Goal: Contribute content: Contribute content

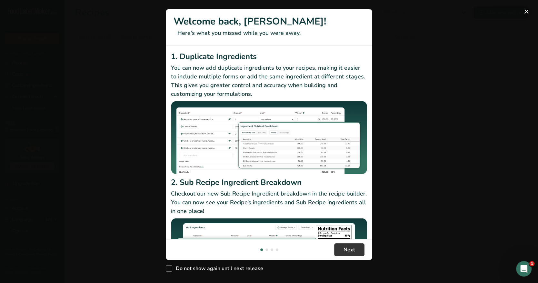
click at [525, 14] on button "New Features" at bounding box center [526, 11] width 10 height 10
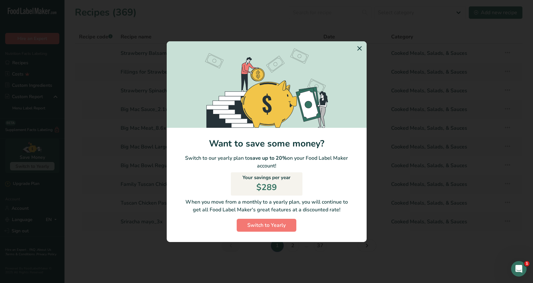
click at [356, 49] on icon "Switch to Yearly Modal" at bounding box center [360, 49] width 8 height 12
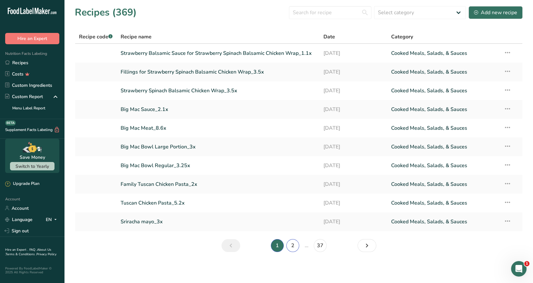
click at [290, 245] on link "2" at bounding box center [293, 245] width 13 height 13
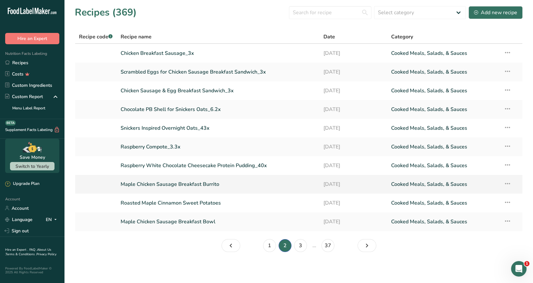
click at [215, 184] on link "Maple Chicken Sausage Breakfast Burrito" at bounding box center [218, 184] width 195 height 14
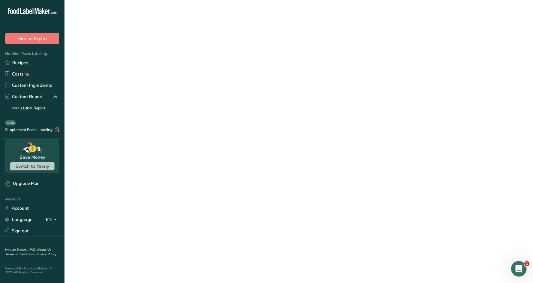
click at [215, 184] on link "Maple Chicken Sausage Breakfast Burrito" at bounding box center [218, 184] width 195 height 14
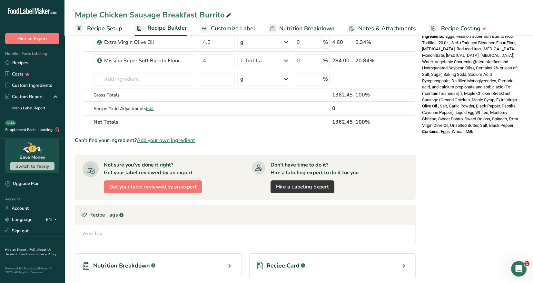
scroll to position [325, 0]
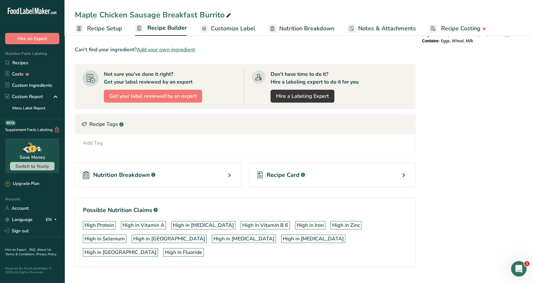
click at [401, 171] on icon at bounding box center [404, 175] width 8 height 12
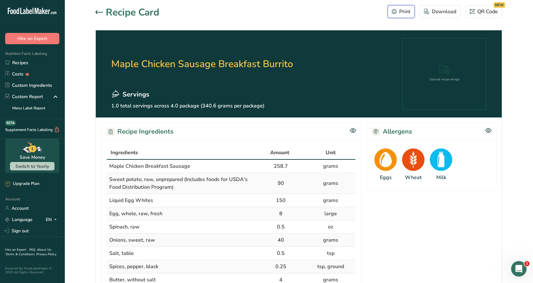
click at [398, 12] on div "Print" at bounding box center [401, 12] width 19 height 8
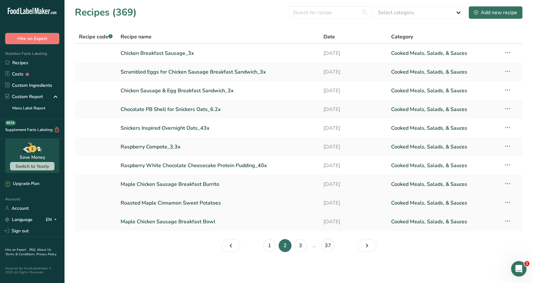
click at [191, 204] on link "Roasted Maple Cinnamon Sweet Potatoes" at bounding box center [218, 203] width 195 height 14
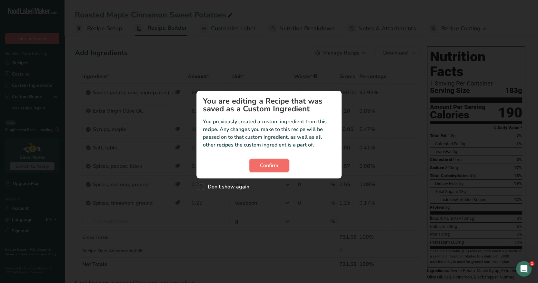
click at [277, 164] on span "Confirm" at bounding box center [269, 166] width 18 height 8
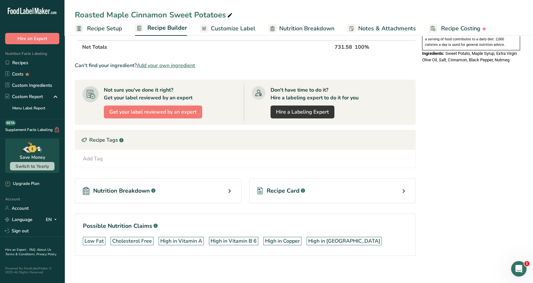
scroll to position [219, 0]
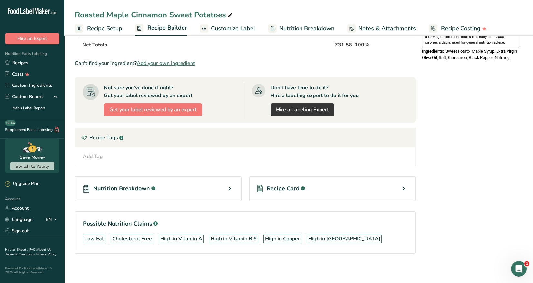
click at [405, 188] on icon at bounding box center [404, 189] width 8 height 12
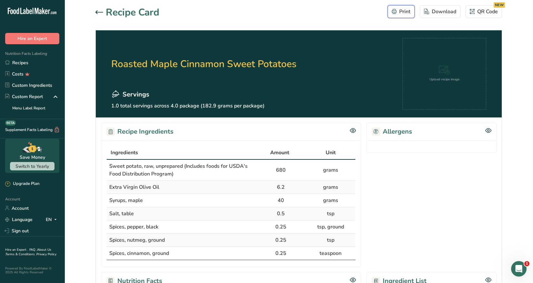
click at [403, 14] on div "Print" at bounding box center [401, 12] width 19 height 8
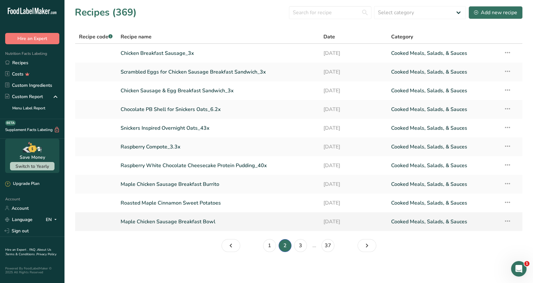
click at [195, 223] on link "Maple Chicken Sausage Breakfast Bowl" at bounding box center [218, 222] width 195 height 14
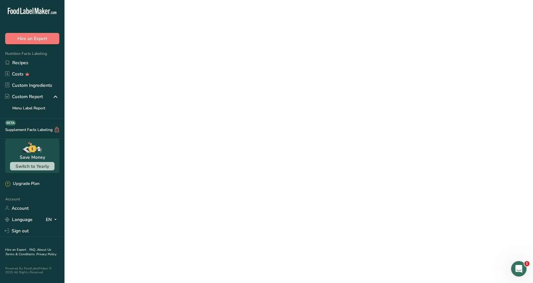
click at [194, 222] on link "Maple Chicken Sausage Breakfast Bowl" at bounding box center [218, 222] width 195 height 14
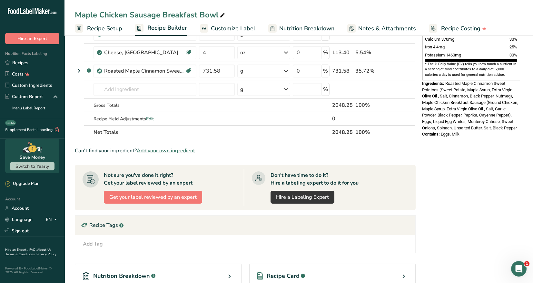
scroll to position [226, 0]
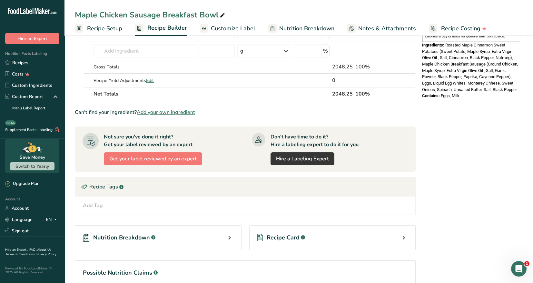
drag, startPoint x: 402, startPoint y: 236, endPoint x: 444, endPoint y: 201, distance: 54.7
click at [402, 236] on icon at bounding box center [404, 238] width 8 height 12
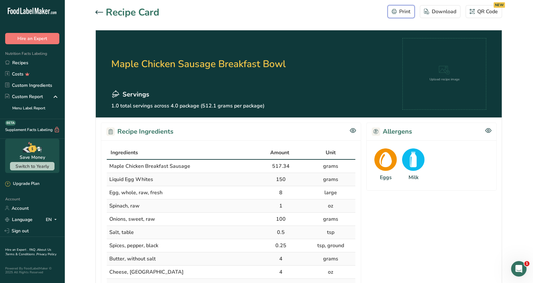
click at [402, 14] on div "Print" at bounding box center [401, 12] width 19 height 8
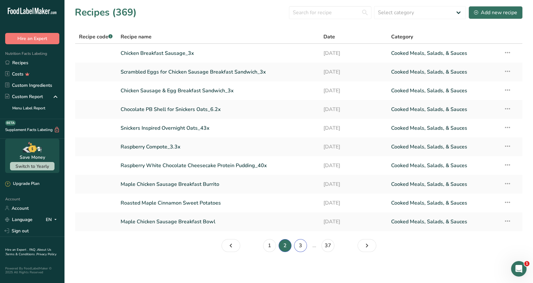
click at [301, 246] on link "3" at bounding box center [300, 245] width 13 height 13
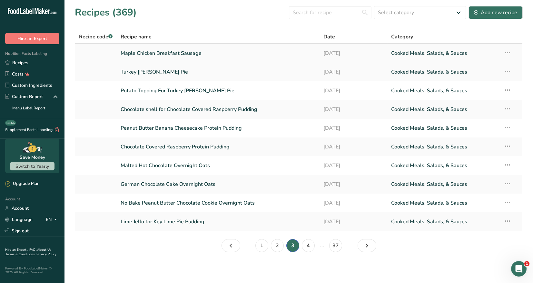
click at [178, 55] on link "Maple Chicken Breakfast Sausage" at bounding box center [218, 53] width 195 height 14
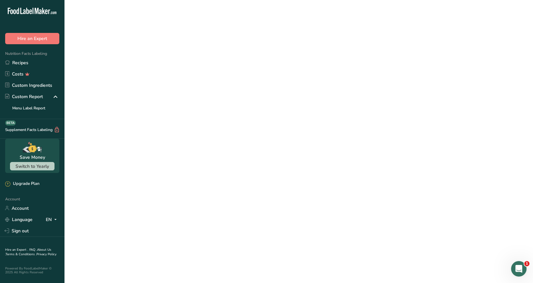
click at [178, 55] on link "Maple Chicken Breakfast Sausage" at bounding box center [218, 53] width 195 height 14
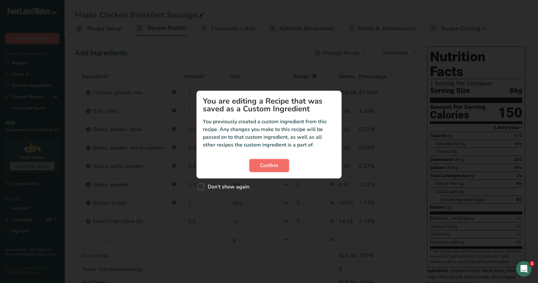
click at [281, 166] on button "Confirm" at bounding box center [269, 165] width 40 height 13
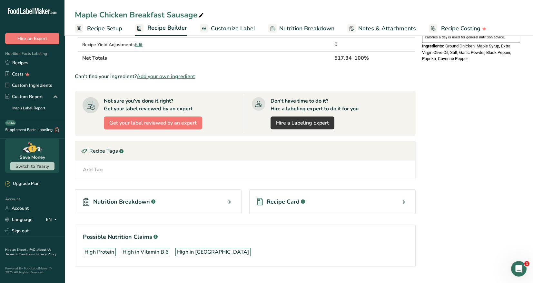
scroll to position [226, 0]
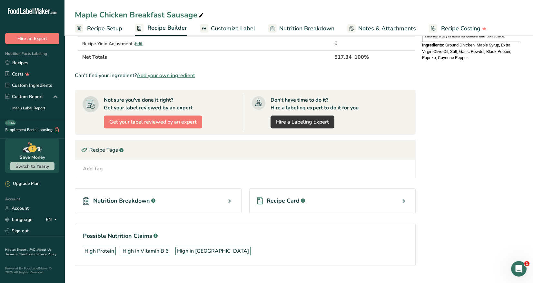
click at [405, 197] on icon at bounding box center [404, 201] width 8 height 12
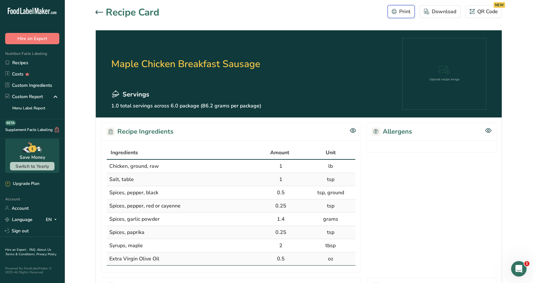
click at [400, 13] on div "Print" at bounding box center [401, 12] width 19 height 8
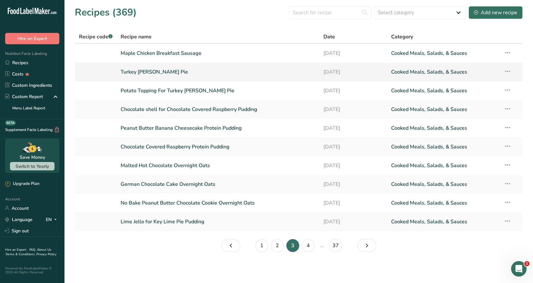
click at [168, 69] on link "Turkey Sheperd's Pie" at bounding box center [218, 72] width 195 height 14
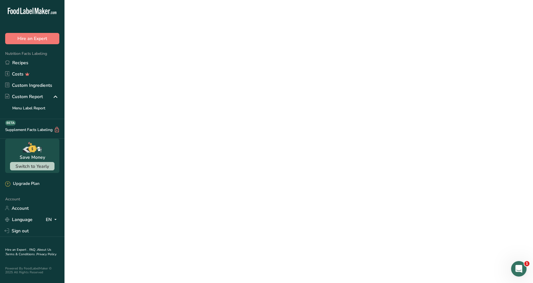
click at [168, 69] on link "Turkey Sheperd's Pie" at bounding box center [218, 72] width 195 height 14
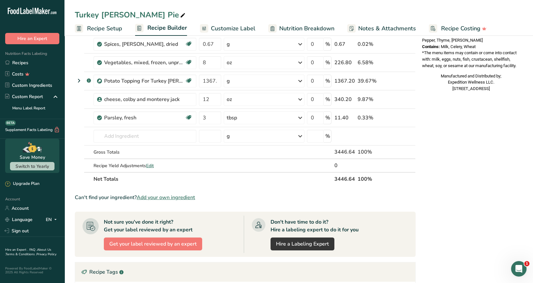
scroll to position [355, 0]
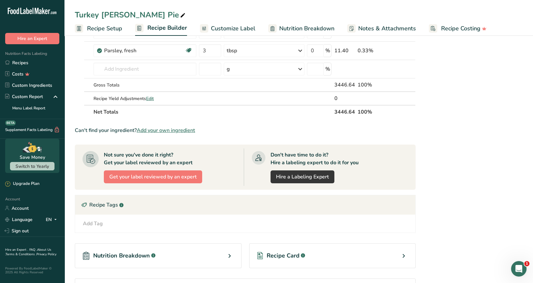
click at [404, 254] on icon at bounding box center [404, 256] width 8 height 12
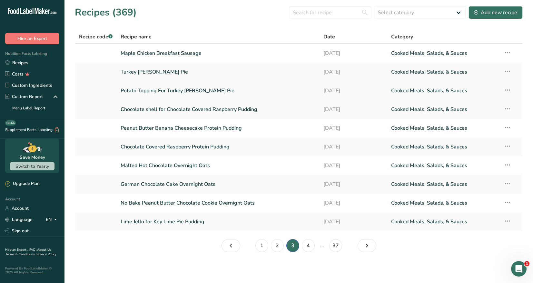
click at [160, 91] on link "Potato Topping For Turkey [PERSON_NAME] Pie" at bounding box center [218, 91] width 195 height 14
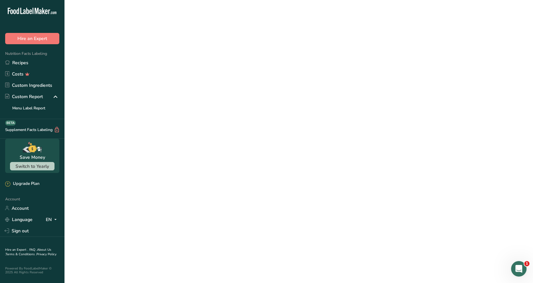
click at [160, 91] on link "Potato Topping For Turkey [PERSON_NAME] Pie" at bounding box center [218, 91] width 195 height 14
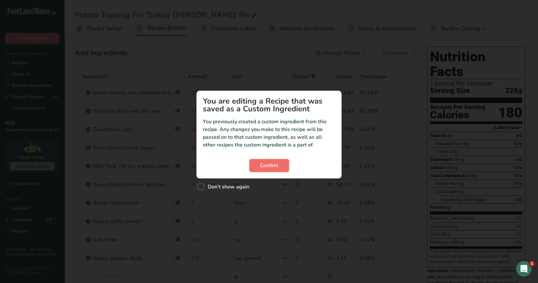
click at [277, 166] on span "Confirm" at bounding box center [269, 166] width 18 height 8
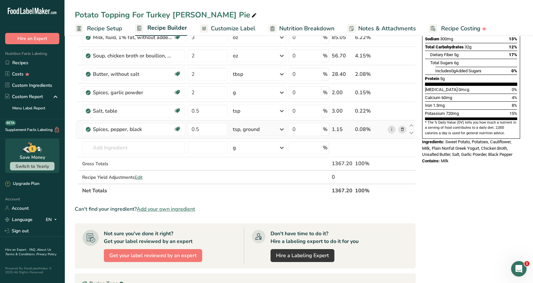
scroll to position [258, 0]
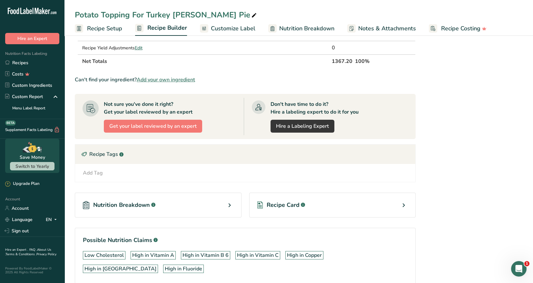
click at [405, 205] on icon at bounding box center [404, 205] width 8 height 12
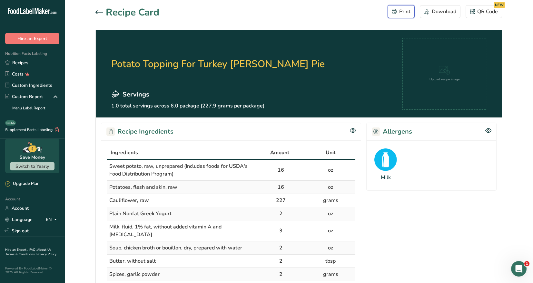
click at [396, 14] on div "Print" at bounding box center [401, 12] width 19 height 8
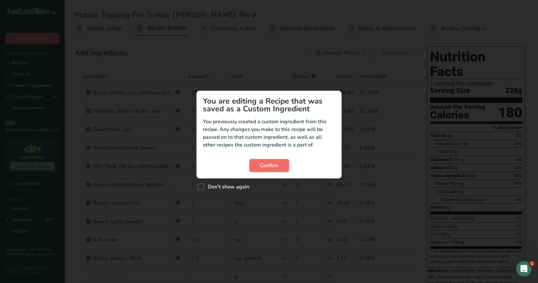
click at [260, 167] on span "Confirm" at bounding box center [269, 166] width 18 height 8
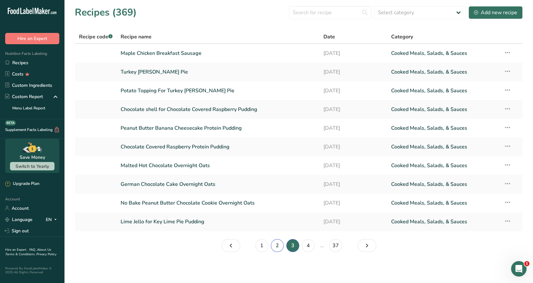
click at [279, 247] on link "2" at bounding box center [277, 245] width 13 height 13
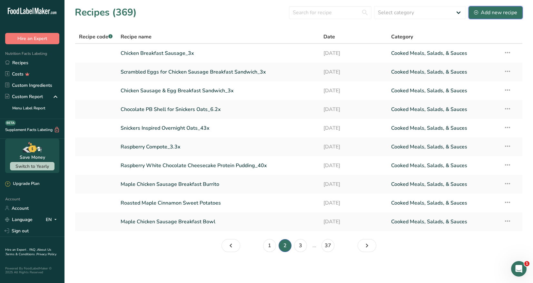
click at [495, 12] on div "Add new recipe" at bounding box center [495, 13] width 43 height 8
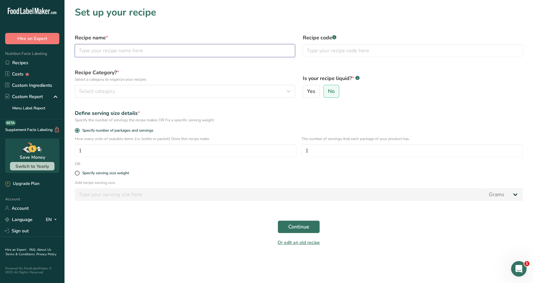
click at [91, 52] on input "text" at bounding box center [185, 50] width 220 height 13
type input "Chicken Apple Maple Breakfast Sausage"
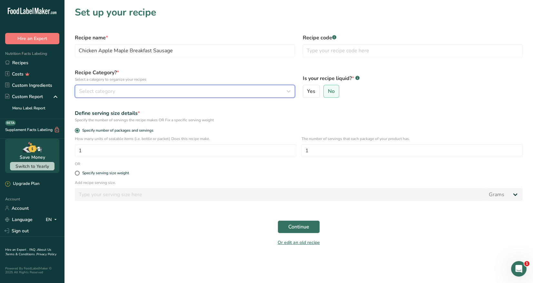
click at [160, 94] on div "Select category" at bounding box center [183, 91] width 208 height 8
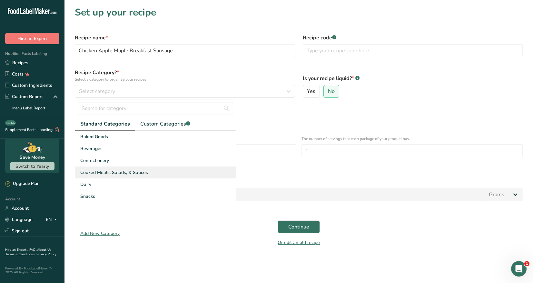
click at [139, 171] on span "Cooked Meals, Salads, & Sauces" at bounding box center [114, 172] width 68 height 7
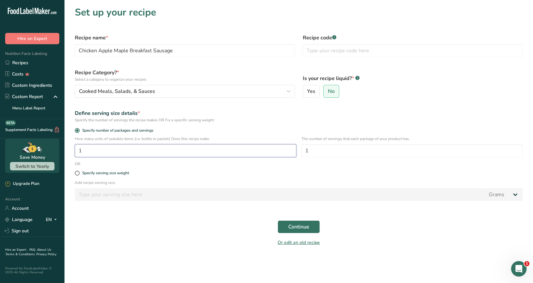
click at [82, 149] on input "1" at bounding box center [186, 150] width 222 height 13
type input "4"
click at [303, 230] on span "Continue" at bounding box center [298, 227] width 21 height 8
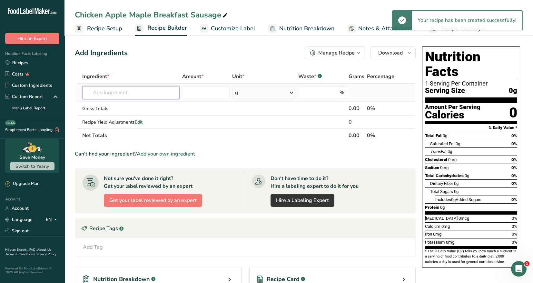
click at [107, 95] on input "text" at bounding box center [130, 92] width 97 height 13
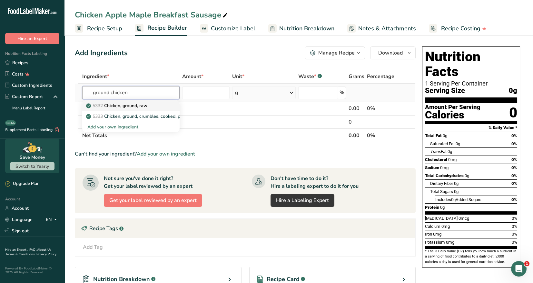
type input "ground chicken"
click at [128, 103] on p "5332 Chicken, ground, raw" at bounding box center [117, 105] width 60 height 7
type input "Chicken, ground, raw"
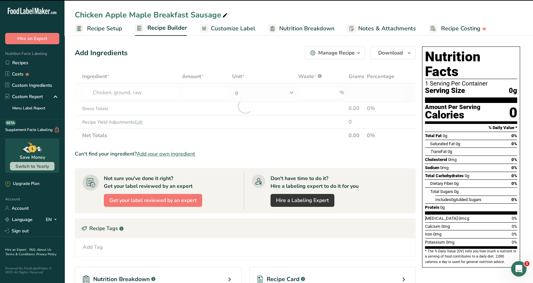
type input "0"
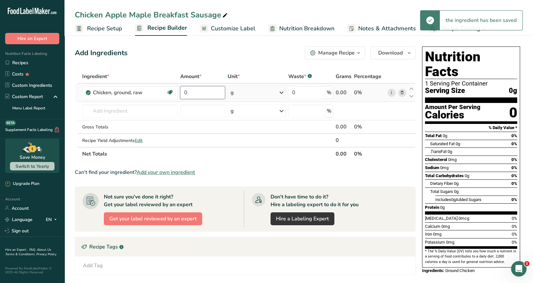
click at [195, 93] on input "0" at bounding box center [202, 92] width 45 height 13
type input "1"
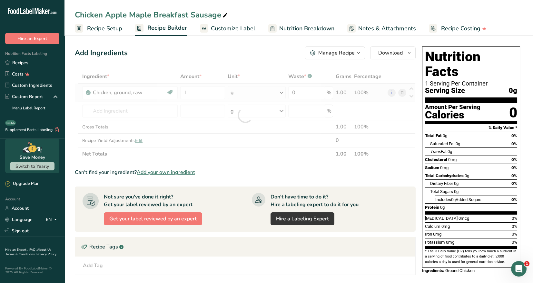
click at [282, 92] on div "Ingredient * Amount * Unit * Waste * .a-a{fill:#347362;}.b-a{fill:#fff;} Grams …" at bounding box center [245, 115] width 341 height 91
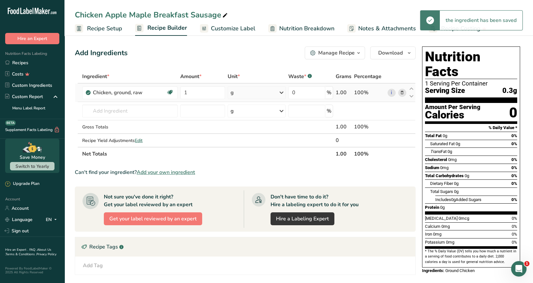
click at [281, 94] on icon at bounding box center [282, 93] width 8 height 12
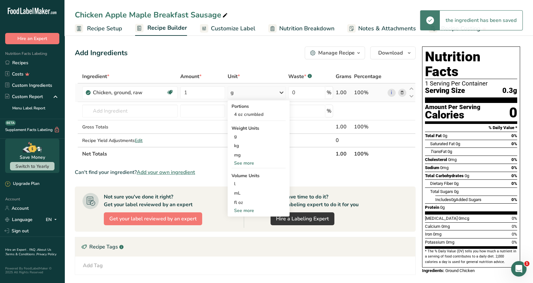
click at [246, 164] on div "See more" at bounding box center [259, 163] width 54 height 7
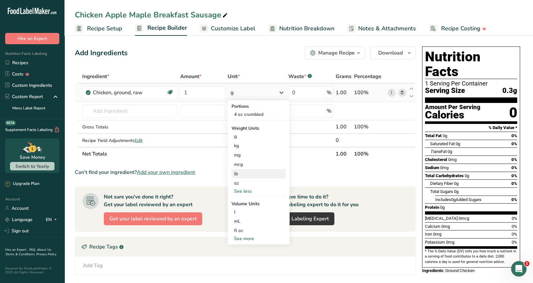
click at [238, 173] on div "lb" at bounding box center [259, 173] width 54 height 9
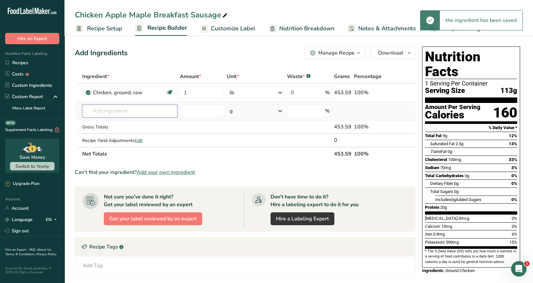
click at [98, 112] on input "text" at bounding box center [129, 111] width 95 height 13
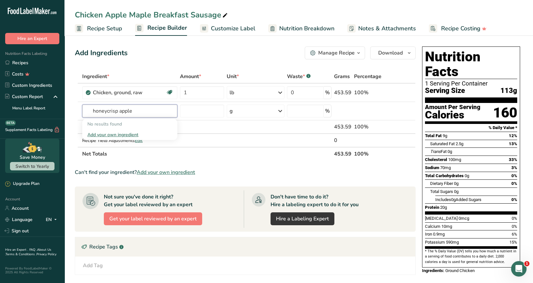
drag, startPoint x: 131, startPoint y: 112, endPoint x: 71, endPoint y: 112, distance: 60.3
click at [71, 111] on section "Add Ingredients Manage Recipe Delete Recipe Duplicate Recipe Scale Recipe Save …" at bounding box center [299, 221] width 469 height 374
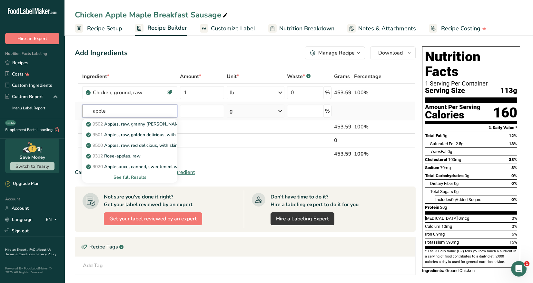
type input "apple"
click at [121, 177] on div "See full Results" at bounding box center [129, 177] width 85 height 7
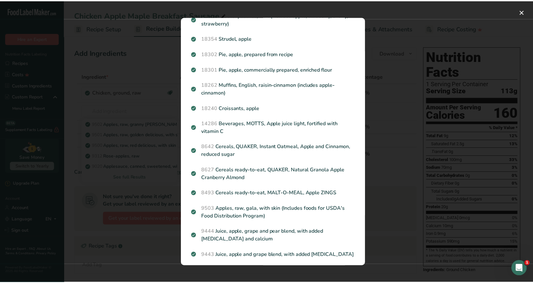
scroll to position [226, 0]
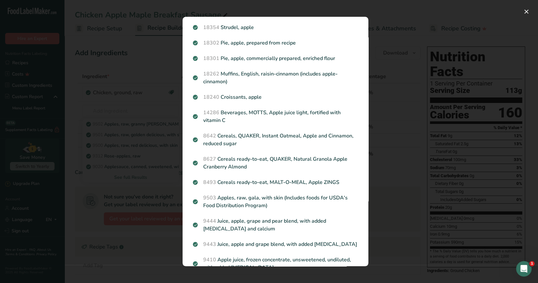
click at [281, 197] on p "9503 Apples, raw, gala, with skin (Includes foods for USDA's Food Distribution …" at bounding box center [275, 201] width 165 height 15
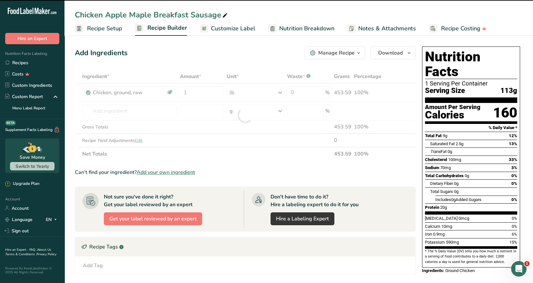
type input "0"
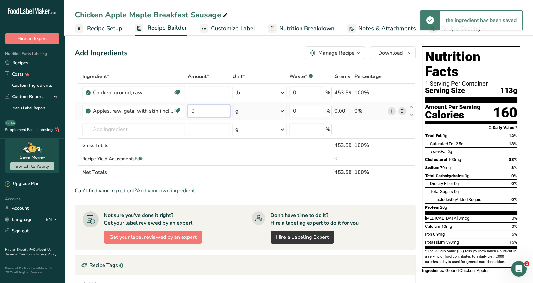
click at [198, 109] on input "0" at bounding box center [209, 111] width 42 height 13
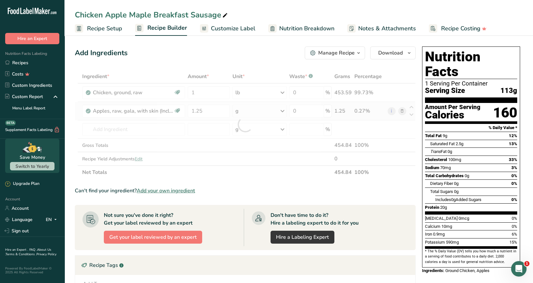
click at [281, 111] on div "Ingredient * Amount * Unit * Waste * .a-a{fill:#347362;}.b-a{fill:#fff;} Grams …" at bounding box center [245, 124] width 341 height 109
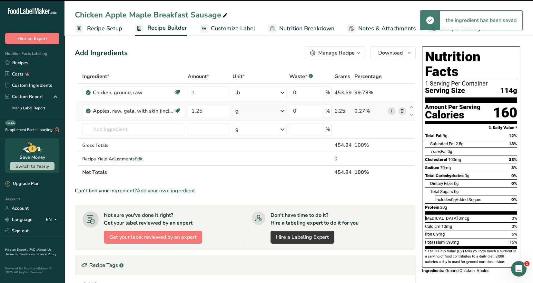
click at [281, 111] on icon at bounding box center [283, 111] width 8 height 12
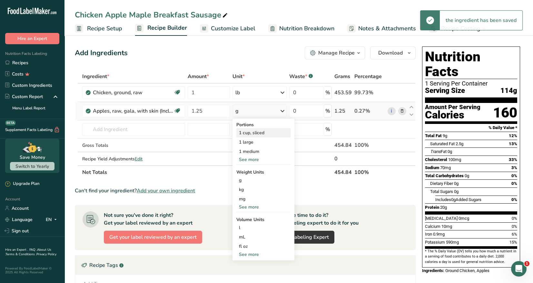
click at [258, 135] on div "1 cup, sliced" at bounding box center [264, 132] width 54 height 9
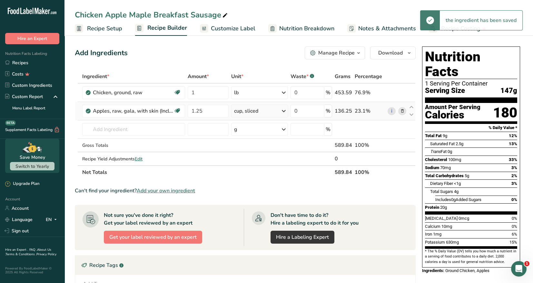
click at [283, 111] on icon at bounding box center [284, 111] width 8 height 12
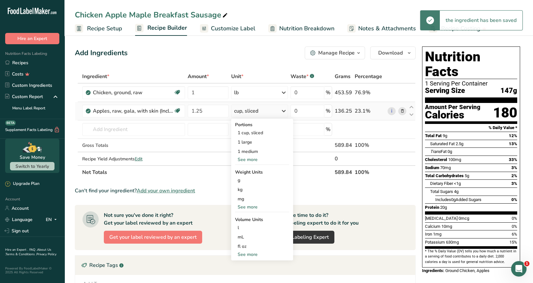
click at [251, 159] on div "See more" at bounding box center [262, 159] width 54 height 7
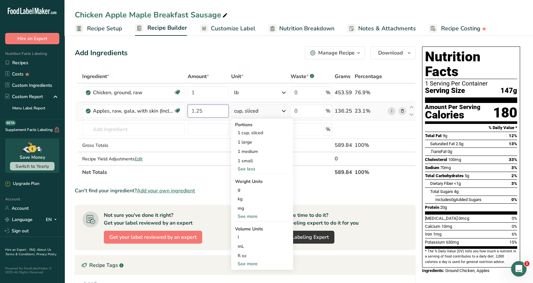
click at [204, 111] on input "1.25" at bounding box center [208, 111] width 41 height 13
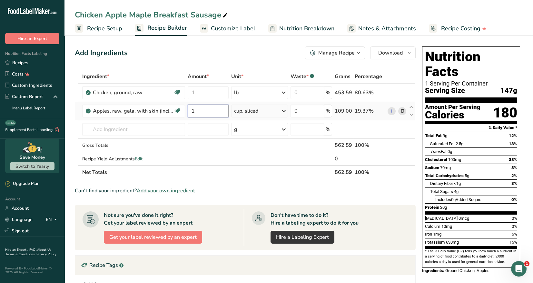
type input "1"
click at [283, 111] on div "Ingredient * Amount * Unit * Waste * .a-a{fill:#347362;}.b-a{fill:#fff;} Grams …" at bounding box center [245, 124] width 341 height 109
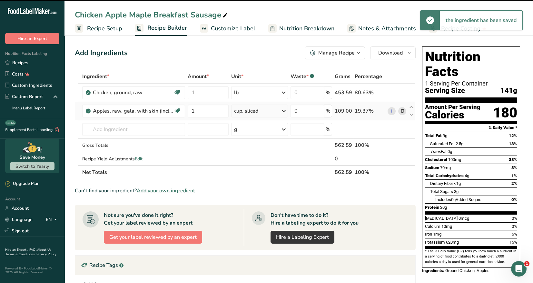
click at [282, 110] on icon at bounding box center [284, 111] width 8 height 12
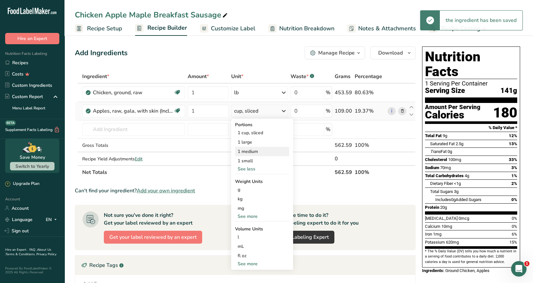
click at [252, 149] on div "1 medium" at bounding box center [262, 151] width 54 height 9
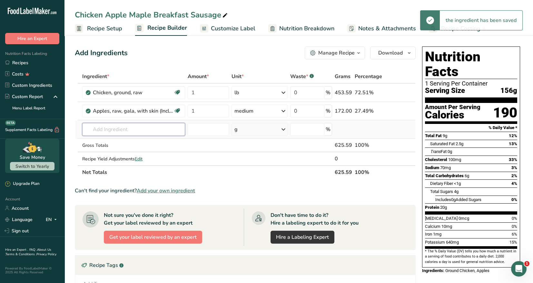
drag, startPoint x: 96, startPoint y: 131, endPoint x: 110, endPoint y: 127, distance: 14.9
click at [96, 131] on input "text" at bounding box center [133, 129] width 103 height 13
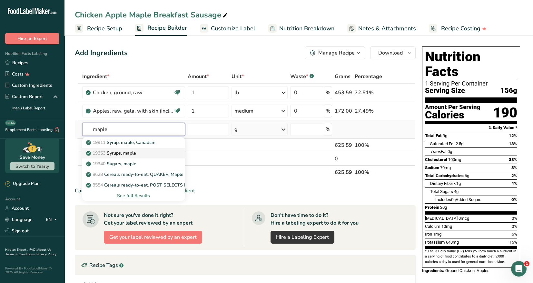
type input "maple"
click at [126, 153] on p "19353 Syrups, maple" at bounding box center [111, 153] width 49 height 7
type input "Syrups, maple"
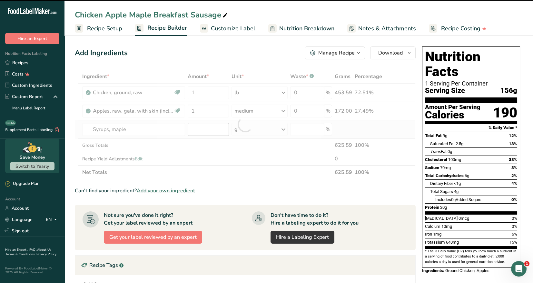
type input "0"
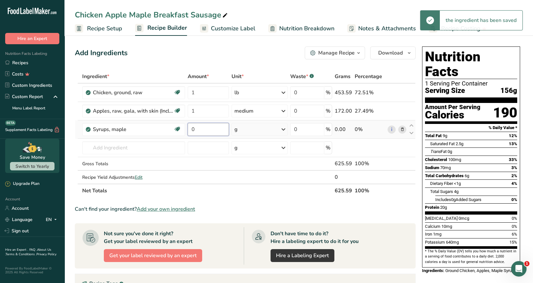
click at [199, 129] on input "0" at bounding box center [208, 129] width 41 height 13
type input "2"
click at [283, 129] on div "Ingredient * Amount * Unit * Waste * .a-a{fill:#347362;}.b-a{fill:#fff;} Grams …" at bounding box center [245, 134] width 341 height 128
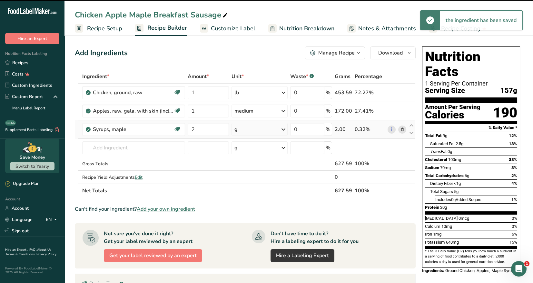
click at [283, 129] on icon at bounding box center [284, 130] width 8 height 12
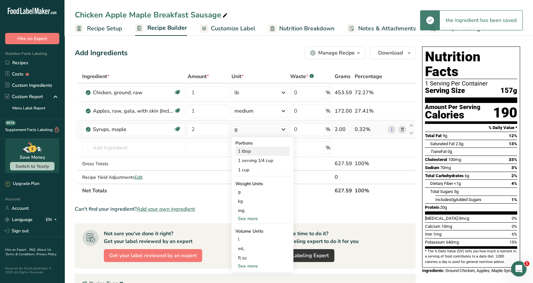
click at [253, 149] on div "1 tbsp" at bounding box center [263, 150] width 54 height 9
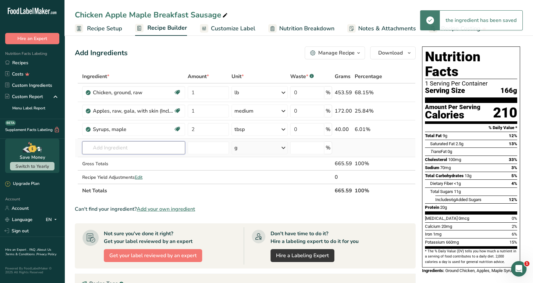
click at [97, 146] on input "text" at bounding box center [133, 147] width 103 height 13
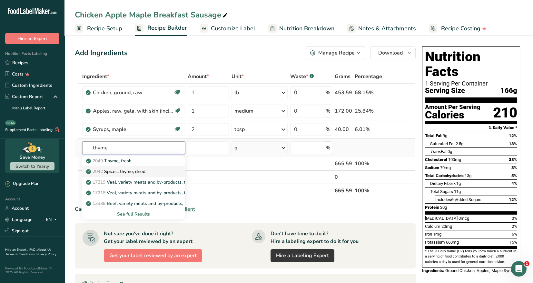
type input "thyme"
click at [139, 169] on p "2042 Spices, thyme, dried" at bounding box center [116, 171] width 58 height 7
type input "Spices, thyme, dried"
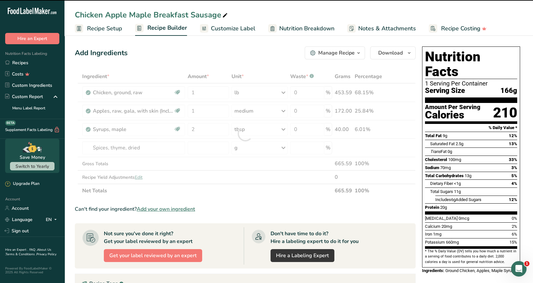
type input "0"
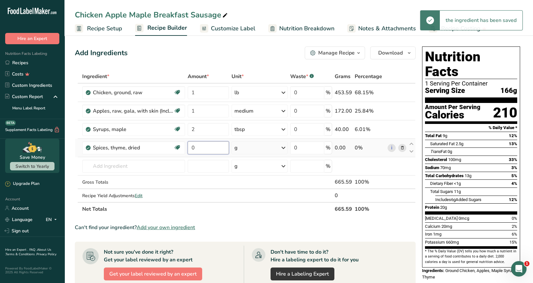
click at [195, 146] on input "0" at bounding box center [208, 147] width 41 height 13
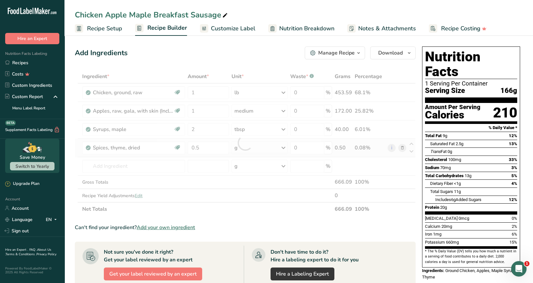
click at [282, 147] on div "Ingredient * Amount * Unit * Waste * .a-a{fill:#347362;}.b-a{fill:#fff;} Grams …" at bounding box center [245, 143] width 341 height 146
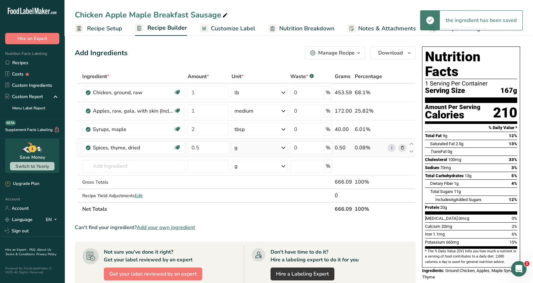
click at [283, 148] on icon at bounding box center [284, 148] width 8 height 12
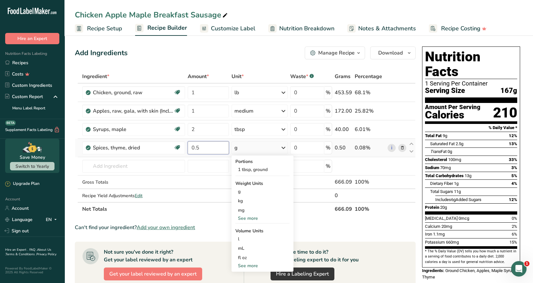
click at [195, 146] on input "0.5" at bounding box center [208, 147] width 41 height 13
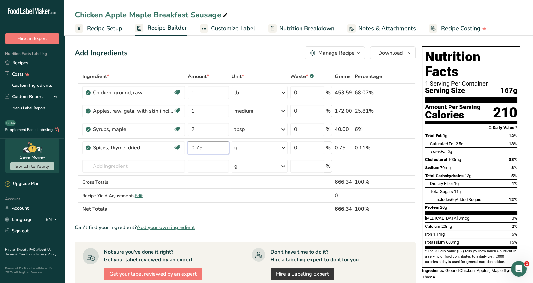
type input "0.75"
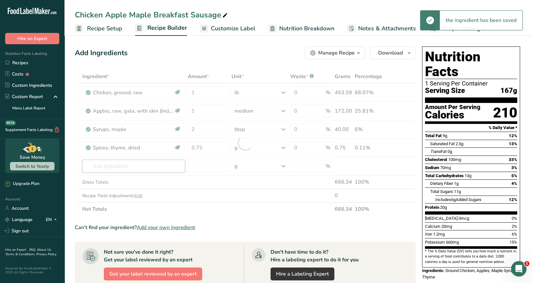
click at [107, 165] on div "Ingredient * Amount * Unit * Waste * .a-a{fill:#347362;}.b-a{fill:#fff;} Grams …" at bounding box center [245, 143] width 341 height 146
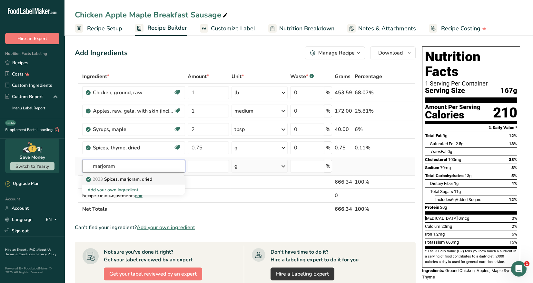
type input "marjoram"
click at [126, 178] on p "2023 Spices, marjoram, dried" at bounding box center [119, 179] width 65 height 7
type input "Spices, marjoram, dried"
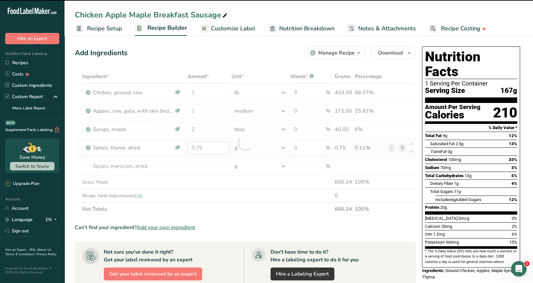
type input "0"
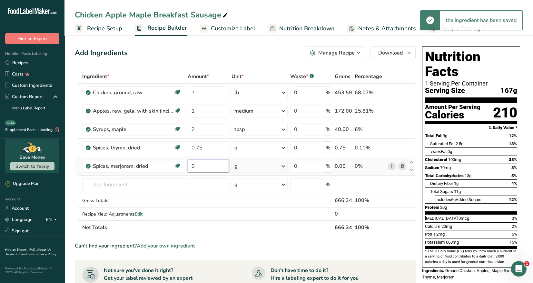
click at [198, 165] on input "0" at bounding box center [208, 166] width 41 height 13
type input "0.5"
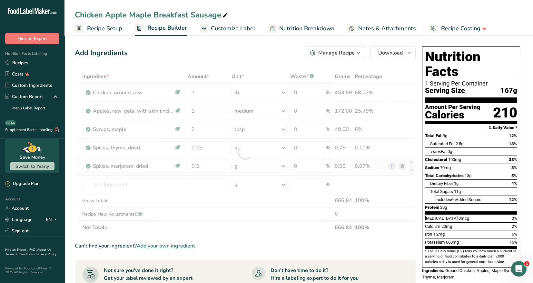
click at [283, 166] on div "Ingredient * Amount * Unit * Waste * .a-a{fill:#347362;}.b-a{fill:#fff;} Grams …" at bounding box center [245, 152] width 341 height 165
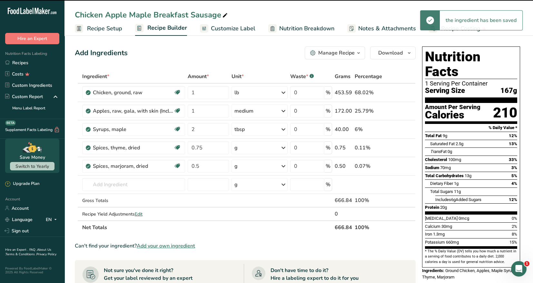
click at [283, 166] on icon at bounding box center [284, 166] width 8 height 12
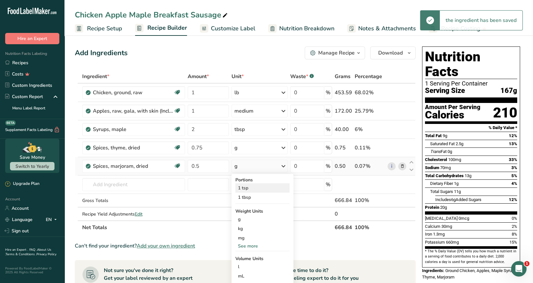
click at [247, 189] on div "1 tsp" at bounding box center [263, 187] width 54 height 9
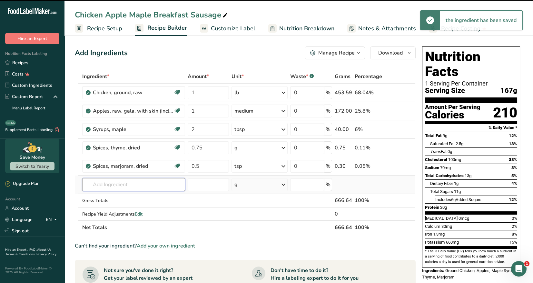
click at [97, 184] on input "text" at bounding box center [133, 184] width 103 height 13
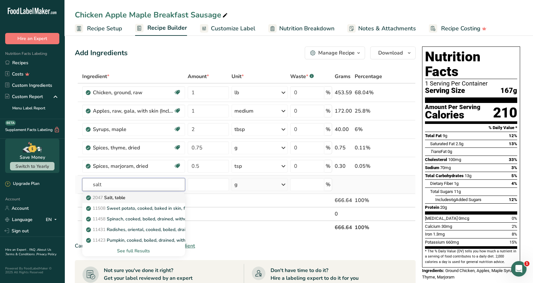
type input "salt"
click at [122, 197] on p "2047 Salt, table" at bounding box center [106, 197] width 38 height 7
type input "Salt, table"
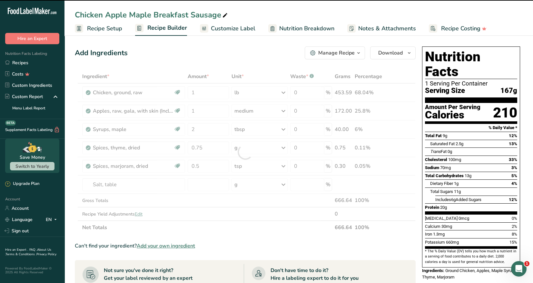
type input "0"
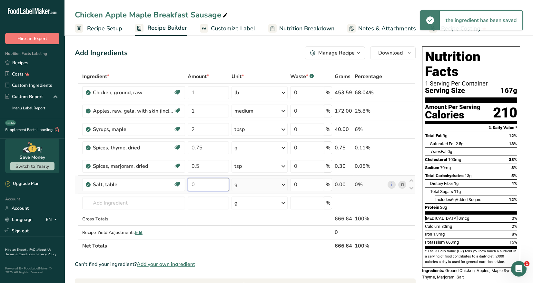
click at [195, 184] on input "0" at bounding box center [208, 184] width 41 height 13
type input "0.5"
click at [282, 185] on div "Ingredient * Amount * Unit * Waste * .a-a{fill:#347362;}.b-a{fill:#fff;} Grams …" at bounding box center [245, 161] width 341 height 183
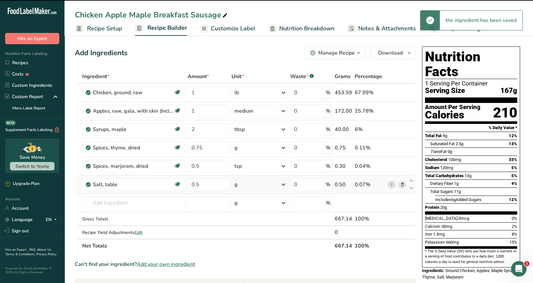
click at [283, 184] on icon at bounding box center [284, 185] width 8 height 12
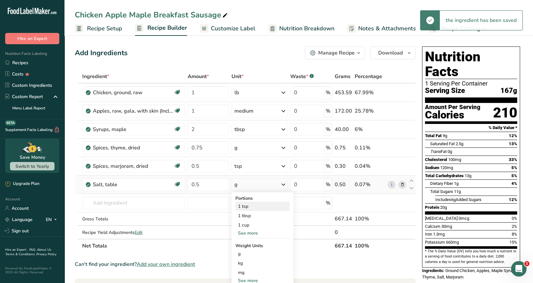
click at [244, 206] on div "1 tsp" at bounding box center [263, 206] width 54 height 9
drag, startPoint x: 109, startPoint y: 203, endPoint x: 113, endPoint y: 200, distance: 4.6
click at [109, 202] on input "text" at bounding box center [133, 203] width 103 height 13
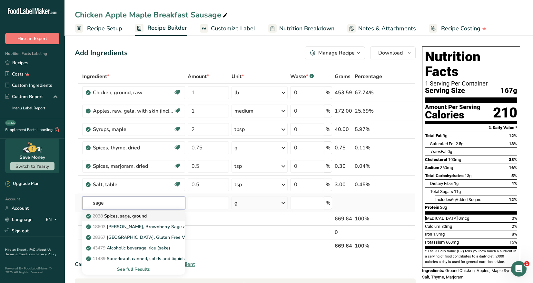
type input "sage"
click at [134, 217] on p "2038 Spices, sage, ground" at bounding box center [116, 216] width 59 height 7
type input "Spices, sage, ground"
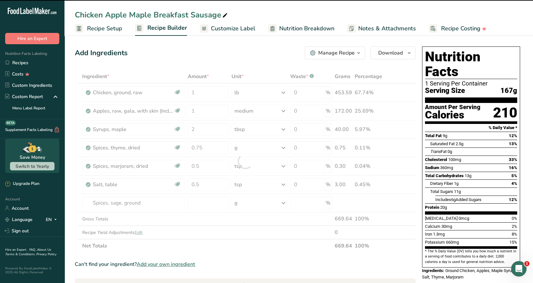
type input "0"
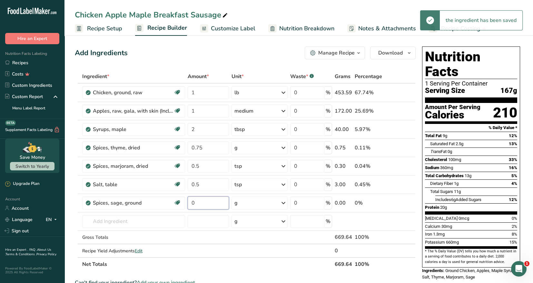
click at [197, 202] on input "0" at bounding box center [208, 203] width 41 height 13
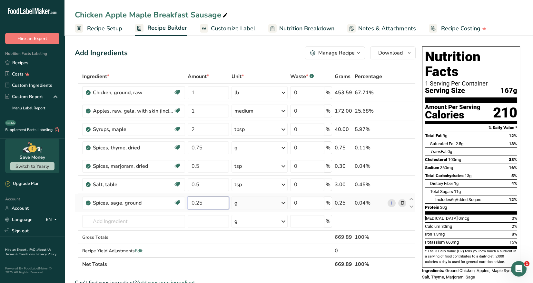
type input "0.25"
click at [282, 202] on div "Ingredient * Amount * Unit * Waste * .a-a{fill:#347362;}.b-a{fill:#fff;} Grams …" at bounding box center [245, 170] width 341 height 201
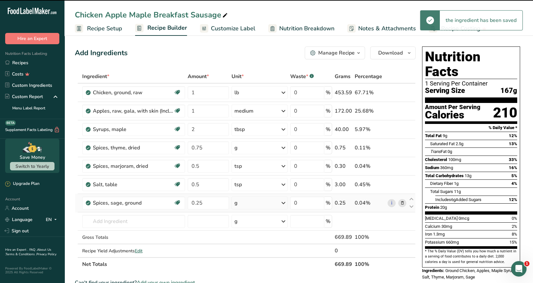
click at [284, 202] on icon at bounding box center [284, 203] width 8 height 12
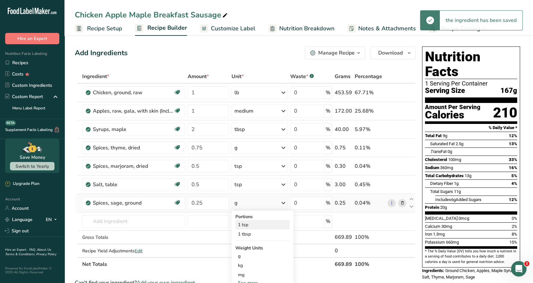
click at [256, 222] on div "1 tsp" at bounding box center [263, 224] width 54 height 9
click at [103, 220] on input "text" at bounding box center [133, 221] width 103 height 13
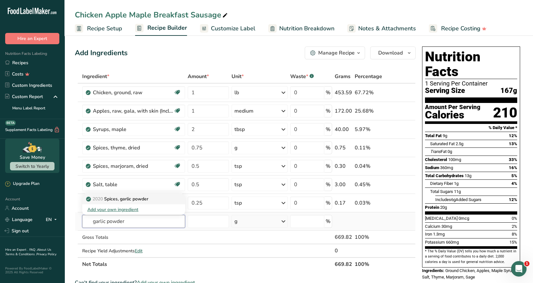
type input "garlic powder"
click at [145, 197] on p "2020 Spices, garlic powder" at bounding box center [117, 199] width 61 height 7
type input "Spices, garlic powder"
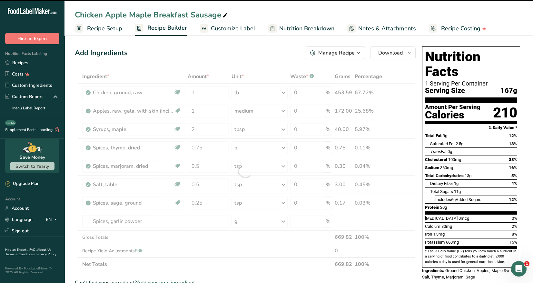
type input "0"
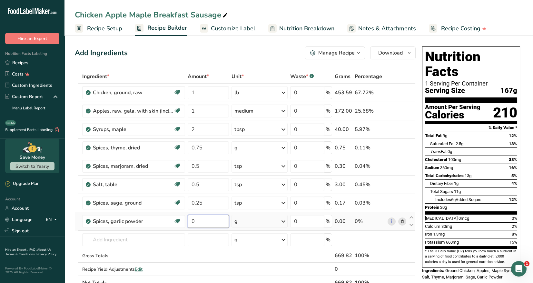
click at [195, 220] on input "0" at bounding box center [208, 221] width 41 height 13
type input "1.42"
click at [133, 240] on div "Ingredient * Amount * Unit * Waste * .a-a{fill:#347362;}.b-a{fill:#fff;} Grams …" at bounding box center [245, 180] width 341 height 220
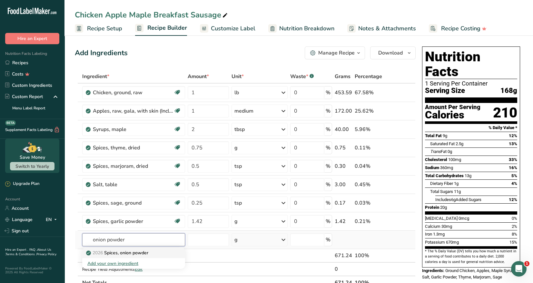
type input "onion powder"
click at [136, 251] on p "2026 Spices, onion powder" at bounding box center [117, 252] width 61 height 7
type input "Spices, onion powder"
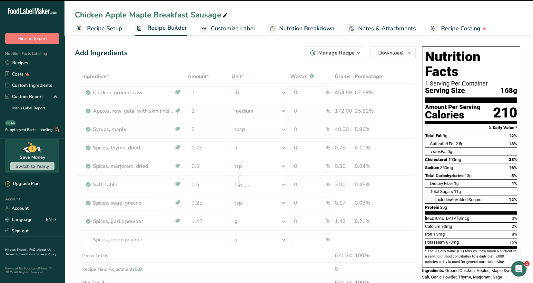
type input "0"
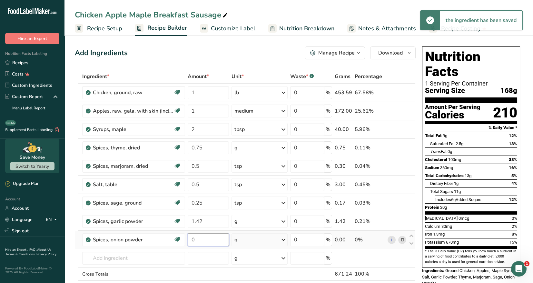
click at [197, 240] on input "0" at bounding box center [208, 239] width 41 height 13
type input "0.25"
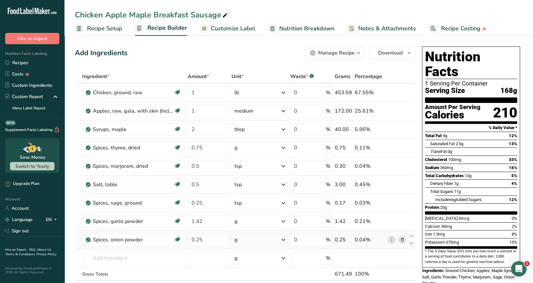
click at [285, 240] on div "Ingredient * Amount * Unit * Waste * .a-a{fill:#347362;}.b-a{fill:#fff;} Grams …" at bounding box center [245, 189] width 341 height 238
click at [283, 240] on icon at bounding box center [284, 240] width 8 height 12
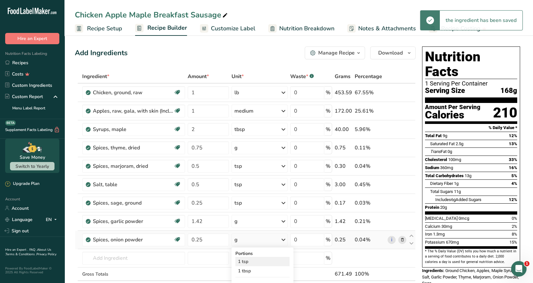
click at [253, 264] on div "1 tsp" at bounding box center [263, 261] width 54 height 9
click at [103, 258] on input "text" at bounding box center [133, 258] width 103 height 13
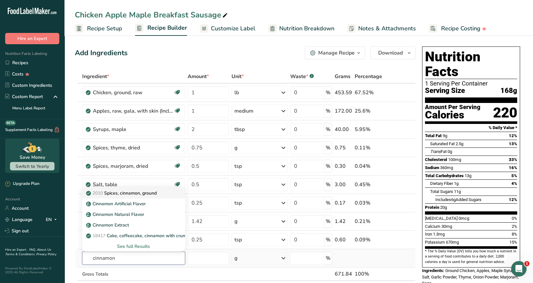
type input "cinnamon"
click at [149, 195] on p "2010 Spices, cinnamon, ground" at bounding box center [121, 193] width 69 height 7
type input "Spices, cinnamon, ground"
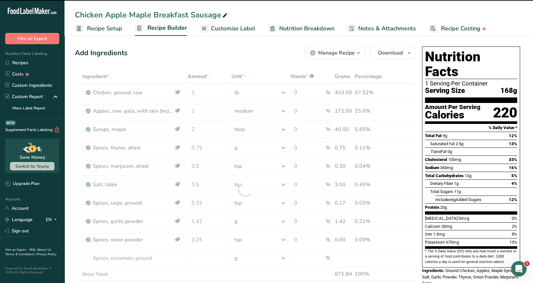
type input "0"
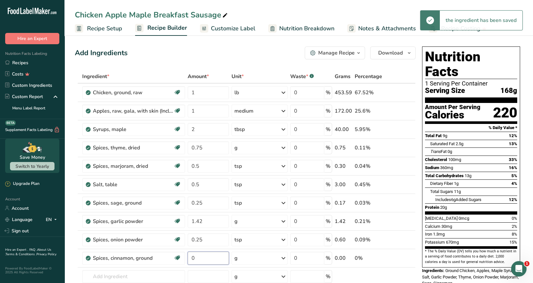
click at [197, 257] on input "0" at bounding box center [208, 258] width 41 height 13
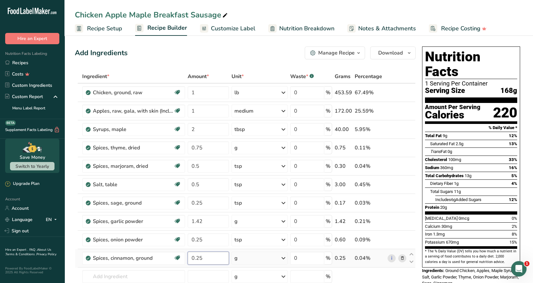
type input "0.25"
click at [283, 258] on div "Ingredient * Amount * Unit * Waste * .a-a{fill:#347362;}.b-a{fill:#fff;} Grams …" at bounding box center [245, 198] width 341 height 257
click at [283, 258] on icon at bounding box center [284, 258] width 8 height 12
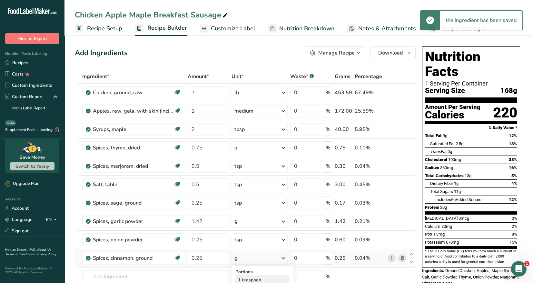
click at [260, 278] on div "1 teaspoon" at bounding box center [263, 279] width 54 height 9
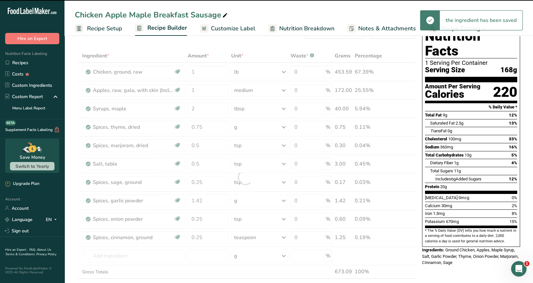
scroll to position [32, 0]
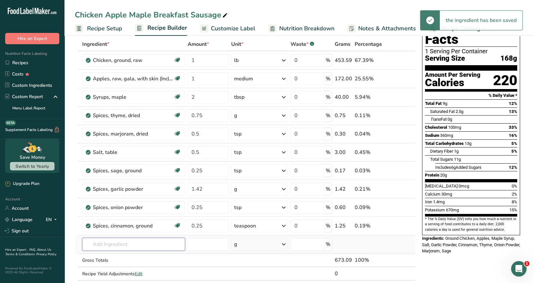
click at [98, 245] on input "text" at bounding box center [133, 244] width 103 height 13
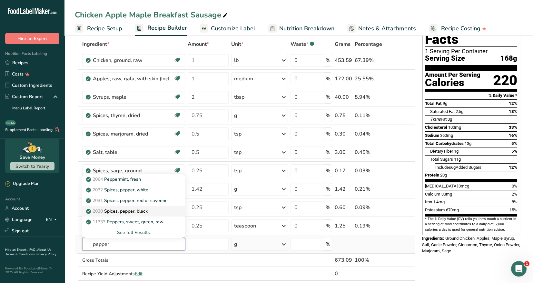
type input "pepper"
click at [143, 210] on p "2030 Spices, pepper, black" at bounding box center [117, 211] width 60 height 7
type input "Spices, pepper, black"
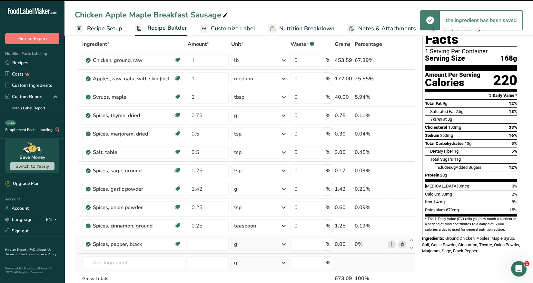
type input "0"
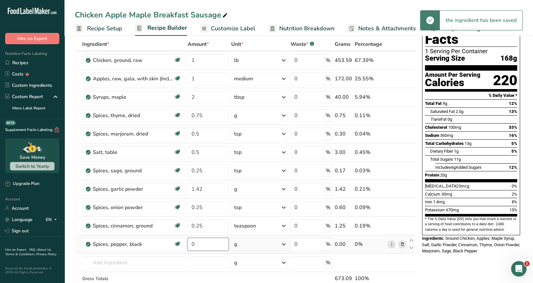
click at [195, 243] on input "0" at bounding box center [208, 244] width 41 height 13
type input "0.25"
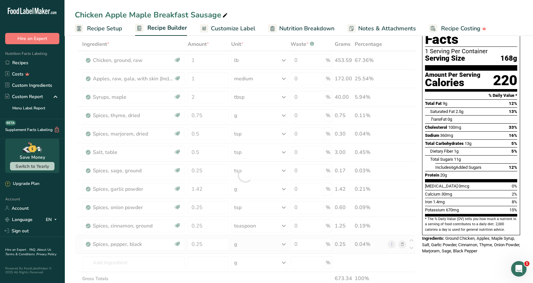
click at [283, 243] on div "Ingredient * Amount * Unit * Waste * .a-a{fill:#347362;}.b-a{fill:#fff;} Grams …" at bounding box center [245, 174] width 341 height 275
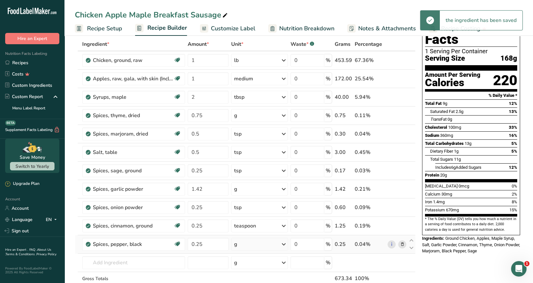
click at [283, 244] on icon at bounding box center [284, 244] width 8 height 12
click at [261, 266] on div "1 tsp, ground" at bounding box center [262, 265] width 54 height 9
click at [105, 262] on input "text" at bounding box center [133, 262] width 103 height 13
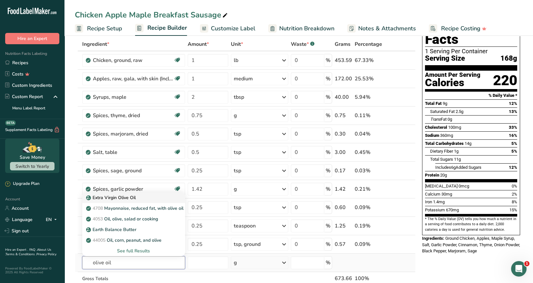
type input "olive oil"
click at [128, 200] on p "Extra Virgin Olive Oil" at bounding box center [111, 197] width 48 height 7
type input "Extra Virgin Olive Oil"
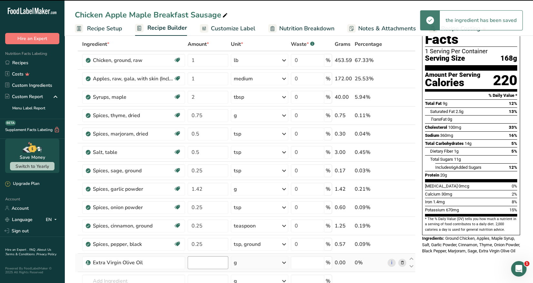
type input "0"
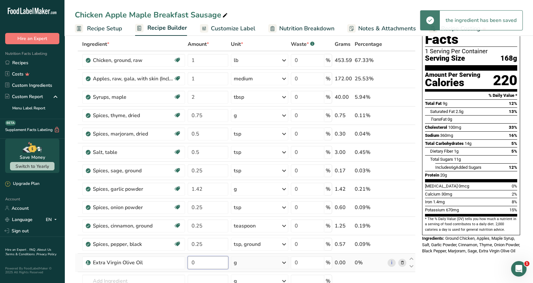
click at [201, 262] on input "0" at bounding box center [208, 262] width 41 height 13
type input "2"
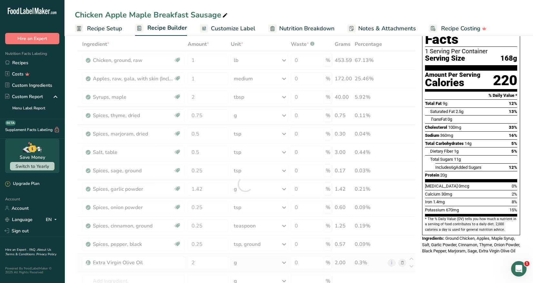
click at [286, 259] on div "Ingredient * Amount * Unit * Waste * .a-a{fill:#347362;}.b-a{fill:#fff;} Grams …" at bounding box center [245, 183] width 341 height 293
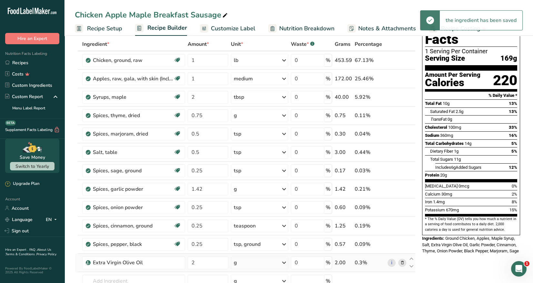
click at [284, 262] on icon at bounding box center [284, 263] width 8 height 12
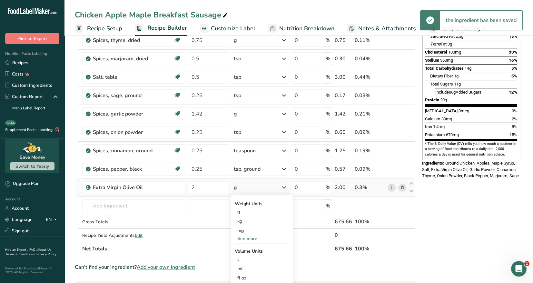
scroll to position [97, 0]
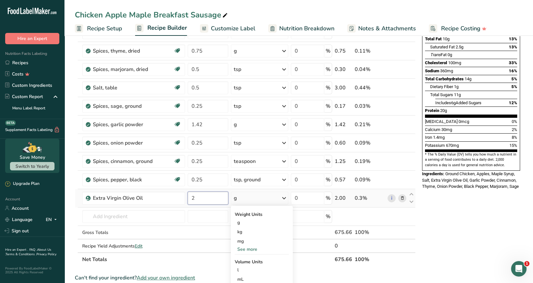
click at [195, 198] on input "2" at bounding box center [208, 198] width 41 height 13
type input "1"
click at [283, 198] on div "Ingredient * Amount * Unit * Waste * .a-a{fill:#347362;}.b-a{fill:#fff;} Grams …" at bounding box center [245, 119] width 341 height 293
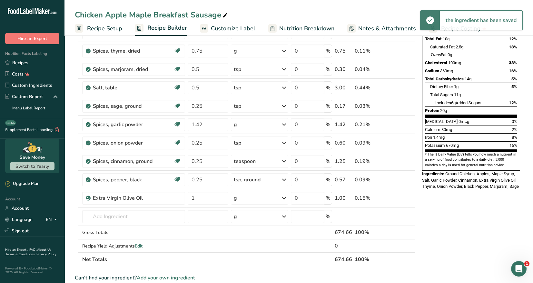
click at [284, 198] on icon at bounding box center [284, 198] width 8 height 12
click at [252, 247] on div "See more" at bounding box center [262, 249] width 54 height 7
click at [243, 268] on div "oz" at bounding box center [262, 269] width 54 height 9
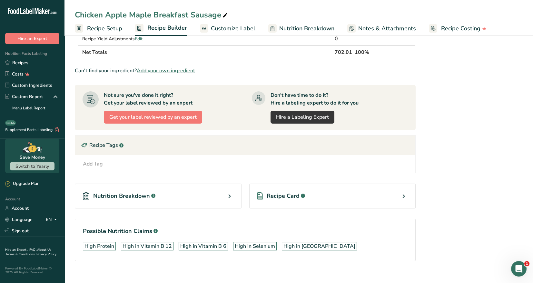
scroll to position [311, 0]
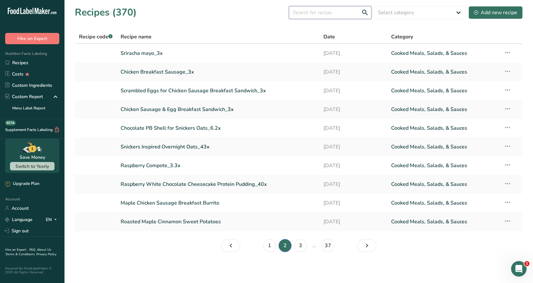
click at [308, 11] on input "text" at bounding box center [330, 12] width 83 height 13
type input "chicken breakfast sausage"
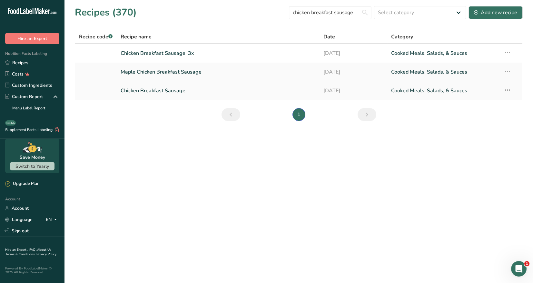
click at [172, 90] on link "Chicken Breakfast Sausage" at bounding box center [218, 91] width 195 height 14
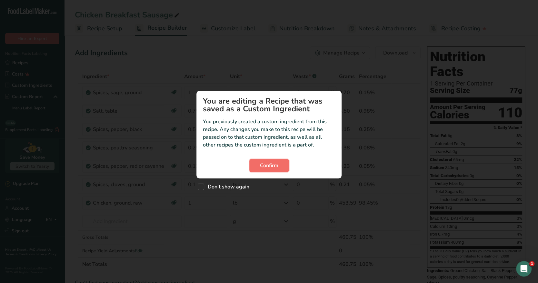
click at [270, 169] on span "Confirm" at bounding box center [269, 166] width 18 height 8
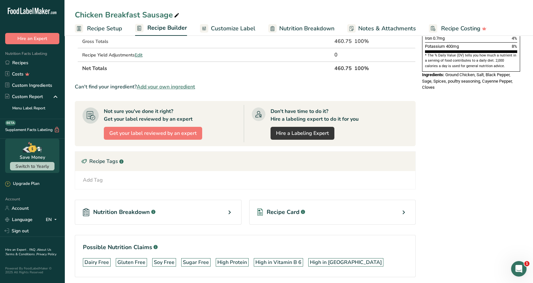
scroll to position [219, 0]
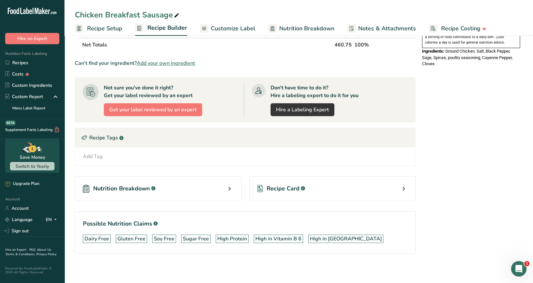
click at [403, 186] on icon at bounding box center [404, 189] width 8 height 12
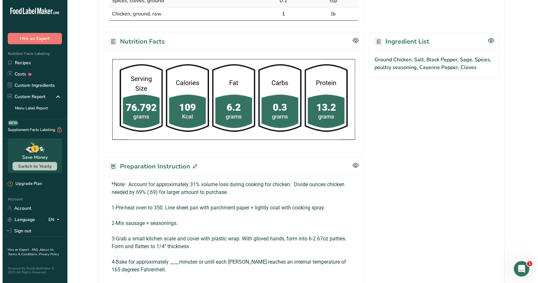
scroll to position [302, 0]
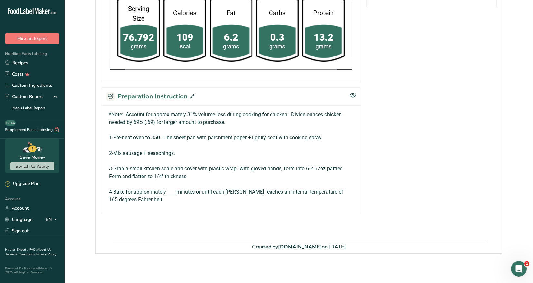
click at [192, 94] on icon at bounding box center [192, 96] width 4 height 4
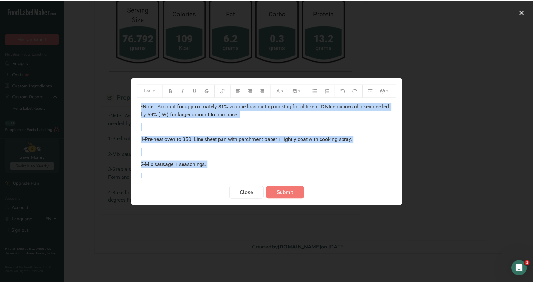
scroll to position [61, 0]
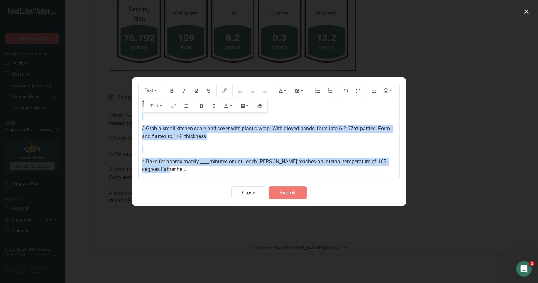
drag, startPoint x: 141, startPoint y: 106, endPoint x: 208, endPoint y: 177, distance: 97.9
click at [209, 177] on div "*Note: Account for approximately 31% volume loss during cooking for chicken. Di…" at bounding box center [269, 137] width 261 height 81
copy div "*Note: Account for approximately 31% volume loss during cooking for chicken. Di…"
drag, startPoint x: 252, startPoint y: 190, endPoint x: 253, endPoint y: 187, distance: 3.2
click at [253, 191] on span "Close" at bounding box center [249, 193] width 14 height 8
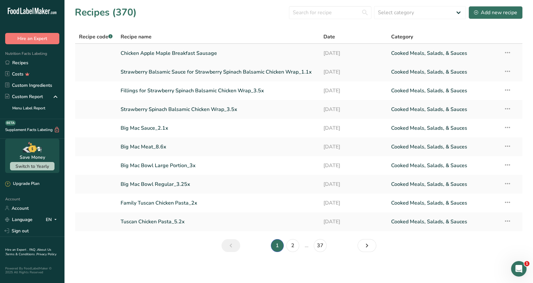
click at [161, 53] on link "Chicken Apple Maple Breakfast Sausage" at bounding box center [218, 53] width 195 height 14
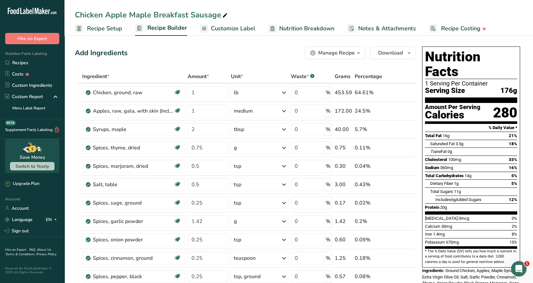
click at [110, 28] on span "Recipe Setup" at bounding box center [104, 28] width 35 height 9
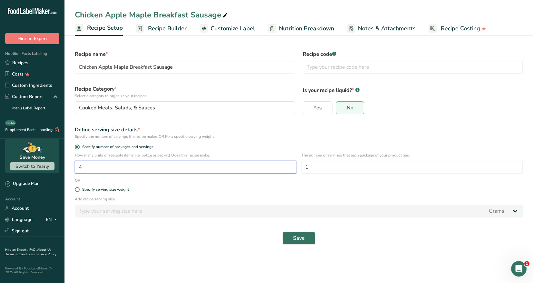
click at [82, 168] on input "4" at bounding box center [186, 167] width 222 height 13
type input "1"
type input "6"
click at [300, 239] on span "Save" at bounding box center [299, 238] width 12 height 8
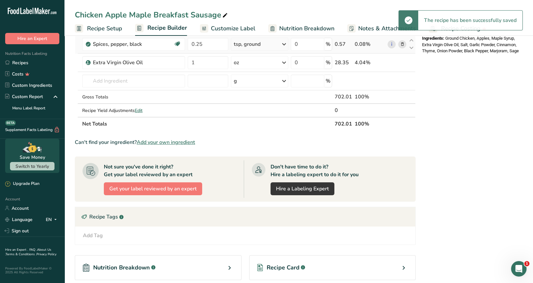
scroll to position [311, 0]
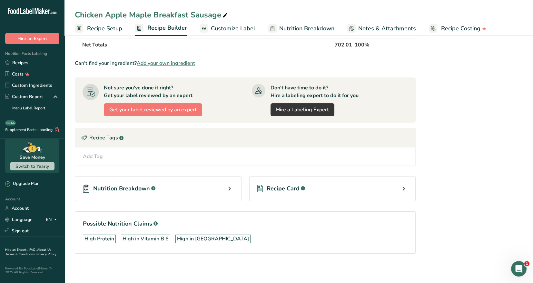
click at [405, 186] on icon at bounding box center [404, 189] width 8 height 12
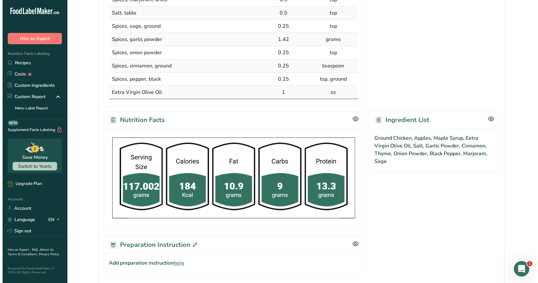
scroll to position [287, 0]
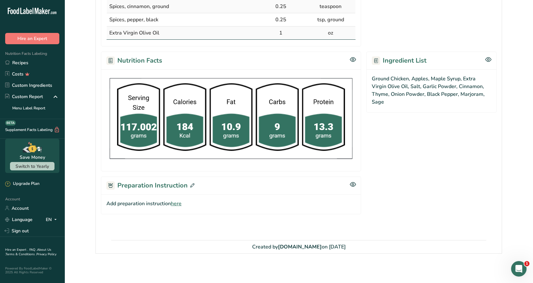
click at [191, 183] on icon at bounding box center [192, 185] width 4 height 4
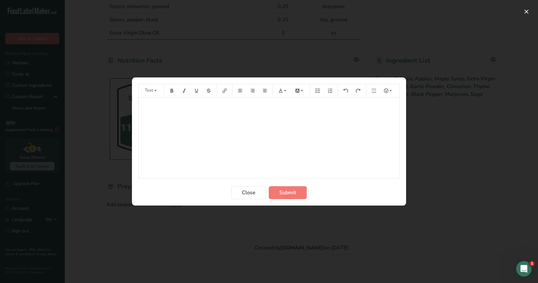
click at [148, 106] on p "﻿" at bounding box center [269, 107] width 254 height 8
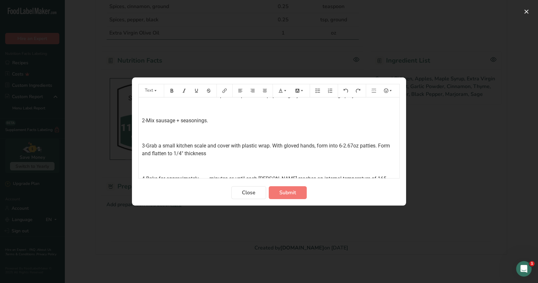
scroll to position [0, 0]
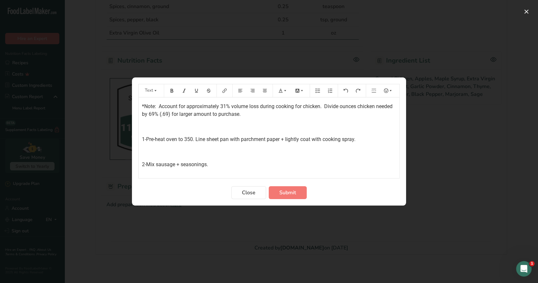
click at [358, 139] on p "1-Pre-heat oven to 350. Line sheet pan with parchment paper + lightly coat with…" at bounding box center [269, 140] width 254 height 8
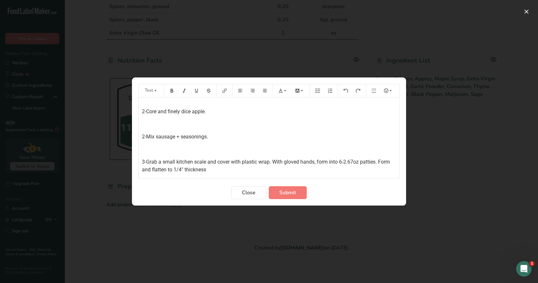
scroll to position [64, 0]
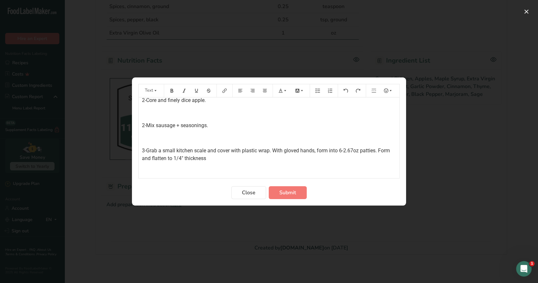
click at [210, 126] on p "2-Mix sausage + seasonings." at bounding box center [269, 126] width 254 height 8
click at [144, 124] on span "2-Mix sausage, seasonings, maple syrup, and finely diced apple." at bounding box center [214, 125] width 145 height 6
click at [145, 149] on span "3-Grab a small kitchen scale and cover with plastic wrap. With gloved hands, fo…" at bounding box center [266, 154] width 249 height 14
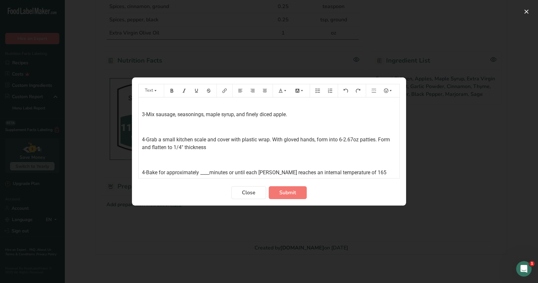
scroll to position [86, 0]
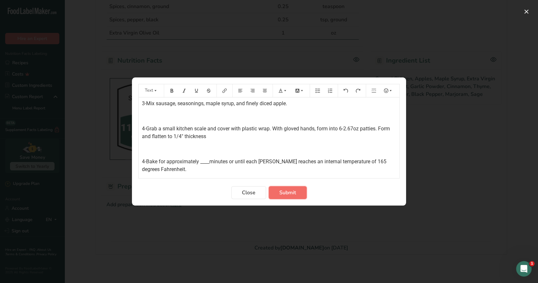
click at [282, 191] on span "Submit" at bounding box center [287, 193] width 17 height 8
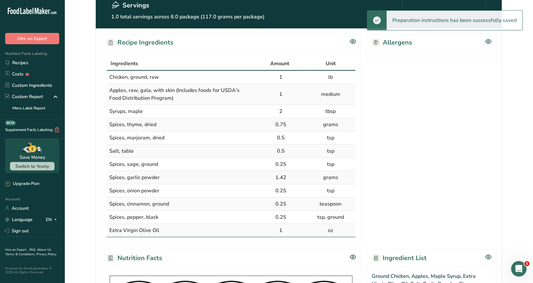
scroll to position [77, 0]
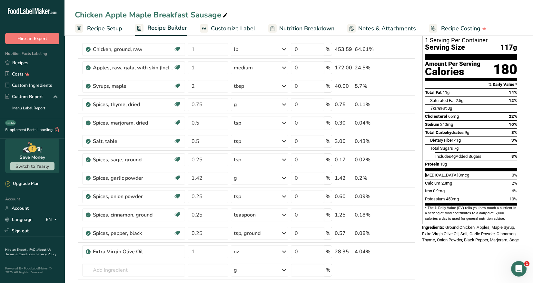
scroll to position [161, 0]
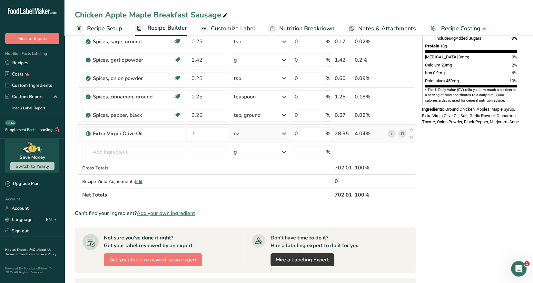
click at [403, 132] on icon at bounding box center [402, 133] width 5 height 7
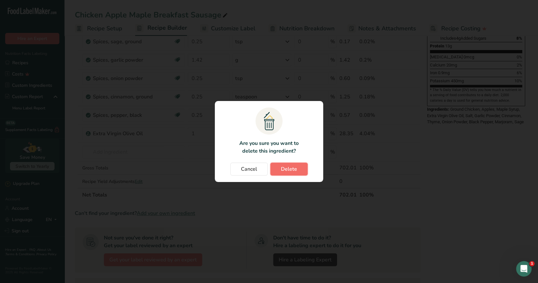
click at [290, 172] on span "Delete" at bounding box center [289, 169] width 16 height 8
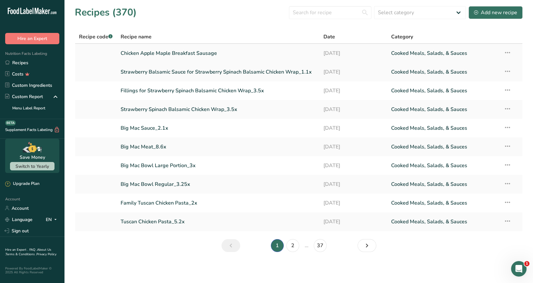
click at [507, 52] on icon at bounding box center [508, 53] width 8 height 12
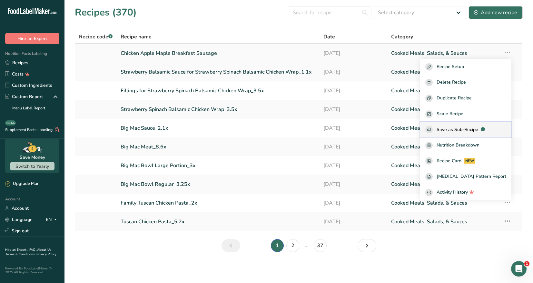
click at [479, 131] on span "Save as Sub-Recipe" at bounding box center [458, 129] width 42 height 7
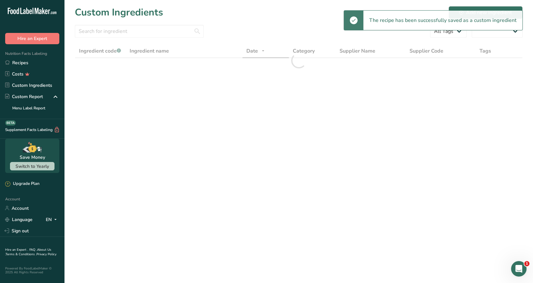
select select "30"
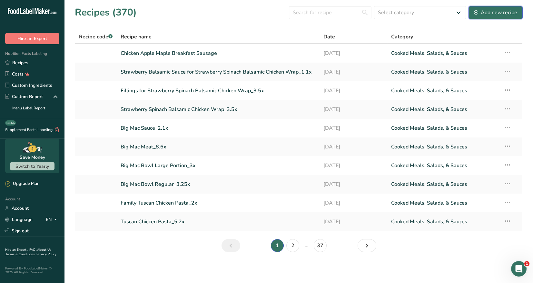
click at [493, 12] on div "Add new recipe" at bounding box center [495, 13] width 43 height 8
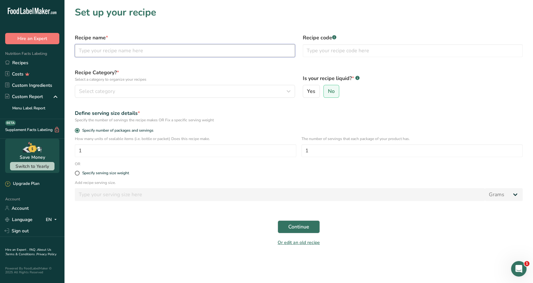
click at [105, 47] on input "text" at bounding box center [185, 50] width 220 height 13
type input "Maple Mustard Sauce"
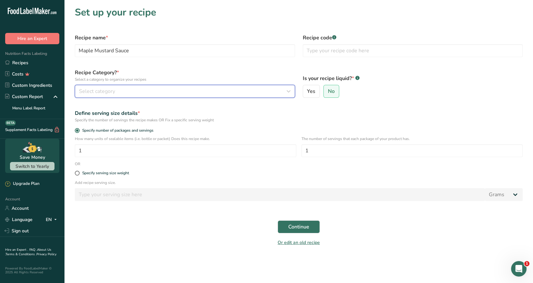
click at [109, 90] on span "Select category" at bounding box center [97, 91] width 36 height 8
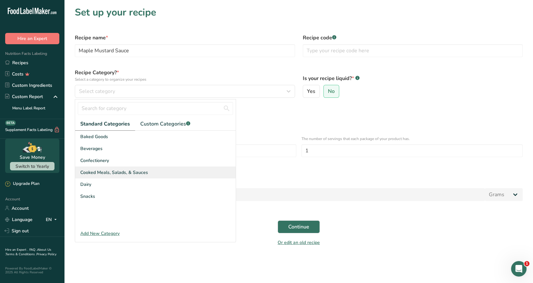
click at [129, 170] on span "Cooked Meals, Salads, & Sauces" at bounding box center [114, 172] width 68 height 7
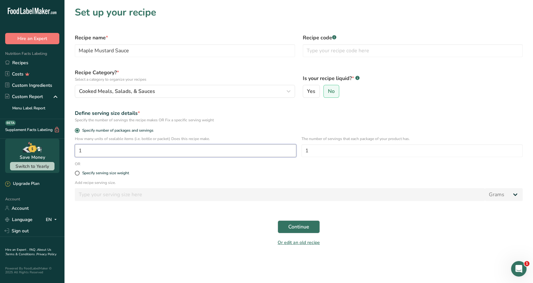
click at [86, 151] on input "1" at bounding box center [186, 150] width 222 height 13
type input "10.5"
click at [300, 227] on span "Continue" at bounding box center [298, 227] width 21 height 8
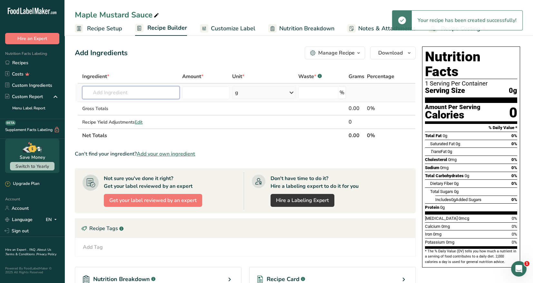
click at [109, 89] on input "text" at bounding box center [130, 92] width 97 height 13
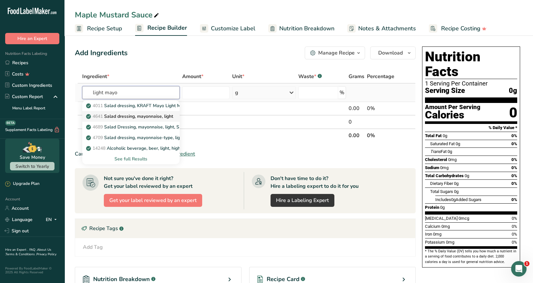
type input "light mayo"
click at [148, 119] on p "4641 Salad dressing, mayonnaise, light" at bounding box center [130, 116] width 86 height 7
type input "Salad dressing, mayonnaise, light"
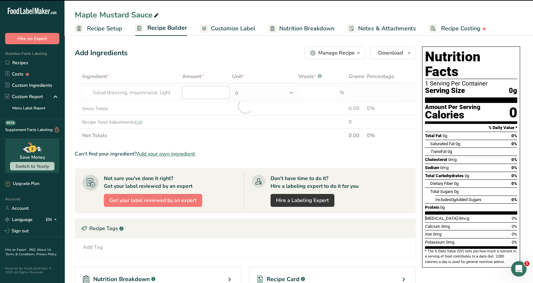
type input "0"
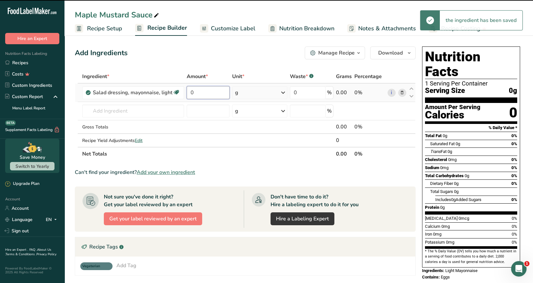
click at [195, 92] on input "0" at bounding box center [208, 92] width 43 height 13
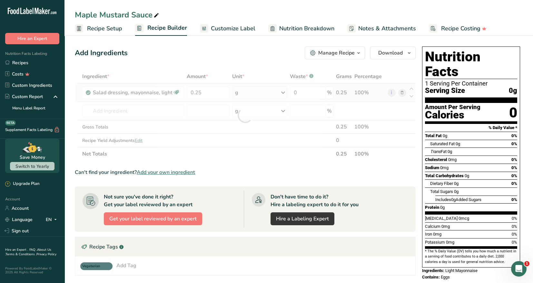
click at [282, 91] on div "Ingredient * Amount * Unit * Waste * .a-a{fill:#347362;}.b-a{fill:#fff;} Grams …" at bounding box center [245, 115] width 341 height 91
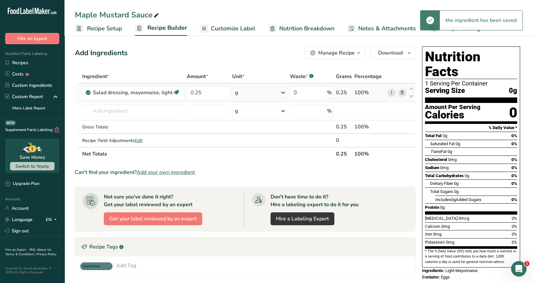
click at [283, 92] on icon at bounding box center [283, 93] width 8 height 12
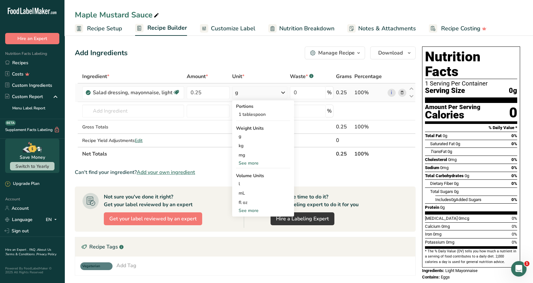
click at [252, 162] on div "See more" at bounding box center [263, 163] width 54 height 7
click at [206, 91] on input "0.25" at bounding box center [208, 92] width 43 height 13
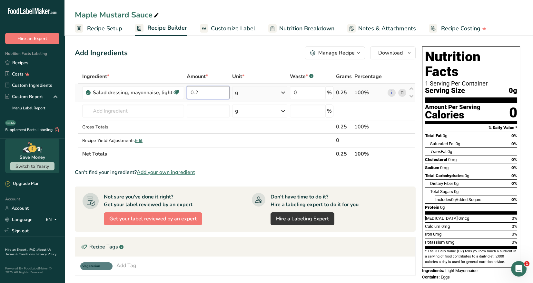
type input "0"
type input "4"
click at [283, 93] on div "Ingredient * Amount * Unit * Waste * .a-a{fill:#347362;}.b-a{fill:#fff;} Grams …" at bounding box center [245, 115] width 341 height 91
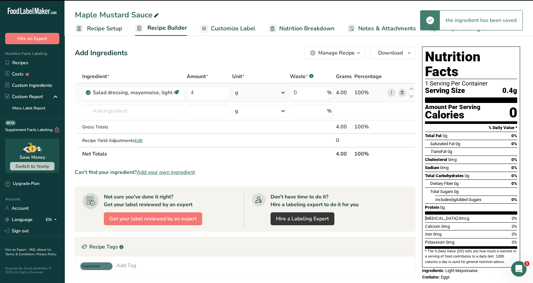
click at [284, 91] on icon at bounding box center [283, 93] width 8 height 12
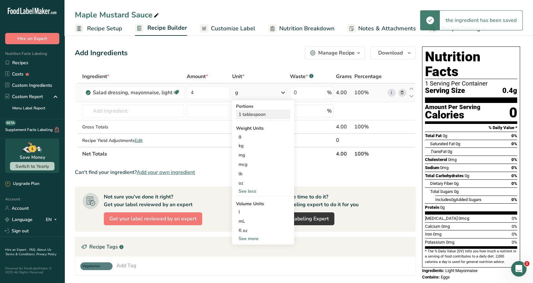
click at [261, 117] on div "1 tablespoon" at bounding box center [263, 114] width 54 height 9
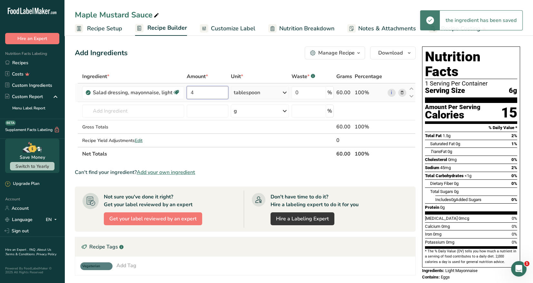
drag, startPoint x: 193, startPoint y: 91, endPoint x: 188, endPoint y: 90, distance: 5.0
click at [191, 91] on input "4" at bounding box center [208, 92] width 42 height 13
type input "2"
click at [285, 92] on div "Ingredient * Amount * Unit * Waste * .a-a{fill:#347362;}.b-a{fill:#fff;} Grams …" at bounding box center [245, 115] width 341 height 91
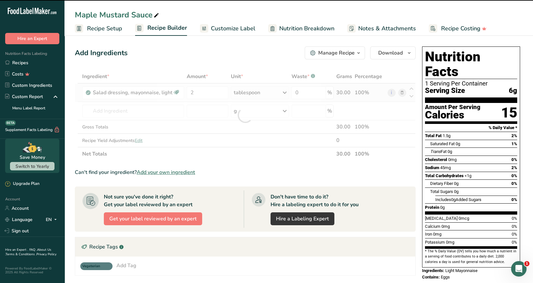
click at [285, 92] on icon at bounding box center [285, 93] width 8 height 12
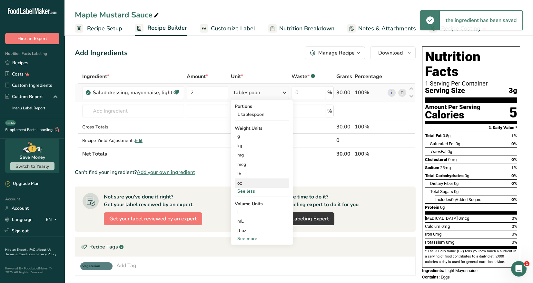
click at [249, 182] on div "oz" at bounding box center [262, 182] width 54 height 9
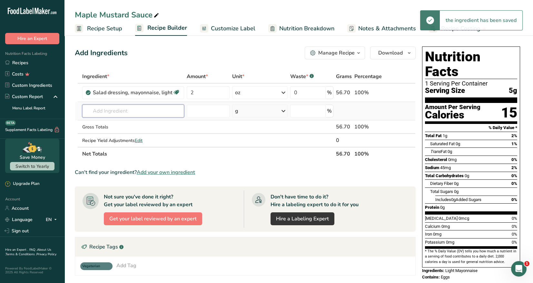
click at [106, 111] on input "text" at bounding box center [133, 111] width 102 height 13
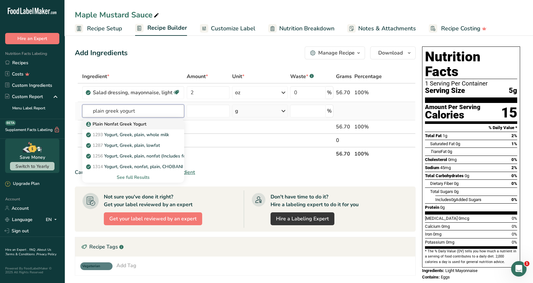
type input "plain greek yogurt"
click at [117, 127] on link "Plain Nonfat Greek Yogurt" at bounding box center [133, 124] width 102 height 11
type input "Plain Nonfat Greek Yogurt"
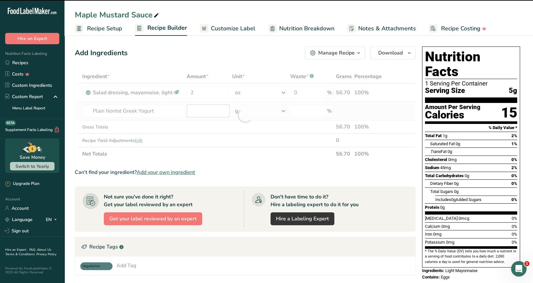
type input "0"
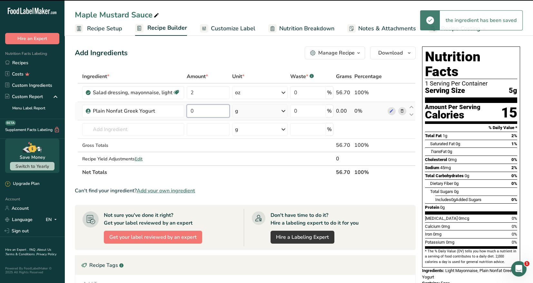
click at [197, 111] on input "0" at bounding box center [208, 111] width 43 height 13
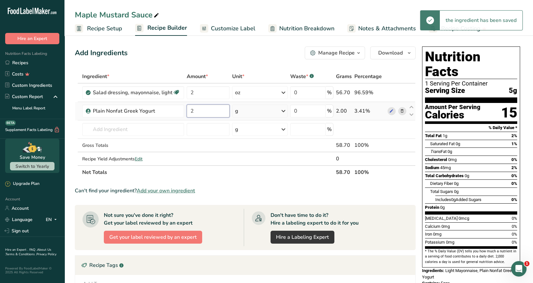
type input "2"
click at [282, 109] on div "Ingredient * Amount * Unit * Waste * .a-a{fill:#347362;}.b-a{fill:#fff;} Grams …" at bounding box center [245, 124] width 341 height 109
click at [282, 110] on icon at bounding box center [284, 111] width 8 height 12
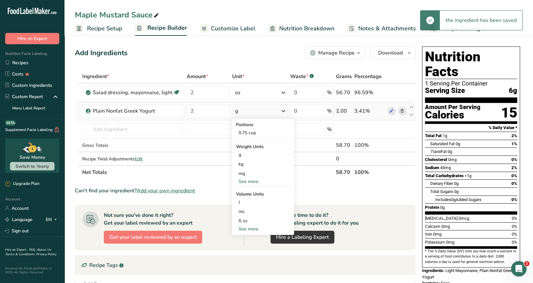
click at [254, 179] on div "See more" at bounding box center [263, 181] width 54 height 7
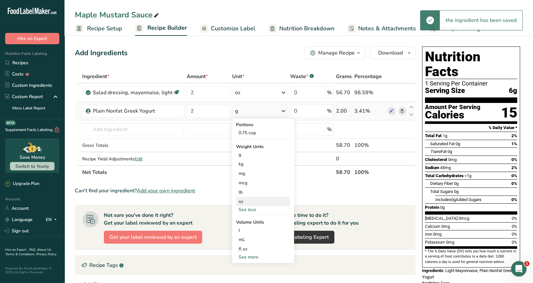
click at [246, 200] on div "oz" at bounding box center [263, 201] width 54 height 9
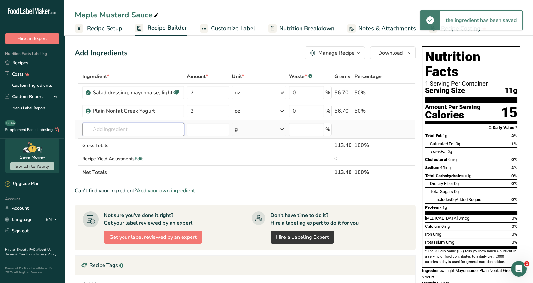
click at [99, 131] on input "text" at bounding box center [133, 129] width 102 height 13
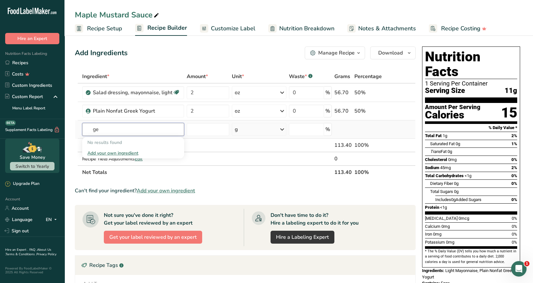
type input "g"
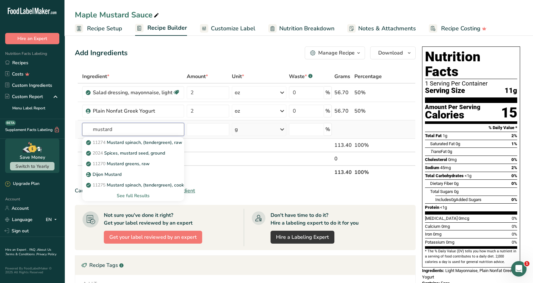
type input "mustard"
click at [133, 196] on div "See full Results" at bounding box center [133, 195] width 92 height 7
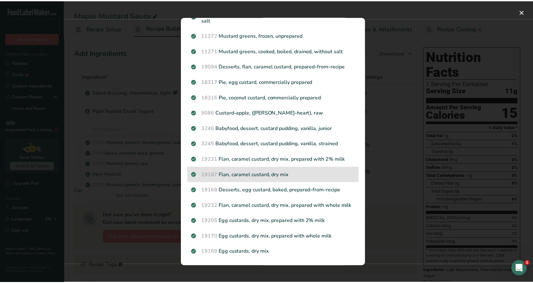
scroll to position [318, 0]
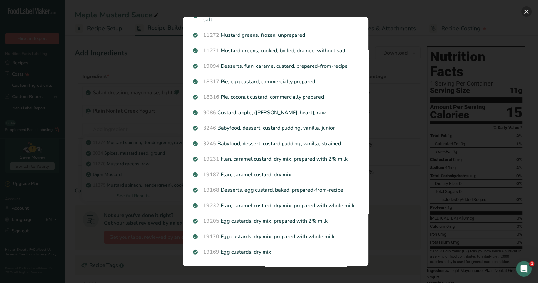
click at [524, 12] on button "Search results modal" at bounding box center [526, 11] width 10 height 10
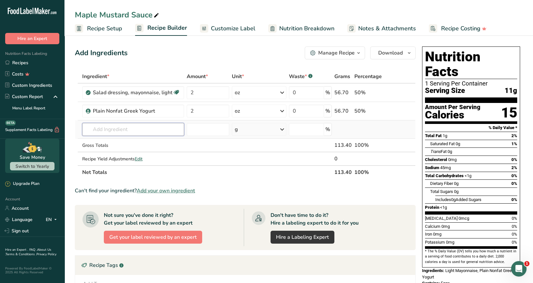
click at [96, 129] on input "text" at bounding box center [133, 129] width 102 height 13
click at [47, 85] on link "Custom Ingredients" at bounding box center [32, 85] width 65 height 11
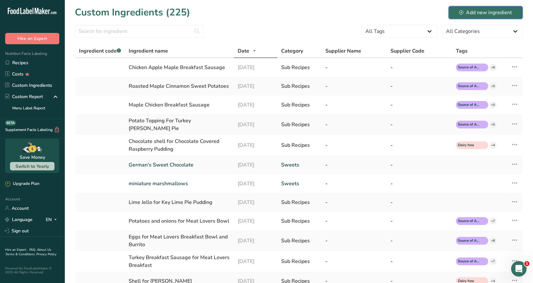
click at [482, 12] on div "Add new ingredient" at bounding box center [485, 13] width 53 height 8
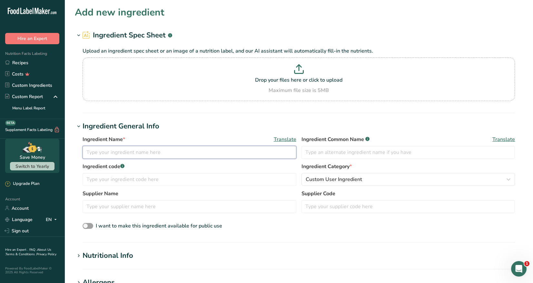
click at [91, 153] on input "text" at bounding box center [190, 152] width 214 height 13
type input "Inglehoffer Pub Mustard"
click at [150, 180] on input "text" at bounding box center [190, 179] width 214 height 13
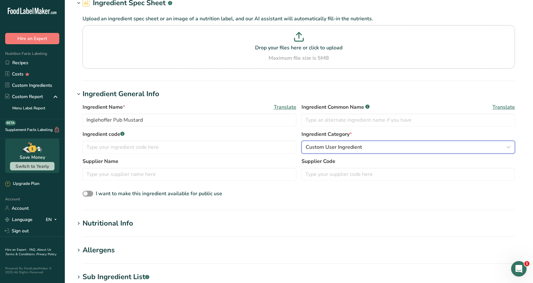
click at [510, 145] on icon "button" at bounding box center [509, 147] width 8 height 12
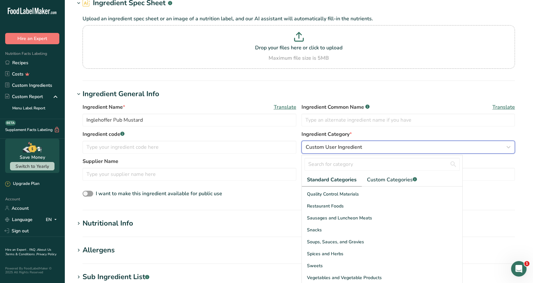
scroll to position [64, 0]
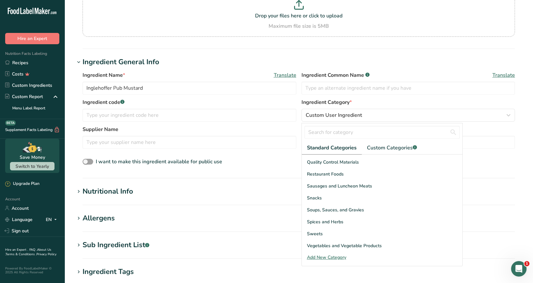
click at [339, 257] on div "Add New Category" at bounding box center [382, 257] width 161 height 7
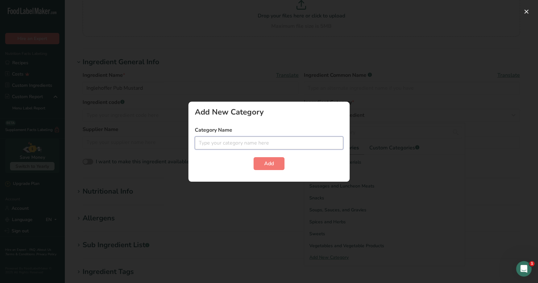
click at [212, 142] on input "text" at bounding box center [269, 142] width 148 height 13
type input "Condiment"
click at [260, 160] on button "Add" at bounding box center [269, 163] width 31 height 13
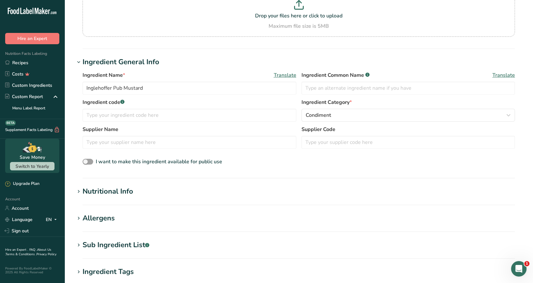
click at [129, 192] on div "Nutritional Info" at bounding box center [108, 191] width 51 height 11
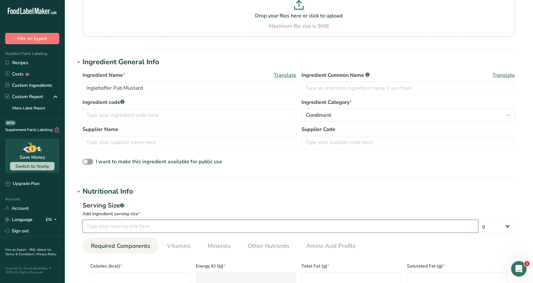
click at [96, 226] on input "number" at bounding box center [281, 226] width 396 height 13
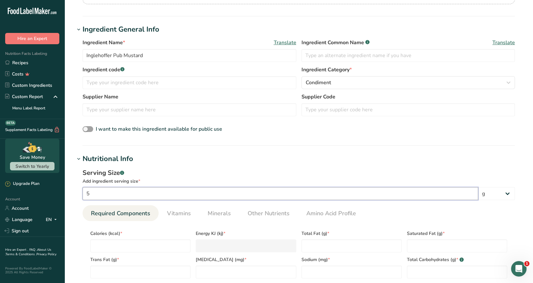
scroll to position [129, 0]
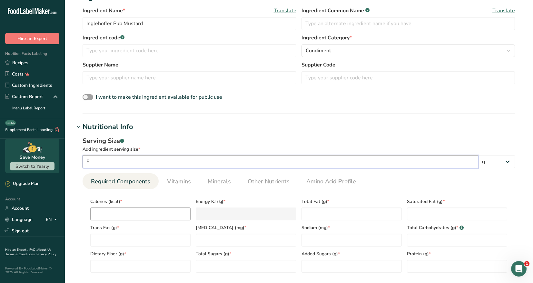
type input "5"
click at [100, 213] on input "number" at bounding box center [140, 213] width 100 height 13
type input "5"
type KJ "20.9"
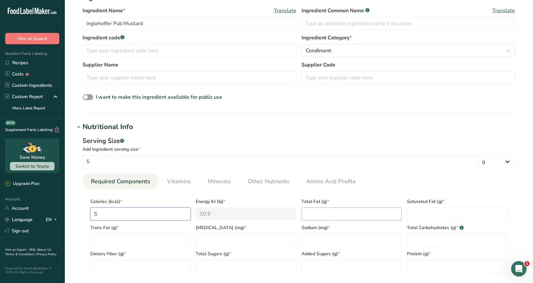
type input "5"
click at [314, 213] on Fat "number" at bounding box center [352, 213] width 100 height 13
type Fat "0"
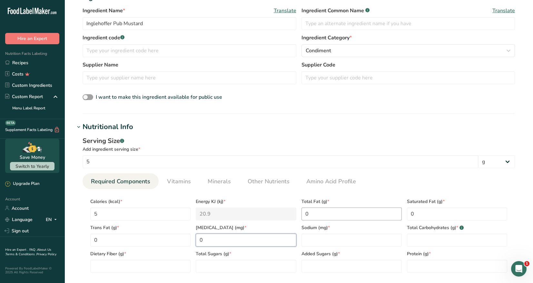
type input "0"
type input "70"
type Carbohydrates "1"
type Fiber "0"
type Sugars "1"
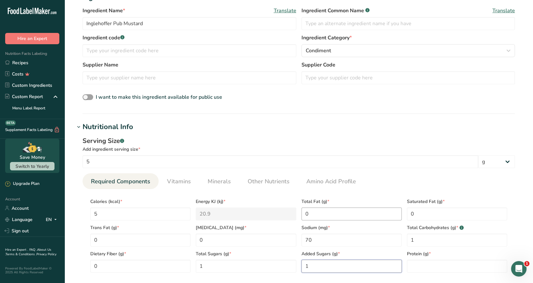
type Sugars "1"
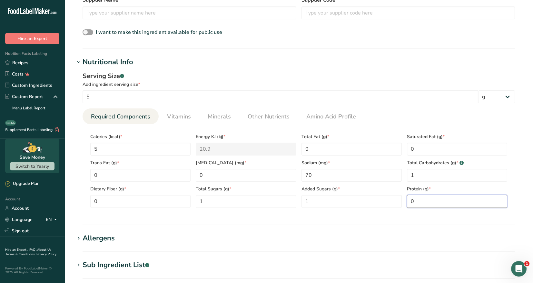
scroll to position [226, 0]
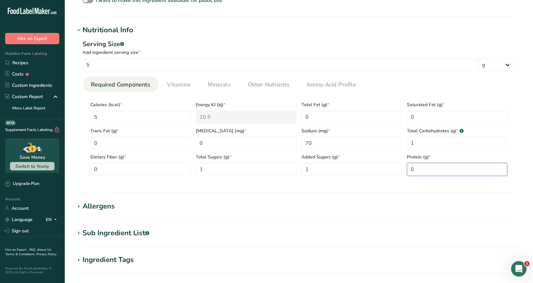
type input "0"
click at [131, 232] on div "Sub Ingredient List .a-a{fill:#347362;}.b-a{fill:#fff;}" at bounding box center [116, 233] width 67 height 11
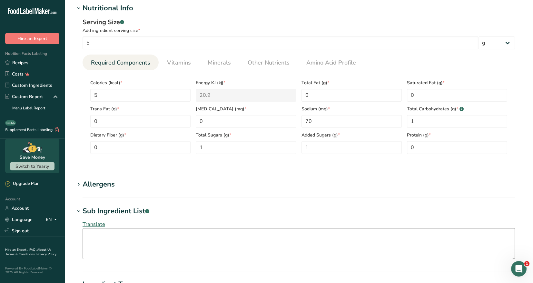
scroll to position [258, 0]
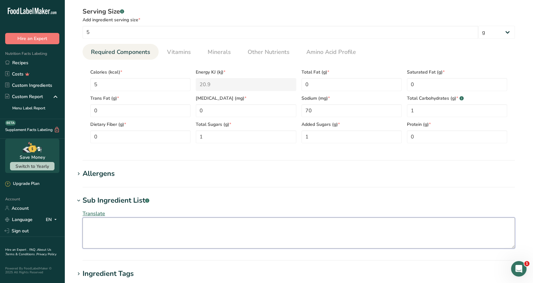
click at [94, 223] on textarea at bounding box center [299, 232] width 433 height 31
click at [363, 225] on textarea "Water, Vinegars (White Distilled, Balsamic), Mustard Seed, Sugar, Salt, Beer, S…" at bounding box center [299, 232] width 433 height 31
click at [430, 225] on textarea "Water, Vinegars (White Distilled, Balsamic), Mustard Seed, Sugar, Salt, Beer, S…" at bounding box center [299, 232] width 433 height 31
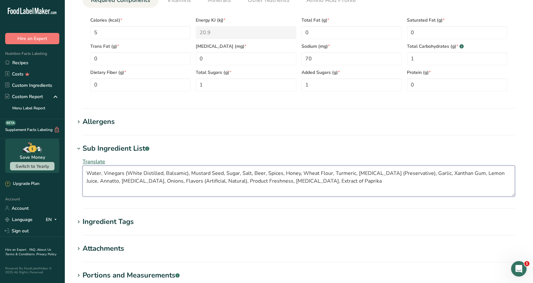
scroll to position [387, 0]
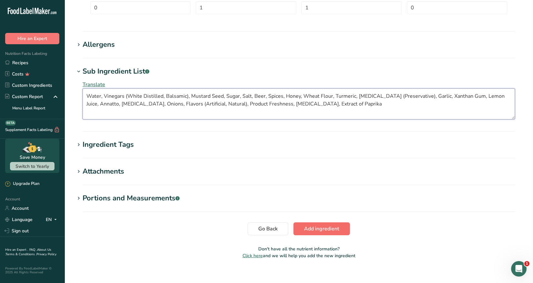
type textarea "Water, Vinegars (White Distilled, Balsamic), Mustard Seed, Sugar, Salt, Beer, S…"
click at [331, 230] on span "Add ingredient" at bounding box center [321, 229] width 35 height 8
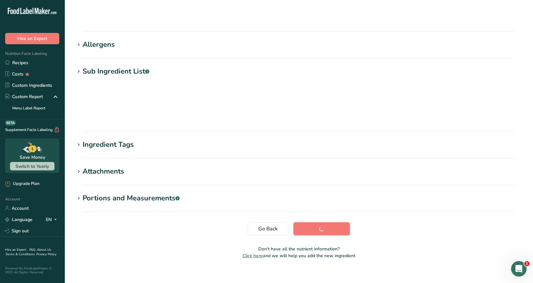
scroll to position [31, 0]
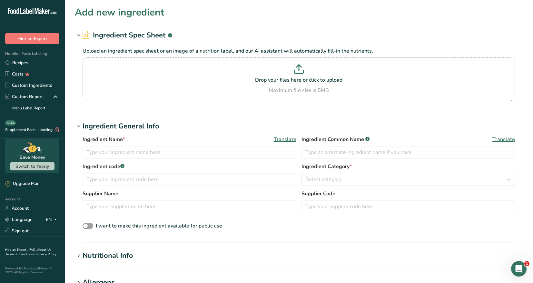
scroll to position [31, 0]
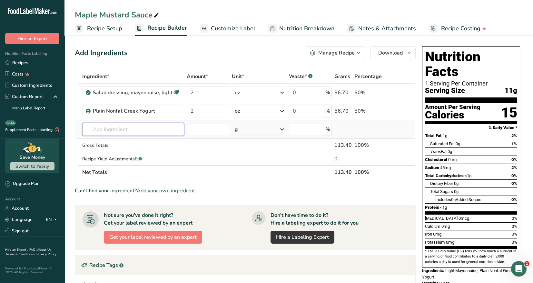
click at [95, 132] on input "text" at bounding box center [133, 129] width 102 height 13
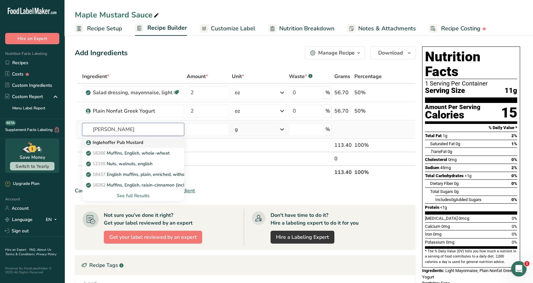
type input "ingle"
click at [110, 145] on p "Inglehoffer Pub Mustard" at bounding box center [115, 142] width 56 height 7
type input "Inglehoffer Pub Mustard"
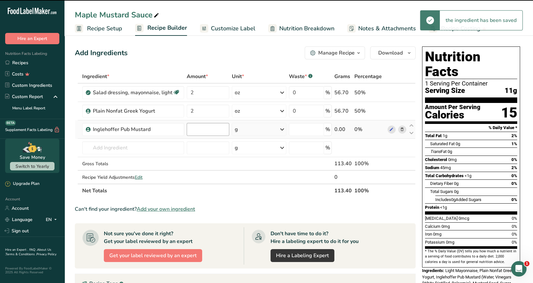
type input "0"
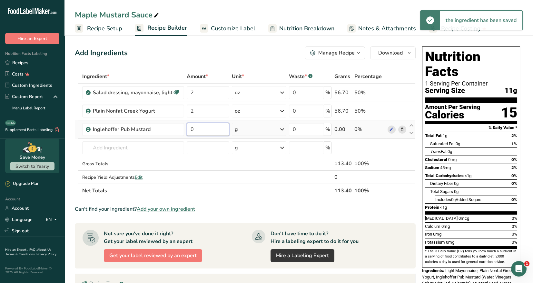
click at [194, 130] on input "0" at bounding box center [208, 129] width 43 height 13
type input "3"
click at [283, 131] on div "Ingredient * Amount * Unit * Waste * .a-a{fill:#347362;}.b-a{fill:#fff;} Grams …" at bounding box center [245, 134] width 341 height 128
click at [282, 131] on icon at bounding box center [282, 130] width 8 height 12
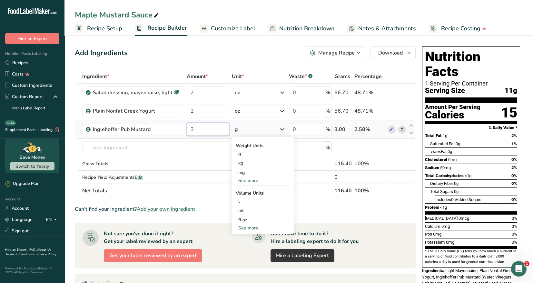
click at [193, 129] on input "3" at bounding box center [208, 129] width 43 height 13
type input "1.5"
click at [282, 129] on div "Ingredient * Amount * Unit * Waste * .a-a{fill:#347362;}.b-a{fill:#fff;} Grams …" at bounding box center [245, 134] width 341 height 128
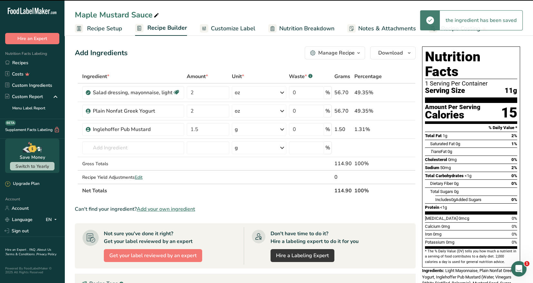
click at [282, 129] on icon at bounding box center [282, 130] width 8 height 12
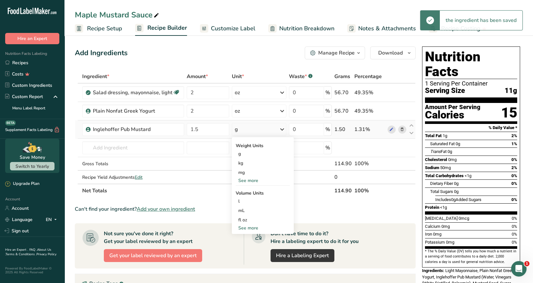
click at [248, 180] on div "See more" at bounding box center [263, 180] width 54 height 7
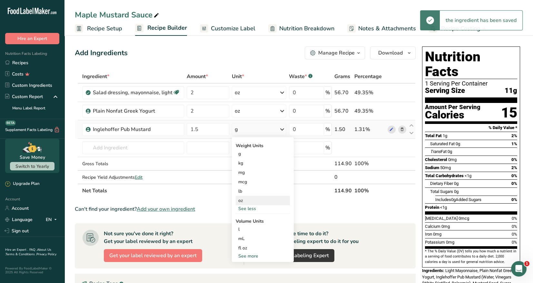
drag, startPoint x: 245, startPoint y: 201, endPoint x: 240, endPoint y: 198, distance: 5.6
click at [244, 201] on div "oz" at bounding box center [263, 200] width 54 height 9
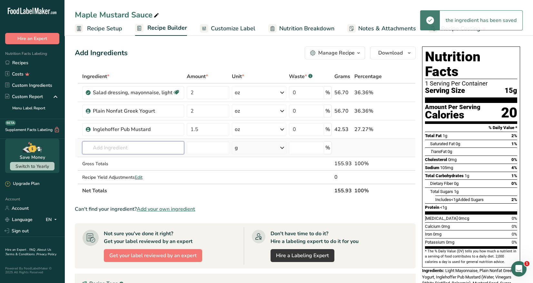
click at [96, 149] on input "text" at bounding box center [133, 147] width 102 height 13
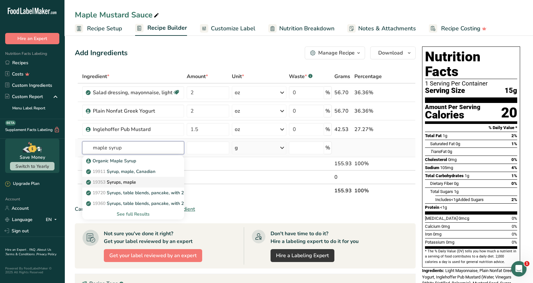
type input "maple syrup"
click at [122, 179] on p "19353 Syrups, maple" at bounding box center [111, 182] width 49 height 7
type input "Syrups, maple"
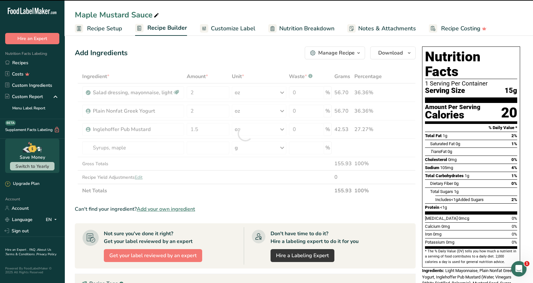
type input "0"
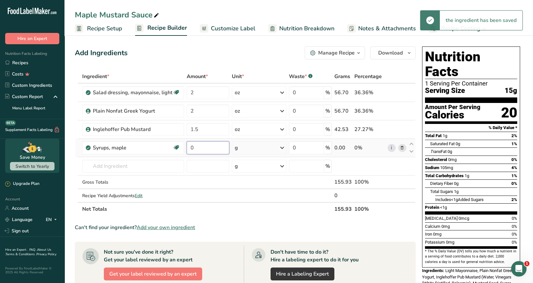
click at [193, 146] on input "0" at bounding box center [208, 147] width 43 height 13
type input "4"
click at [282, 147] on div "Ingredient * Amount * Unit * Waste * .a-a{fill:#347362;}.b-a{fill:#fff;} Grams …" at bounding box center [245, 143] width 341 height 146
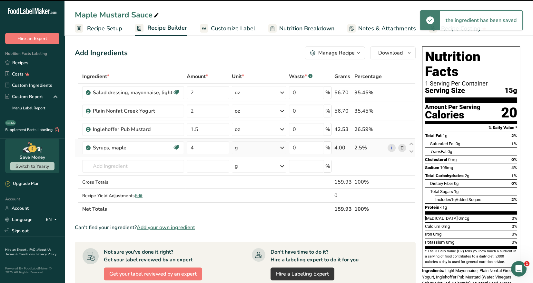
click at [282, 147] on icon at bounding box center [282, 148] width 8 height 12
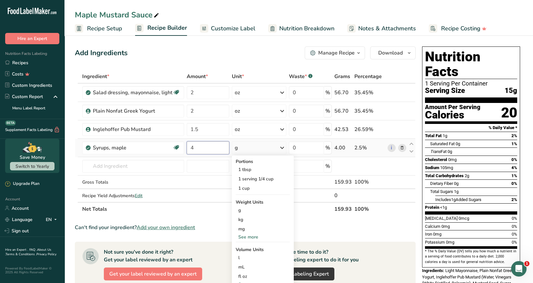
click at [192, 146] on input "4" at bounding box center [208, 147] width 43 height 13
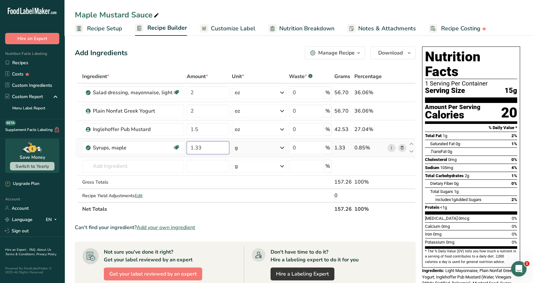
type input "1.33"
click at [282, 148] on div "Ingredient * Amount * Unit * Waste * .a-a{fill:#347362;}.b-a{fill:#fff;} Grams …" at bounding box center [245, 143] width 341 height 146
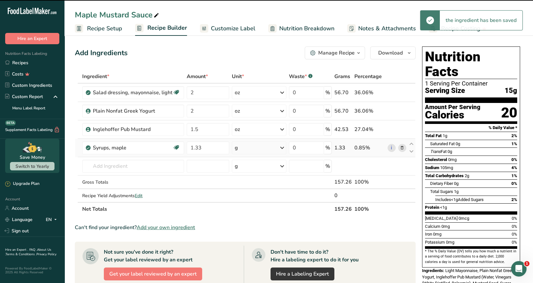
click at [282, 148] on icon at bounding box center [282, 148] width 8 height 12
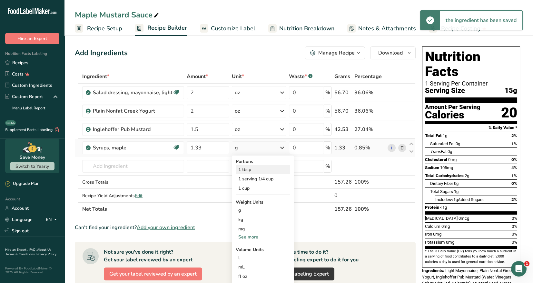
click at [253, 168] on div "1 tbsp" at bounding box center [263, 169] width 54 height 9
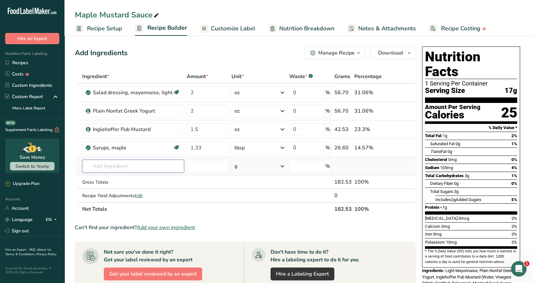
click at [95, 166] on input "text" at bounding box center [133, 166] width 102 height 13
type input "apple cider vinegar"
click at [133, 179] on p "Apple Cider Vinegar" at bounding box center [110, 179] width 47 height 7
type input "Apple Cider Vinegar"
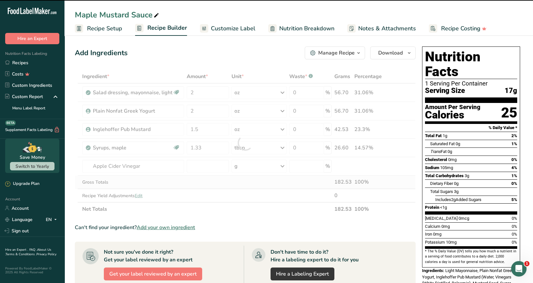
type input "0"
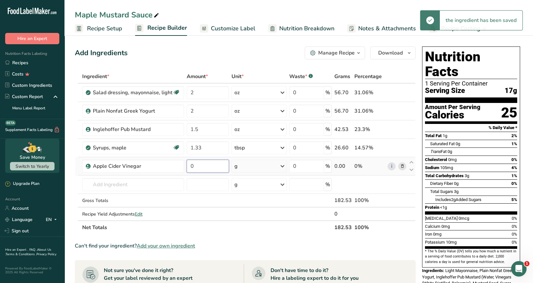
click at [198, 166] on input "0" at bounding box center [208, 166] width 42 height 13
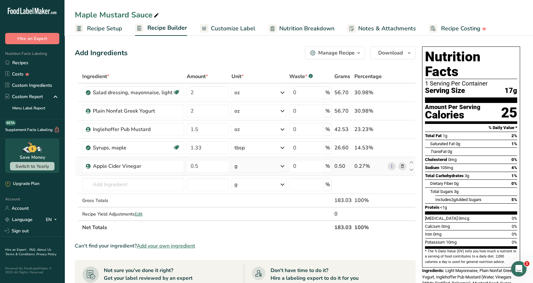
click at [283, 164] on div "Ingredient * Amount * Unit * Waste * .a-a{fill:#347362;}.b-a{fill:#fff;} Grams …" at bounding box center [245, 152] width 341 height 165
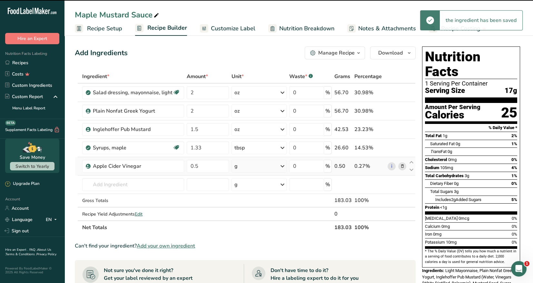
click at [283, 165] on icon at bounding box center [283, 166] width 8 height 12
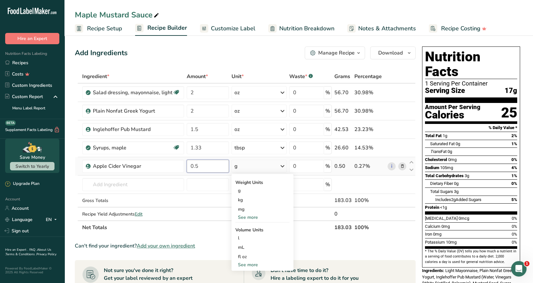
drag, startPoint x: 192, startPoint y: 165, endPoint x: 193, endPoint y: 158, distance: 7.1
click at [193, 165] on input "0.5" at bounding box center [208, 166] width 42 height 13
type input "2.5"
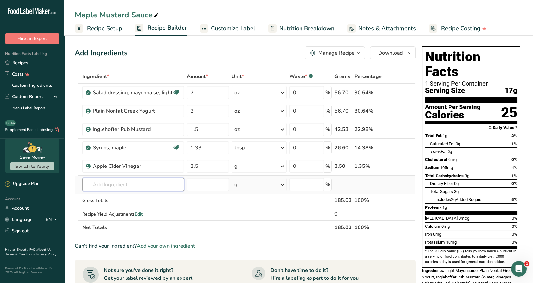
click at [114, 183] on div "Ingredient * Amount * Unit * Waste * .a-a{fill:#347362;}.b-a{fill:#fff;} Grams …" at bounding box center [245, 152] width 341 height 165
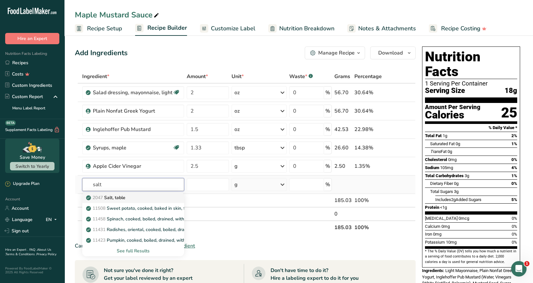
type input "salt"
click at [115, 202] on link "2047 Salt, table" at bounding box center [133, 197] width 102 height 11
type input "Salt, table"
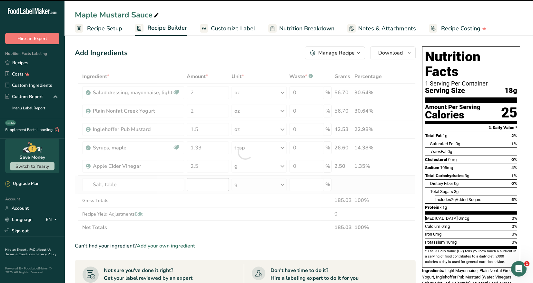
type input "0"
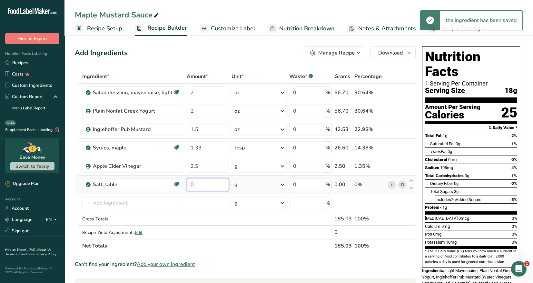
click at [195, 186] on input "0" at bounding box center [208, 184] width 42 height 13
type input "0.25"
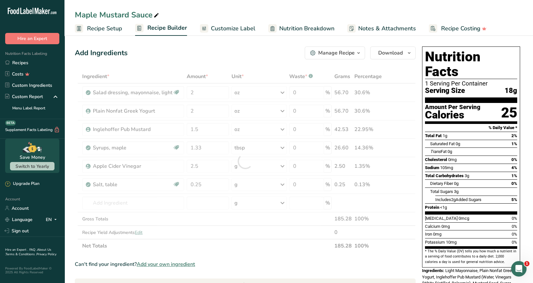
click at [283, 183] on div "Ingredient * Amount * Unit * Waste * .a-a{fill:#347362;}.b-a{fill:#fff;} Grams …" at bounding box center [245, 161] width 341 height 183
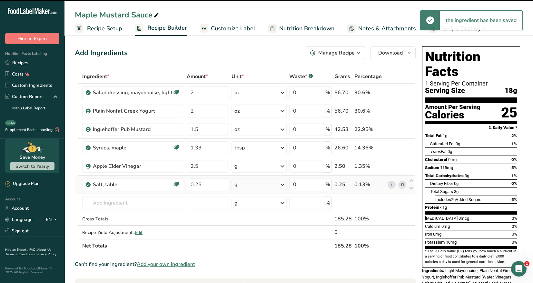
click at [283, 183] on icon at bounding box center [283, 185] width 8 height 12
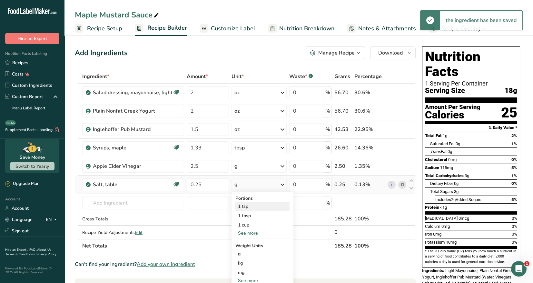
click at [244, 206] on div "1 tsp" at bounding box center [263, 206] width 54 height 9
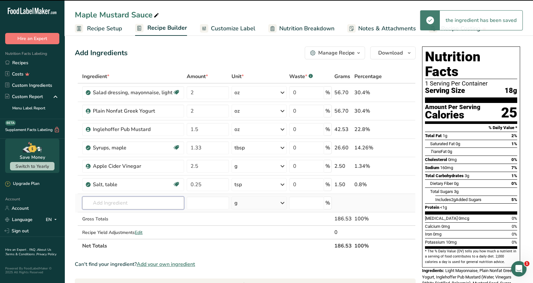
click at [103, 202] on input "text" at bounding box center [133, 203] width 102 height 13
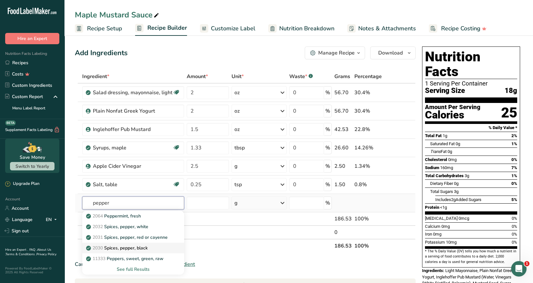
type input "pepper"
click at [142, 248] on p "2030 Spices, pepper, black" at bounding box center [117, 248] width 60 height 7
type input "Spices, pepper, black"
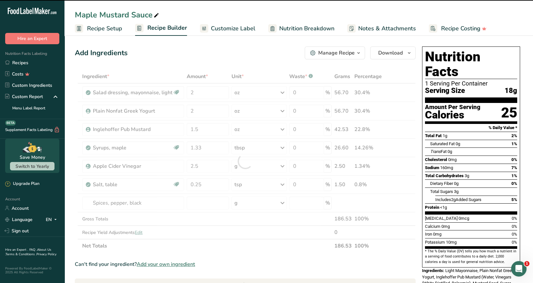
type input "0"
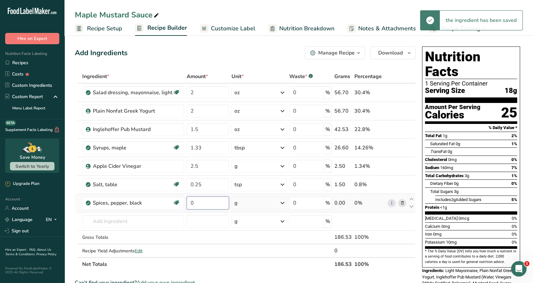
click at [195, 202] on input "0" at bounding box center [208, 203] width 42 height 13
type input "0.125"
click at [283, 202] on div "Ingredient * Amount * Unit * Waste * .a-a{fill:#347362;}.b-a{fill:#fff;} Grams …" at bounding box center [245, 170] width 341 height 201
click at [283, 202] on icon at bounding box center [283, 203] width 8 height 12
click at [261, 222] on div "1 tsp, ground" at bounding box center [263, 224] width 54 height 9
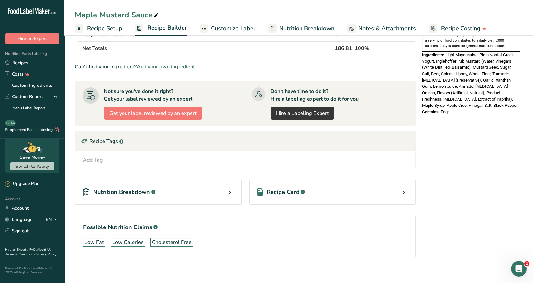
scroll to position [219, 0]
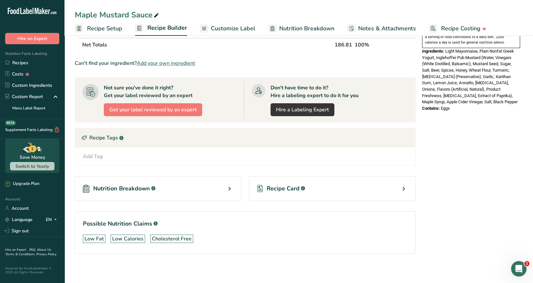
click at [399, 188] on div "Recipe Card .a-a{fill:#347362;}.b-a{fill:#fff;}" at bounding box center [332, 188] width 167 height 25
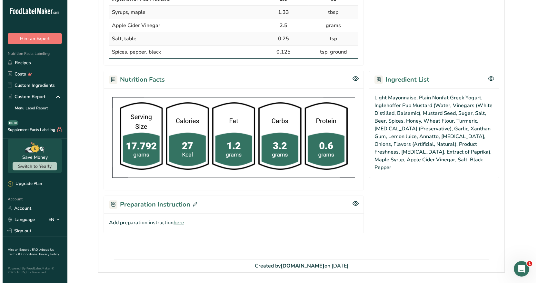
scroll to position [213, 0]
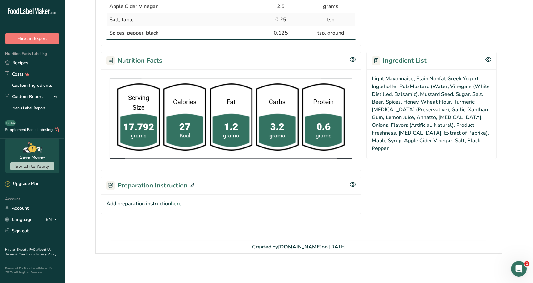
click at [190, 184] on icon at bounding box center [192, 185] width 4 height 4
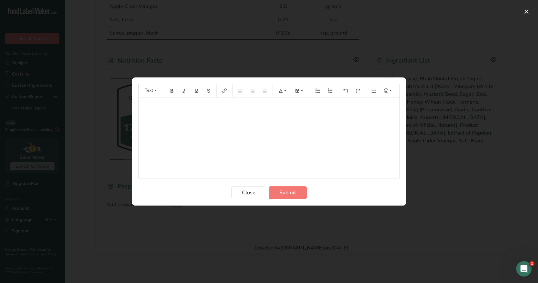
click at [150, 107] on p "﻿" at bounding box center [269, 107] width 254 height 8
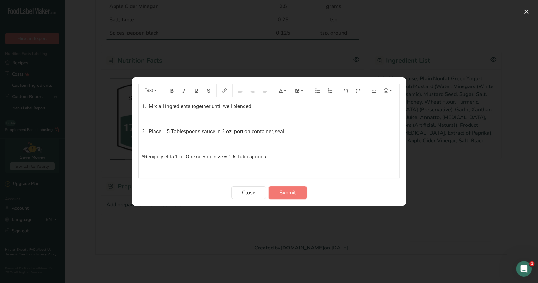
drag, startPoint x: 283, startPoint y: 191, endPoint x: 297, endPoint y: 160, distance: 34.4
click at [283, 191] on span "Submit" at bounding box center [287, 193] width 17 height 8
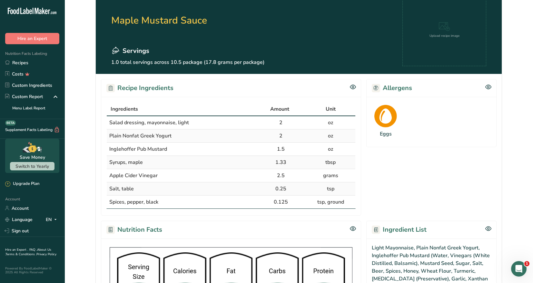
scroll to position [32, 0]
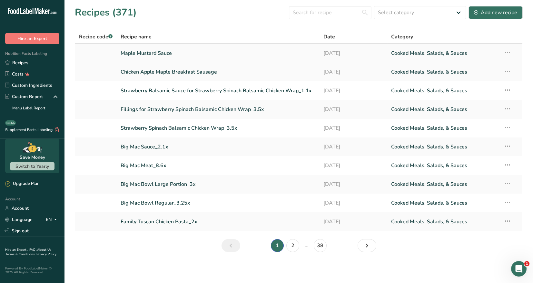
click at [509, 52] on icon at bounding box center [508, 53] width 8 height 12
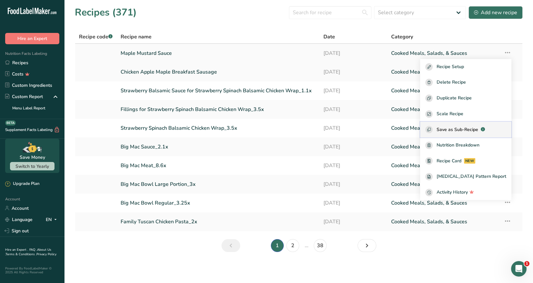
click at [479, 129] on span "Save as Sub-Recipe" at bounding box center [458, 129] width 42 height 7
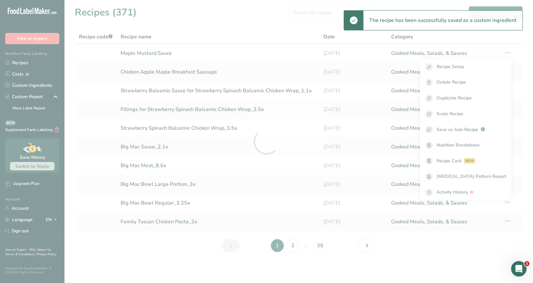
select select "30"
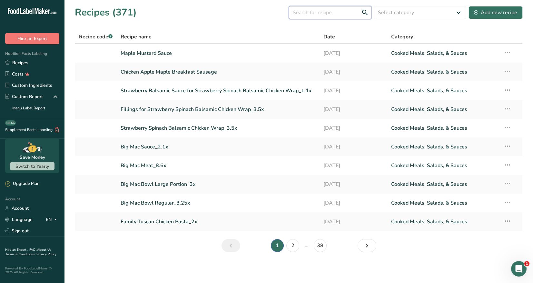
click at [310, 12] on input "text" at bounding box center [330, 12] width 83 height 13
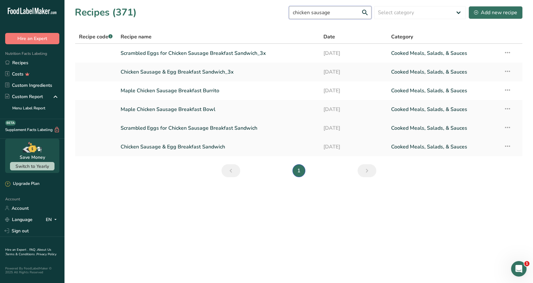
type input "chicken sausage"
click at [217, 130] on link "Scrambled Eggs for Chicken Sausage Breakfast Sandwich" at bounding box center [218, 128] width 195 height 14
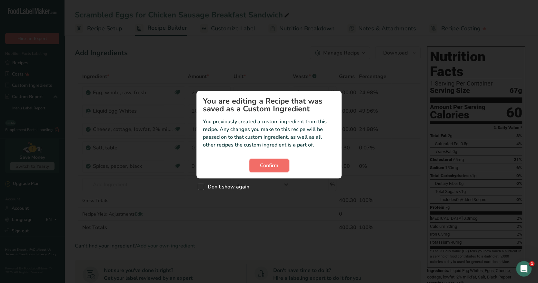
click at [266, 165] on span "Confirm" at bounding box center [269, 166] width 18 height 8
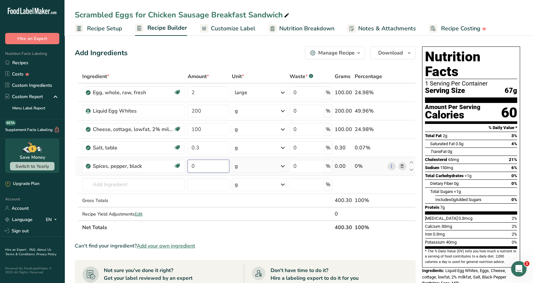
click at [203, 166] on input "0" at bounding box center [209, 166] width 42 height 13
type input "0.15"
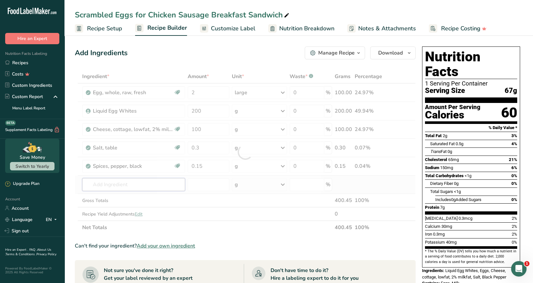
click at [150, 185] on div "Ingredient * Amount * Unit * Waste * .a-a{fill:#347362;}.b-a{fill:#fff;} Grams …" at bounding box center [245, 152] width 341 height 165
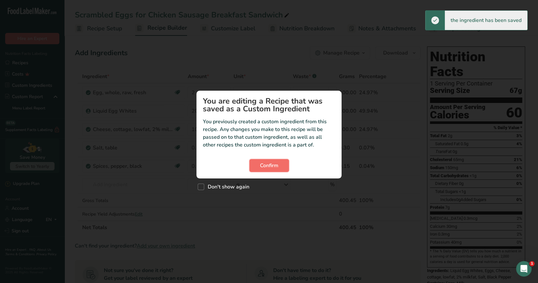
click at [265, 167] on span "Confirm" at bounding box center [269, 166] width 18 height 8
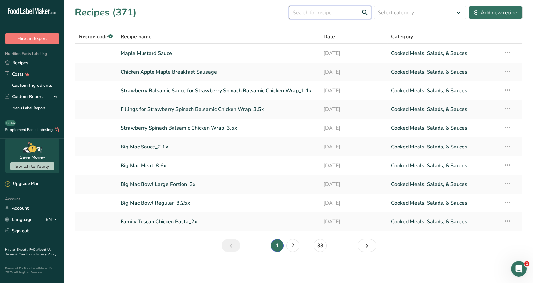
click at [305, 14] on input "text" at bounding box center [330, 12] width 83 height 13
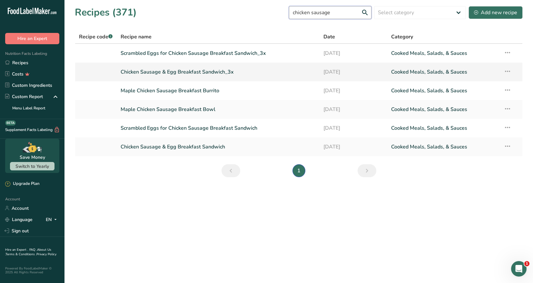
type input "chicken sausage"
click at [213, 74] on link "Chicken Sausage & Egg Breakfast Sandwich_3x" at bounding box center [218, 72] width 195 height 14
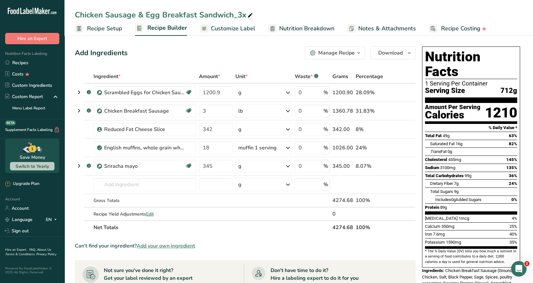
click at [229, 29] on span "Customize Label" at bounding box center [233, 28] width 45 height 9
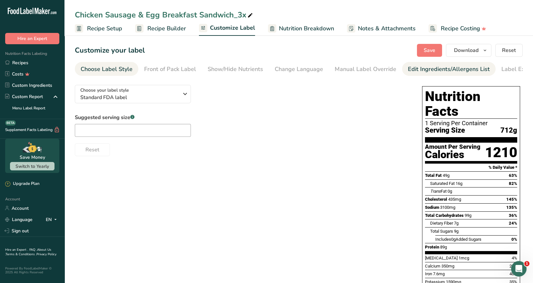
click at [429, 68] on div "Edit Ingredients/Allergens List" at bounding box center [449, 69] width 82 height 9
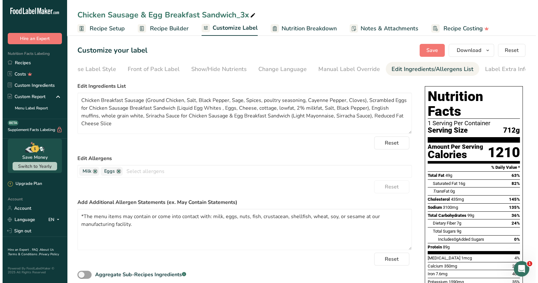
scroll to position [0, 20]
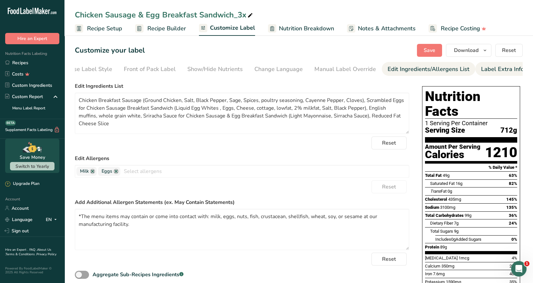
click at [488, 73] on div "Label Extra Info" at bounding box center [502, 69] width 43 height 9
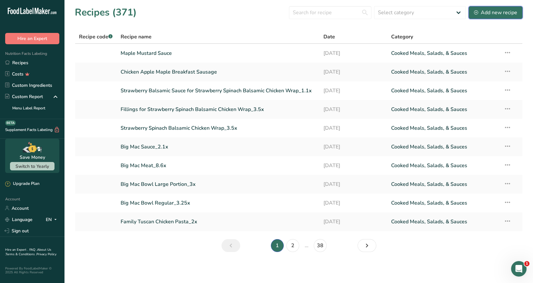
click at [501, 12] on div "Add new recipe" at bounding box center [495, 13] width 43 height 8
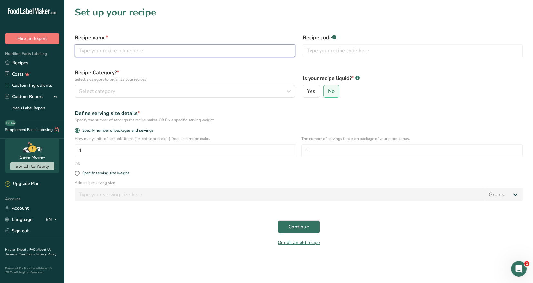
drag, startPoint x: 88, startPoint y: 49, endPoint x: 110, endPoint y: 48, distance: 22.6
click at [86, 49] on input "text" at bounding box center [185, 50] width 220 height 13
type input "Chicken Apple Maple Breakfast Sausage Sandwich"
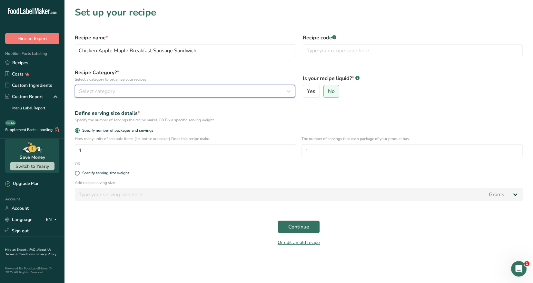
click at [102, 93] on span "Select category" at bounding box center [97, 91] width 36 height 8
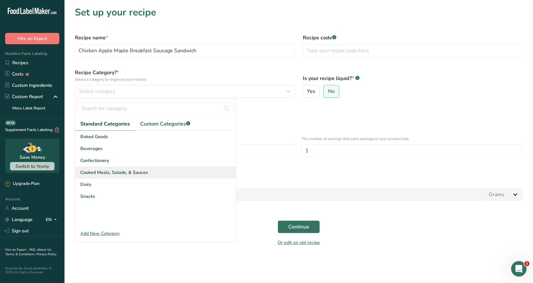
click at [121, 171] on span "Cooked Meals, Salads, & Sauces" at bounding box center [114, 172] width 68 height 7
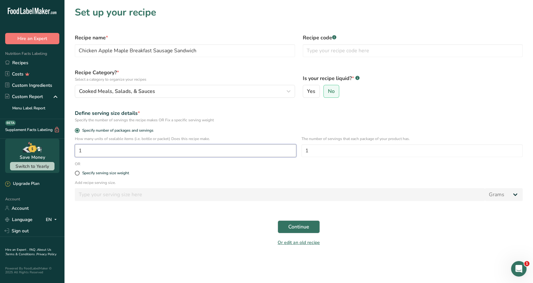
click at [86, 151] on input "1" at bounding box center [186, 150] width 222 height 13
type input "6"
click at [300, 224] on span "Continue" at bounding box center [298, 227] width 21 height 8
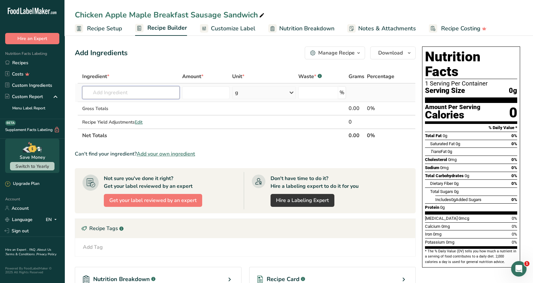
click at [102, 94] on input "text" at bounding box center [130, 92] width 97 height 13
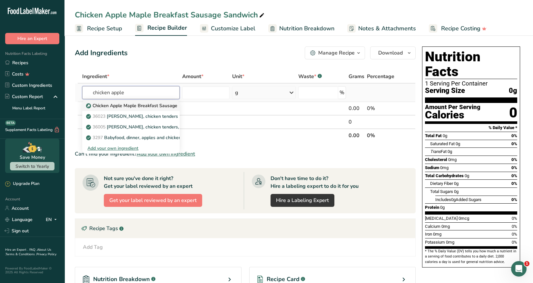
type input "chicken apple"
click at [130, 109] on link "Chicken Apple Maple Breakfast Sausage" at bounding box center [130, 105] width 97 height 11
type input "Chicken Apple Maple Breakfast Sausage"
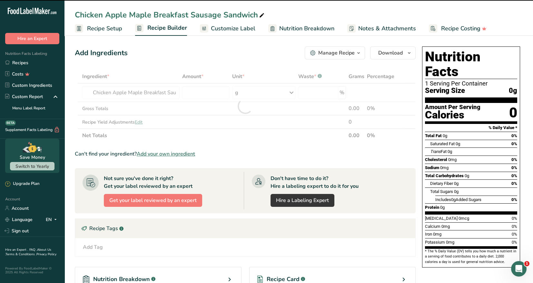
type input "0"
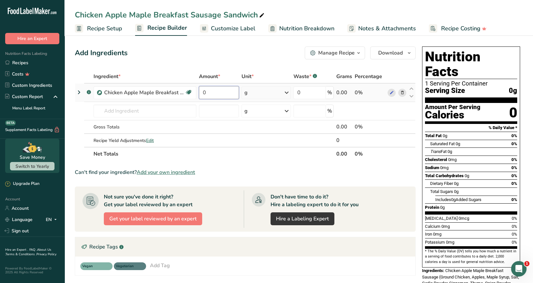
click at [207, 90] on input "0" at bounding box center [219, 92] width 40 height 13
type input "673.66"
click at [139, 109] on div "Ingredient * Amount * Unit * Waste * .a-a{fill:#347362;}.b-a{fill:#fff;} Grams …" at bounding box center [245, 115] width 341 height 91
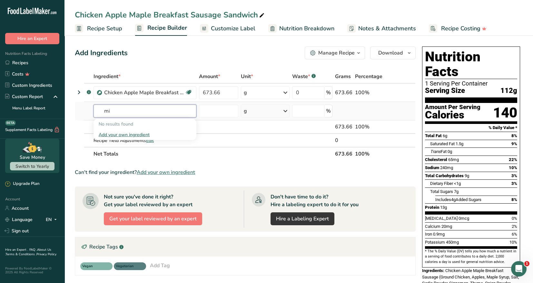
type input "m"
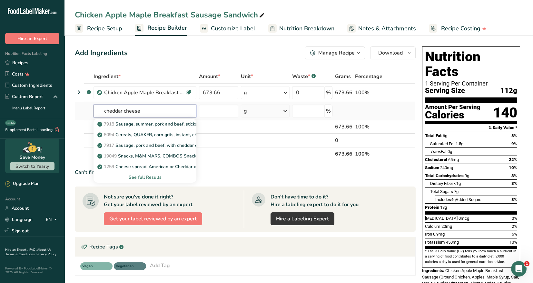
type input "cheddar cheese"
click at [142, 179] on div "See full Results" at bounding box center [145, 177] width 93 height 7
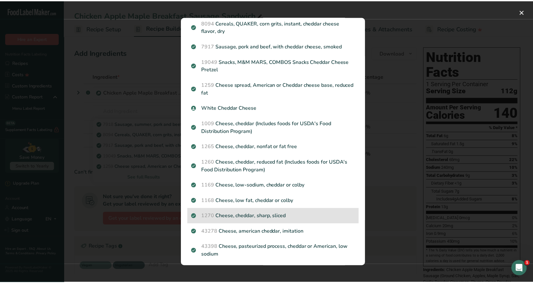
scroll to position [30, 0]
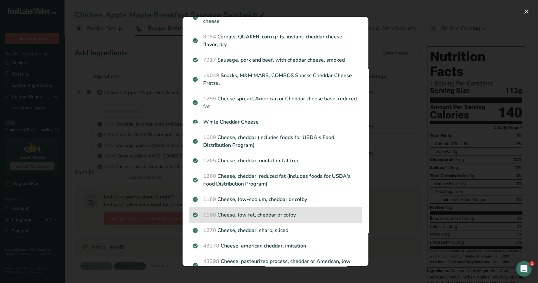
click at [285, 212] on p "1168 Cheese, low fat, cheddar or colby" at bounding box center [275, 215] width 165 height 8
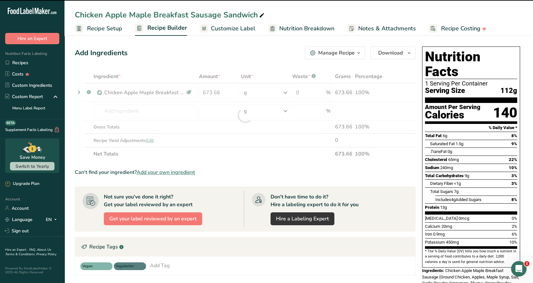
type input "0"
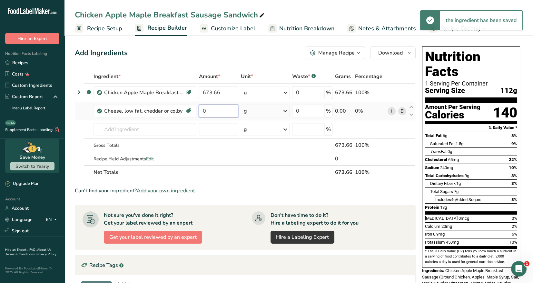
click at [208, 111] on input "0" at bounding box center [218, 111] width 39 height 13
type input "6"
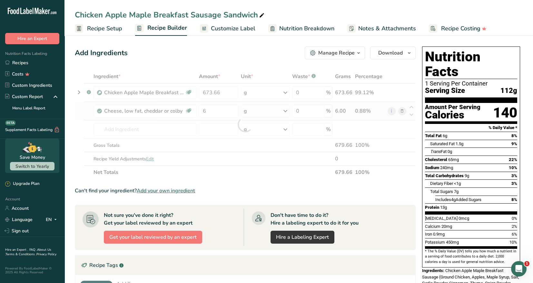
click at [283, 111] on div "Ingredient * Amount * Unit * Waste * .a-a{fill:#347362;}.b-a{fill:#fff;} Grams …" at bounding box center [245, 124] width 341 height 109
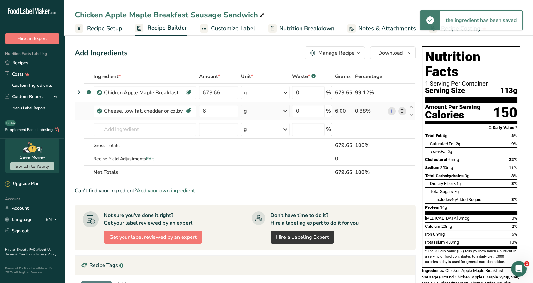
click at [285, 109] on icon at bounding box center [286, 111] width 8 height 12
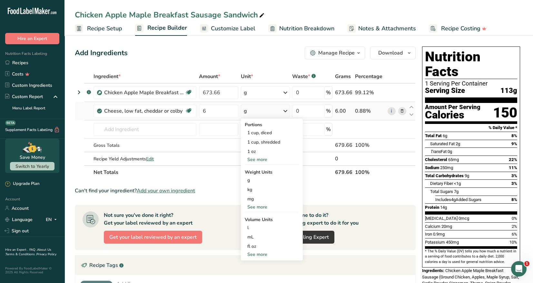
click at [262, 160] on div "See more" at bounding box center [272, 159] width 54 height 7
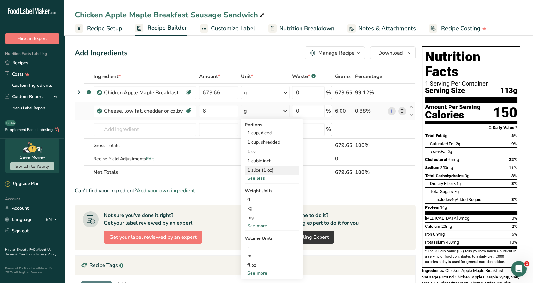
click at [257, 170] on div "1 slice (1 oz)" at bounding box center [272, 170] width 54 height 9
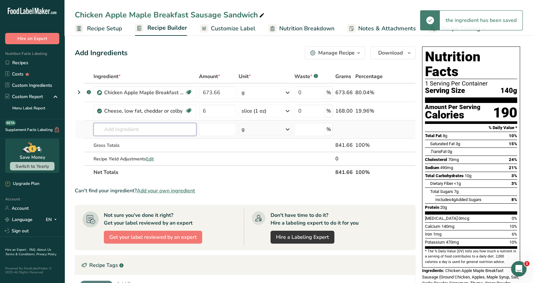
click at [109, 128] on input "text" at bounding box center [145, 129] width 103 height 13
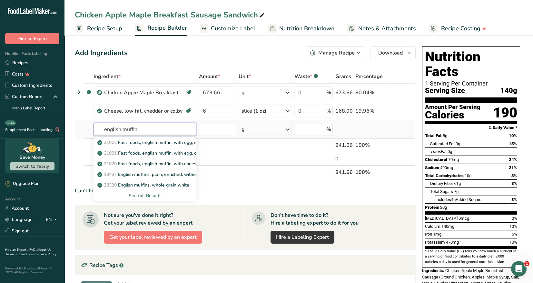
type input "english muffin"
click at [142, 195] on div "See full Results" at bounding box center [145, 195] width 93 height 7
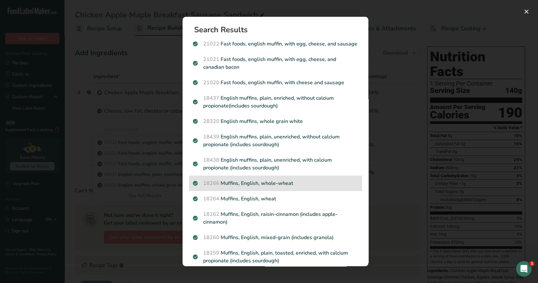
click at [269, 187] on p "18266 Muffins, English, whole-wheat" at bounding box center [275, 183] width 165 height 8
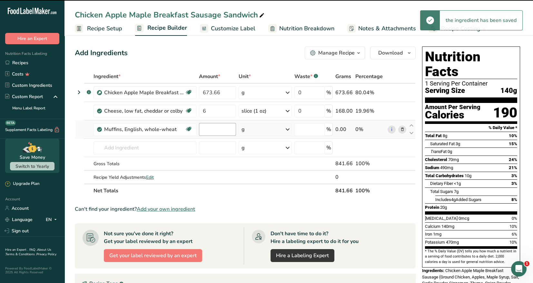
type input "0"
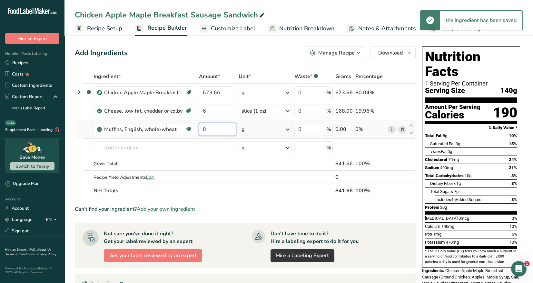
click at [209, 129] on input "0" at bounding box center [217, 129] width 37 height 13
type input "6"
click at [288, 129] on div "Ingredient * Amount * Unit * Waste * .a-a{fill:#347362;}.b-a{fill:#fff;} Grams …" at bounding box center [245, 134] width 341 height 128
click at [288, 129] on icon at bounding box center [288, 130] width 8 height 12
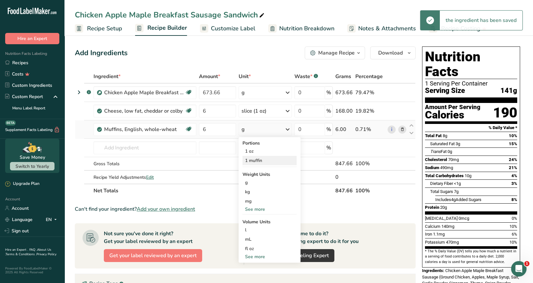
click at [258, 159] on div "1 muffin" at bounding box center [270, 160] width 54 height 9
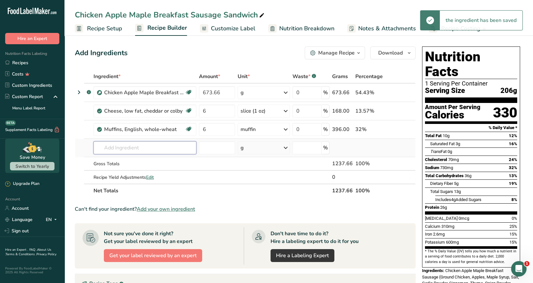
click at [108, 146] on input "text" at bounding box center [145, 147] width 103 height 13
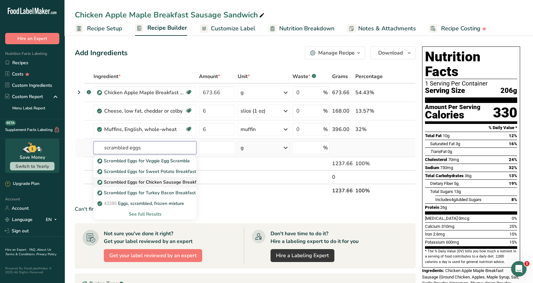
type input "scrambled eggs"
click at [168, 182] on p "Scrambled Eggs for Chicken Sausage Breakfast Sandwich" at bounding box center [162, 182] width 126 height 7
type input "Scrambled Eggs for Chicken Sausage Breakfast Sandwich"
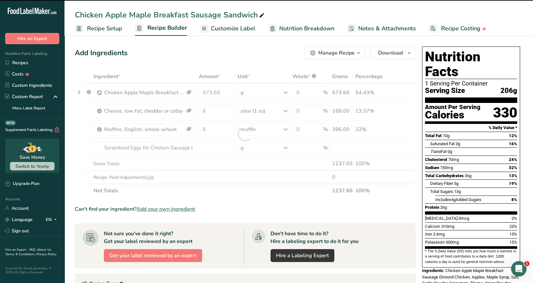
type input "0"
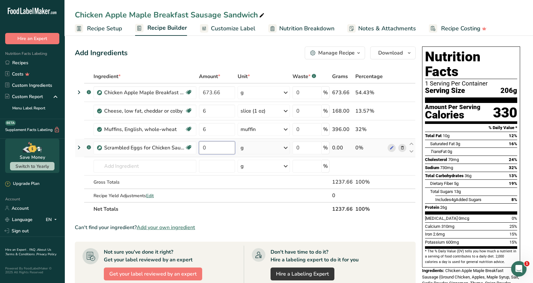
click at [207, 146] on input "0" at bounding box center [217, 147] width 36 height 13
type input "400.3"
click at [118, 166] on div "Ingredient * Amount * Unit * Waste * .a-a{fill:#347362;}.b-a{fill:#fff;} Grams …" at bounding box center [245, 143] width 341 height 146
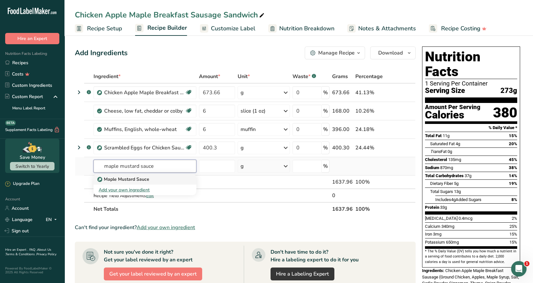
type input "maple mustard sauce"
click at [152, 180] on div "Maple Mustard Sauce" at bounding box center [140, 179] width 82 height 7
type input "Maple Mustard Sauce"
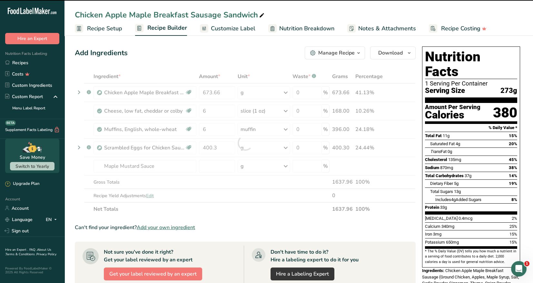
type input "0"
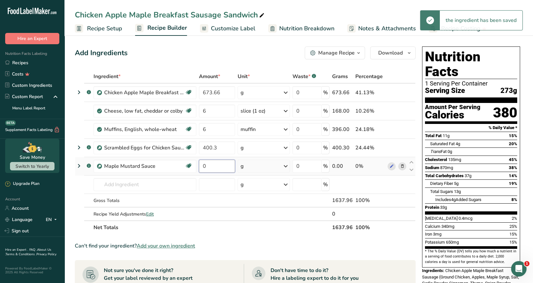
click at [208, 165] on input "0" at bounding box center [217, 166] width 36 height 13
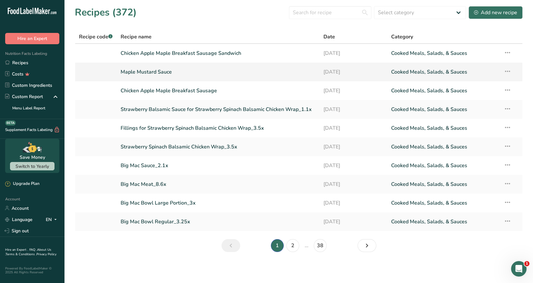
click at [172, 74] on link "Maple Mustard Sauce" at bounding box center [218, 72] width 195 height 14
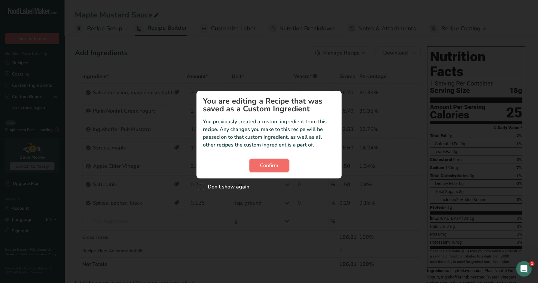
click at [272, 166] on span "Confirm" at bounding box center [269, 166] width 18 height 8
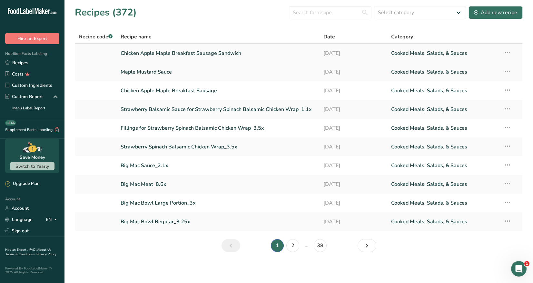
click at [153, 55] on link "Chicken Apple Maple Breakfast Sausage Sandwich" at bounding box center [218, 53] width 195 height 14
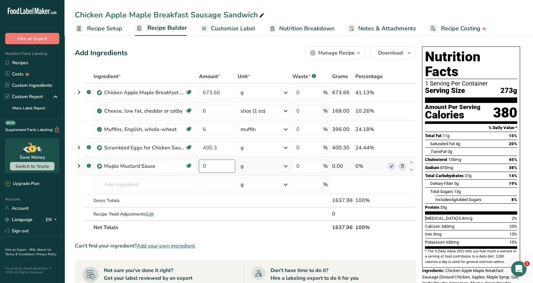
click at [210, 169] on input "0" at bounding box center [217, 166] width 36 height 13
type input "112.1"
click at [211, 189] on div "Ingredient * Amount * Unit * Waste * .a-a{fill:#347362;}.b-a{fill:#fff;} Grams …" at bounding box center [245, 152] width 341 height 165
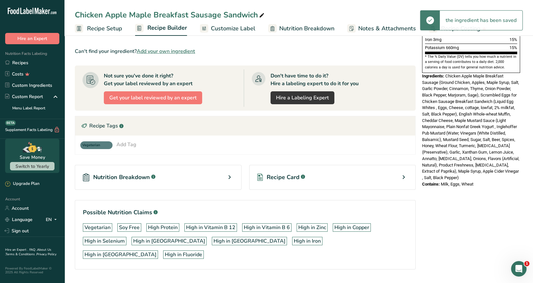
scroll to position [197, 0]
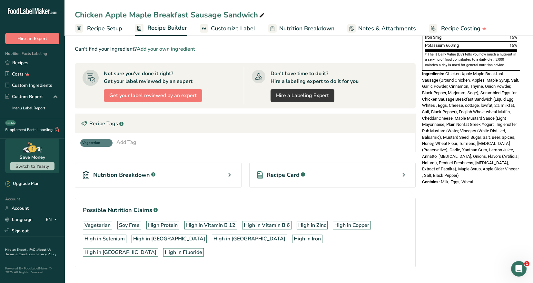
click at [405, 174] on icon at bounding box center [404, 175] width 8 height 12
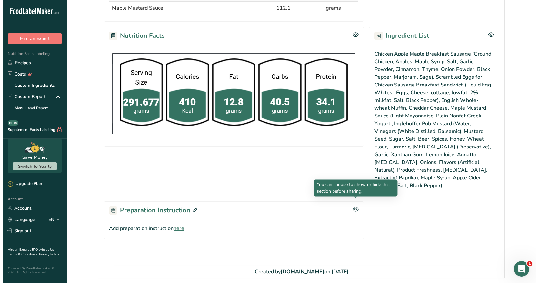
scroll to position [228, 0]
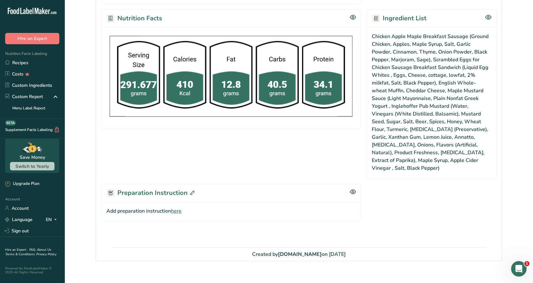
click at [191, 191] on icon at bounding box center [192, 193] width 4 height 4
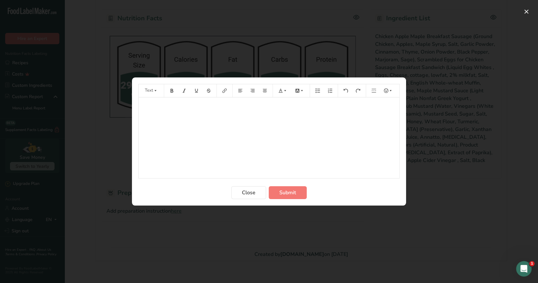
click at [150, 106] on p "﻿" at bounding box center [269, 107] width 254 height 8
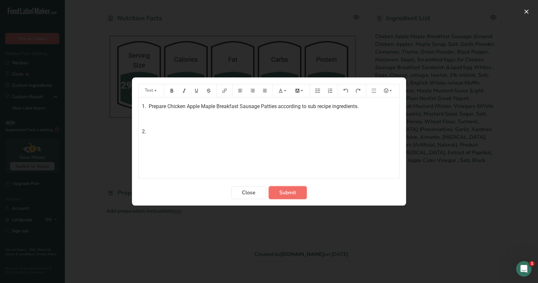
click at [292, 194] on span "Submit" at bounding box center [287, 193] width 17 height 8
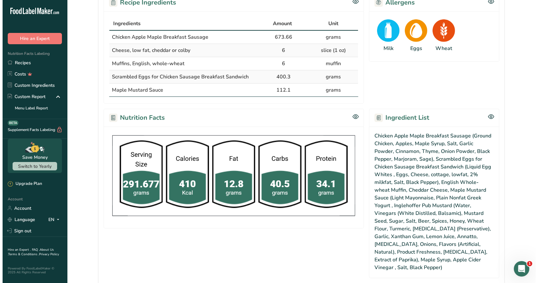
scroll to position [248, 0]
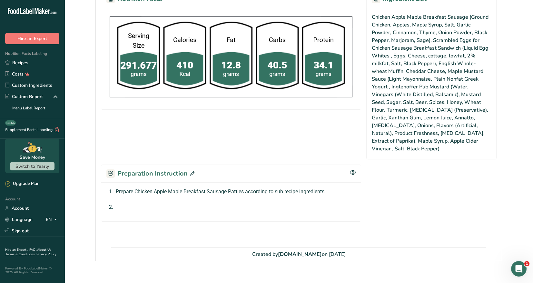
click at [192, 171] on icon at bounding box center [192, 173] width 4 height 4
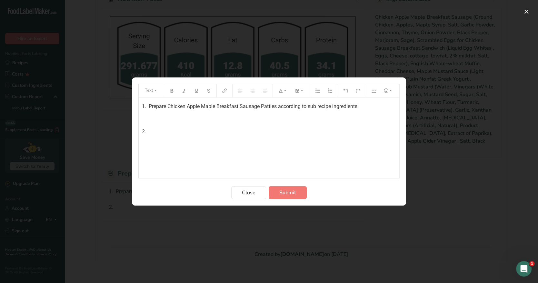
click at [153, 133] on p "2." at bounding box center [269, 132] width 254 height 8
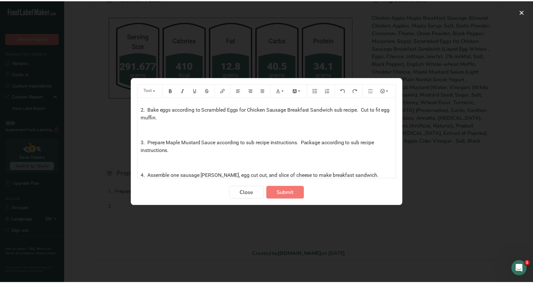
scroll to position [30, 0]
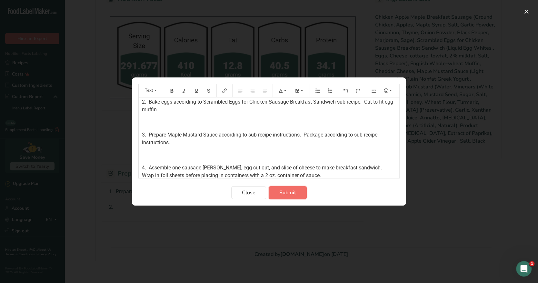
click at [288, 193] on span "Submit" at bounding box center [287, 193] width 17 height 8
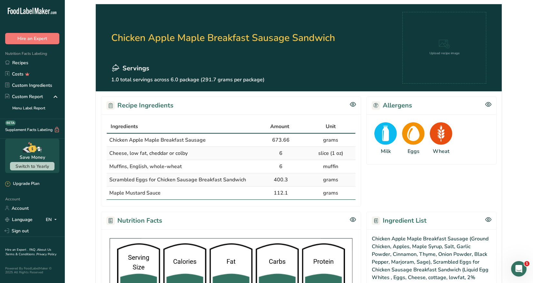
scroll to position [0, 0]
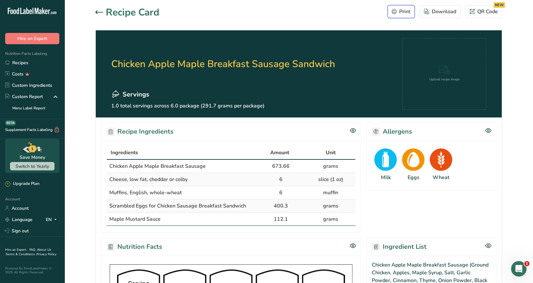
drag, startPoint x: 405, startPoint y: 11, endPoint x: 398, endPoint y: 213, distance: 201.8
click at [405, 12] on div "Print" at bounding box center [401, 12] width 19 height 8
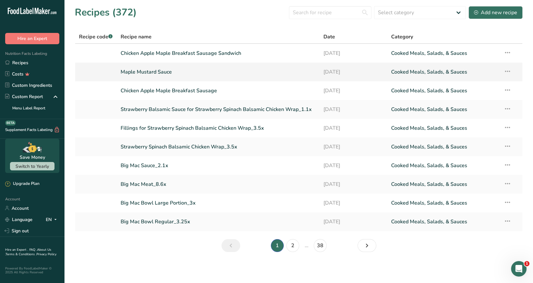
click at [160, 72] on link "Maple Mustard Sauce" at bounding box center [218, 72] width 195 height 14
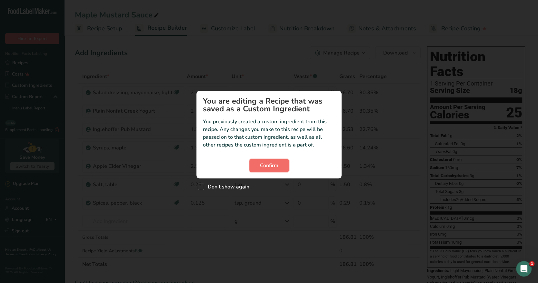
click at [271, 166] on span "Confirm" at bounding box center [269, 166] width 18 height 8
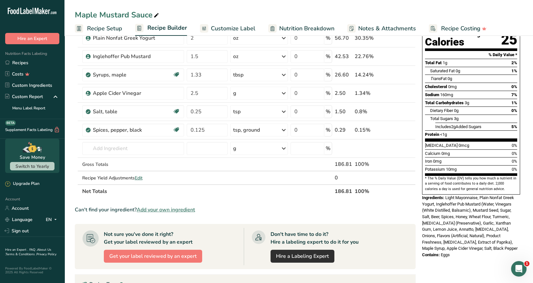
scroll to position [161, 0]
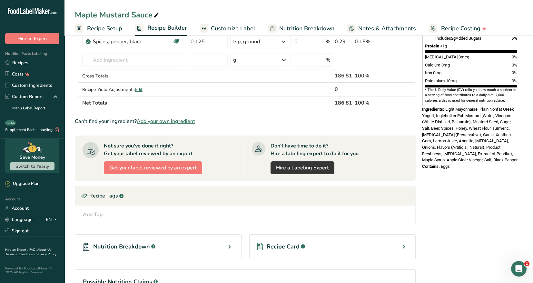
drag, startPoint x: 405, startPoint y: 243, endPoint x: 412, endPoint y: 231, distance: 14.1
click at [404, 241] on icon at bounding box center [404, 247] width 8 height 12
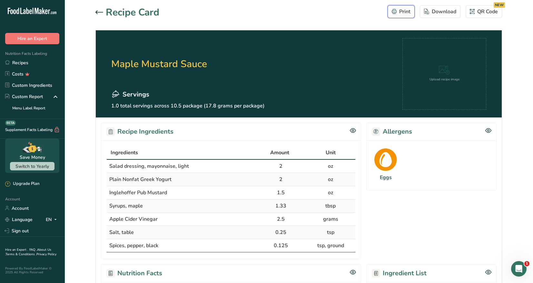
drag, startPoint x: 402, startPoint y: 12, endPoint x: 411, endPoint y: 215, distance: 203.5
click at [403, 12] on div "Print" at bounding box center [401, 12] width 19 height 8
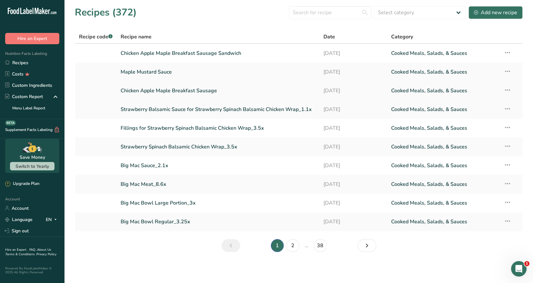
click at [191, 94] on link "Chicken Apple Maple Breakfast Sausage" at bounding box center [218, 91] width 195 height 14
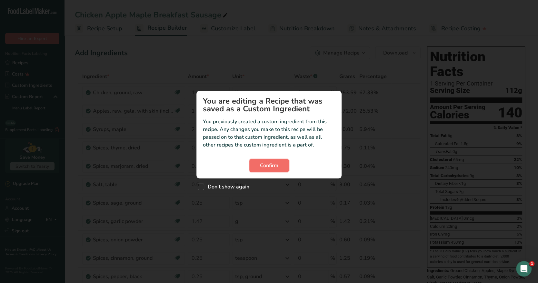
click at [282, 166] on button "Confirm" at bounding box center [269, 165] width 40 height 13
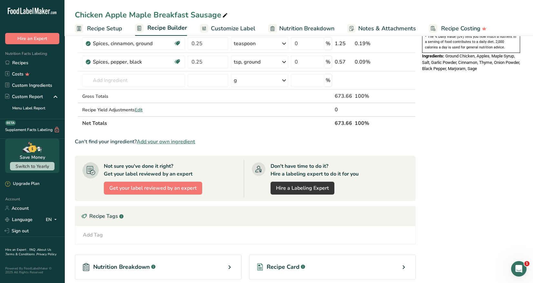
scroll to position [290, 0]
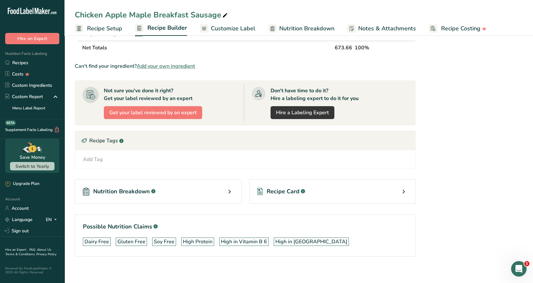
click at [404, 190] on icon at bounding box center [404, 192] width 8 height 12
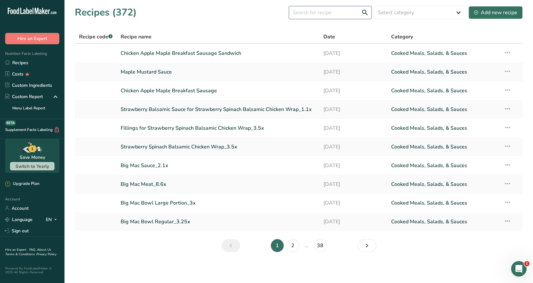
click at [310, 15] on input "text" at bounding box center [330, 12] width 83 height 13
type input "e"
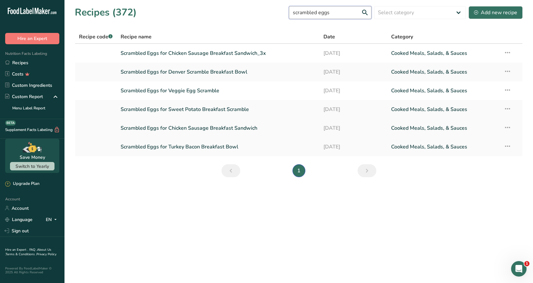
type input "scrambled eggs"
click at [227, 128] on link "Scrambled Eggs for Chicken Sausage Breakfast Sandwich" at bounding box center [218, 128] width 195 height 14
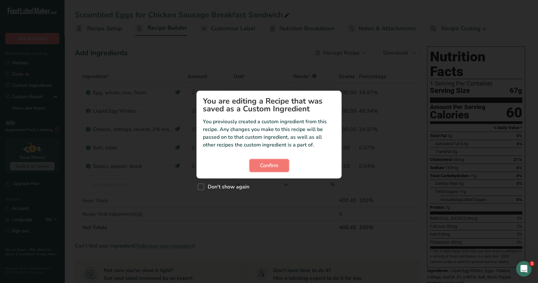
drag, startPoint x: 281, startPoint y: 166, endPoint x: 348, endPoint y: 164, distance: 67.5
click at [281, 166] on button "Confirm" at bounding box center [269, 165] width 40 height 13
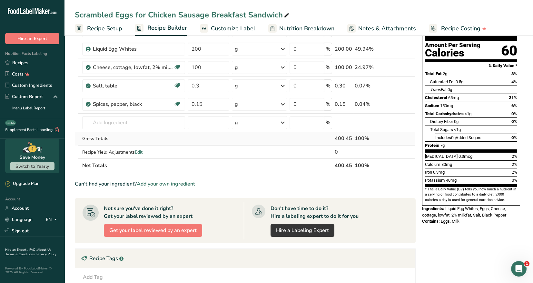
scroll to position [183, 0]
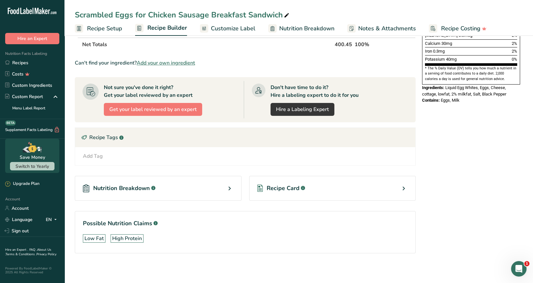
click at [405, 188] on icon at bounding box center [404, 189] width 8 height 12
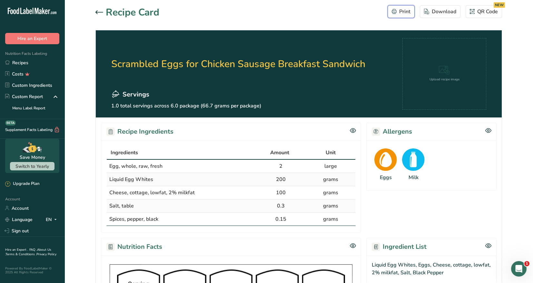
click at [403, 12] on div "Print" at bounding box center [401, 12] width 19 height 8
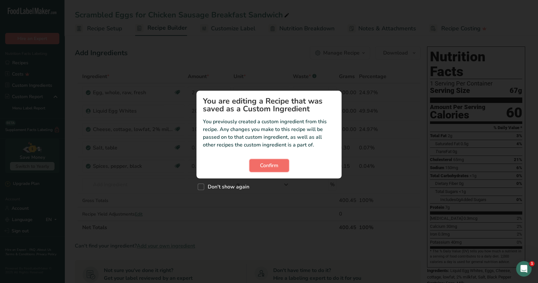
click at [268, 167] on span "Confirm" at bounding box center [269, 166] width 18 height 8
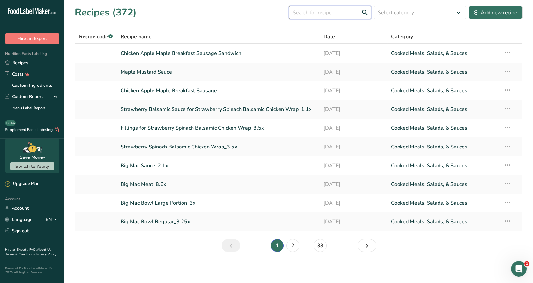
click at [309, 15] on input "text" at bounding box center [330, 12] width 83 height 13
click at [493, 12] on div "Add new recipe" at bounding box center [495, 13] width 43 height 8
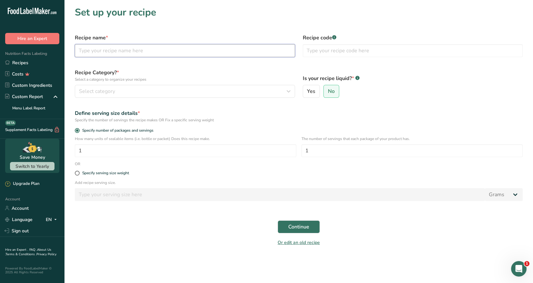
drag, startPoint x: 91, startPoint y: 52, endPoint x: 110, endPoint y: 52, distance: 19.0
click at [91, 52] on input "text" at bounding box center [185, 50] width 220 height 13
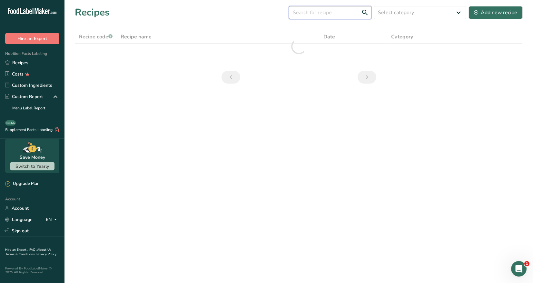
click at [304, 14] on input "text" at bounding box center [330, 12] width 83 height 13
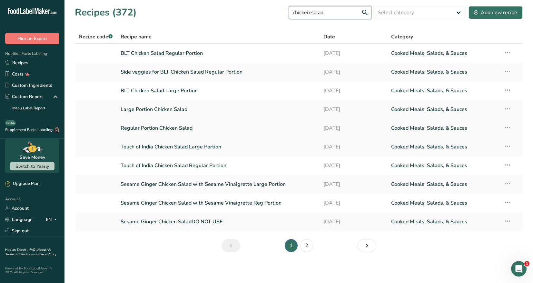
type input "chicken salad"
click at [187, 127] on link "Regular Portion Chicken Salad" at bounding box center [218, 128] width 195 height 14
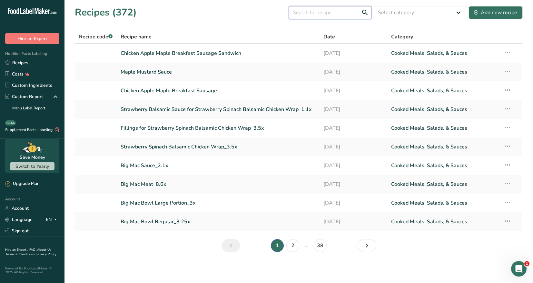
click at [307, 13] on input "text" at bounding box center [330, 12] width 83 height 13
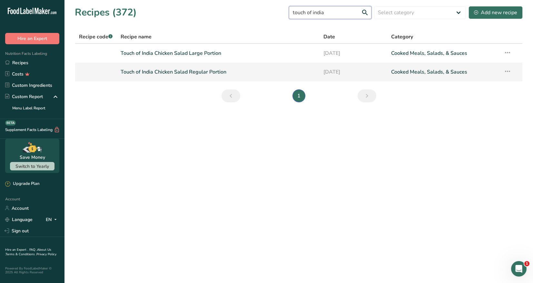
type input "touch of india"
click at [220, 69] on link "Touch of India Chicken Salad Regular Portion" at bounding box center [218, 72] width 195 height 14
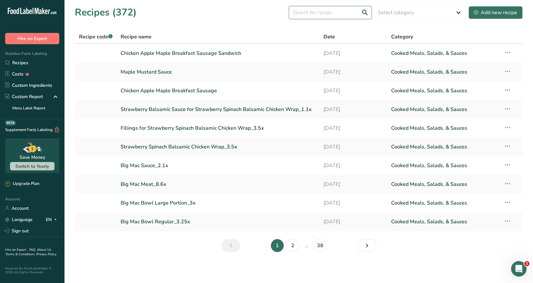
click at [306, 13] on input "text" at bounding box center [330, 12] width 83 height 13
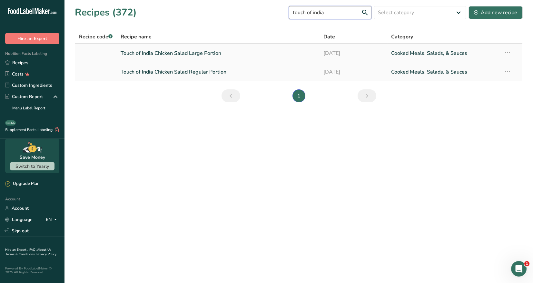
type input "touch of india"
click at [209, 52] on link "Touch of India Chicken Salad Large Portion" at bounding box center [218, 53] width 195 height 14
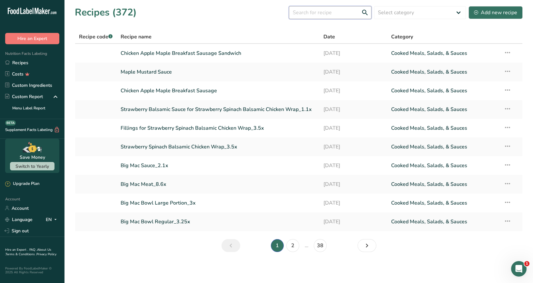
click at [305, 12] on input "text" at bounding box center [330, 12] width 83 height 13
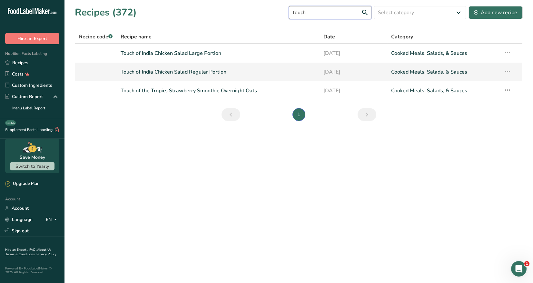
type input "touch"
click at [210, 73] on link "Touch of India Chicken Salad Regular Portion" at bounding box center [218, 72] width 195 height 14
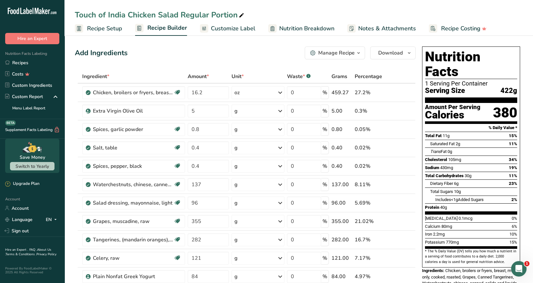
click at [102, 27] on span "Recipe Setup" at bounding box center [104, 28] width 35 height 9
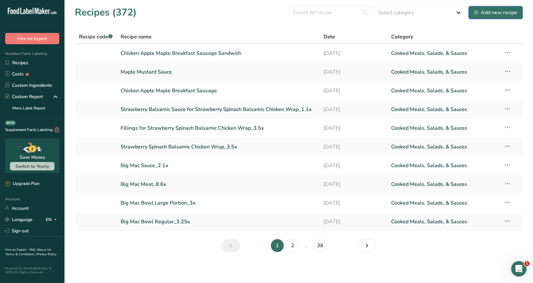
click at [496, 15] on div "Add new recipe" at bounding box center [495, 13] width 43 height 8
click at [309, 14] on input "text" at bounding box center [330, 12] width 83 height 13
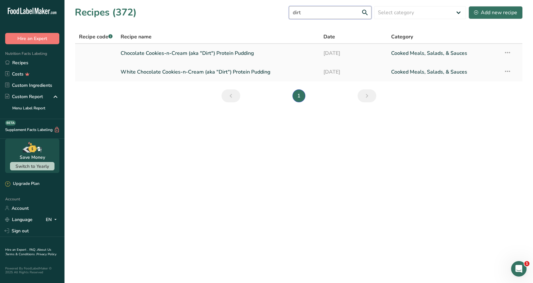
type input "dirt"
click at [238, 54] on link "Chocolate Cookies-n-Cream (aka "Dirt") Protein Pudding" at bounding box center [218, 53] width 195 height 14
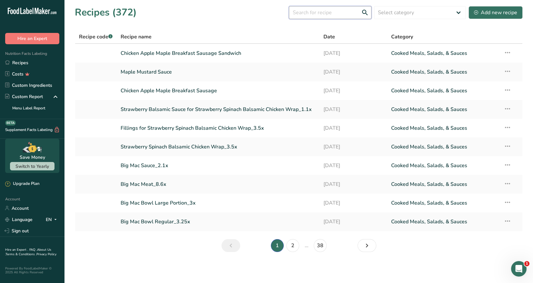
click at [302, 15] on input "text" at bounding box center [330, 12] width 83 height 13
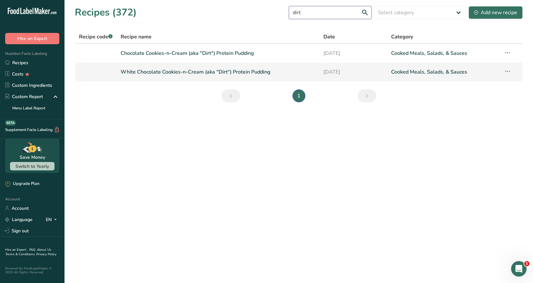
type input "dirt"
click at [509, 71] on icon at bounding box center [508, 72] width 8 height 12
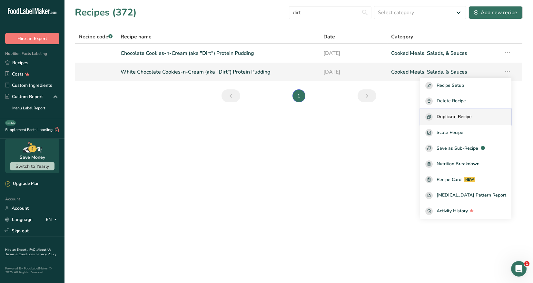
click at [470, 114] on span "Duplicate Recipe" at bounding box center [454, 116] width 35 height 7
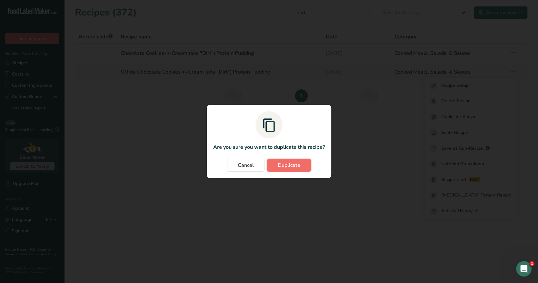
click at [283, 168] on span "Duplicate" at bounding box center [289, 165] width 23 height 8
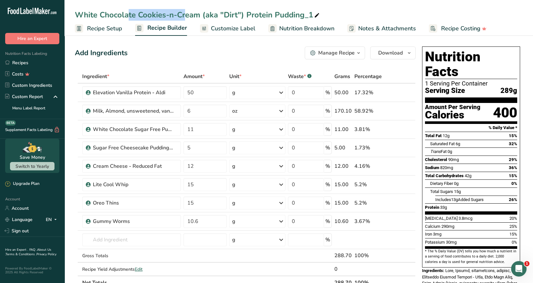
drag, startPoint x: 135, startPoint y: 15, endPoint x: 76, endPoint y: 12, distance: 58.8
click at [76, 12] on div "White Chocolate Cookies-n-Cream (aka "Dirt") Protein Pudding_1" at bounding box center [198, 15] width 246 height 12
drag, startPoint x: 135, startPoint y: 15, endPoint x: 77, endPoint y: 12, distance: 58.5
click at [77, 12] on input "White Chocolate Cookies-n-Cream (aka "Dirt") Protein Pudding" at bounding box center [299, 15] width 448 height 12
drag, startPoint x: 207, startPoint y: 16, endPoint x: 167, endPoint y: 15, distance: 40.0
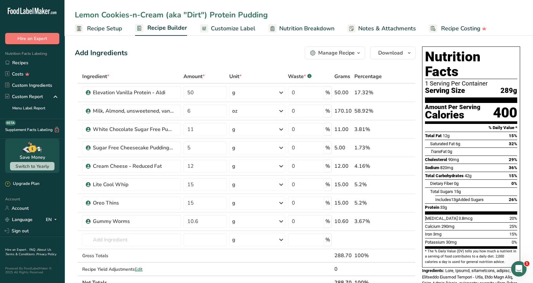
click at [167, 15] on input "Lemon Cookies-n-Cream (aka "Dirt") Protein Pudding" at bounding box center [299, 15] width 448 height 12
type input "Lemon Cookies-n-Cream Protein Pudding"
click at [403, 128] on icon at bounding box center [402, 129] width 5 height 7
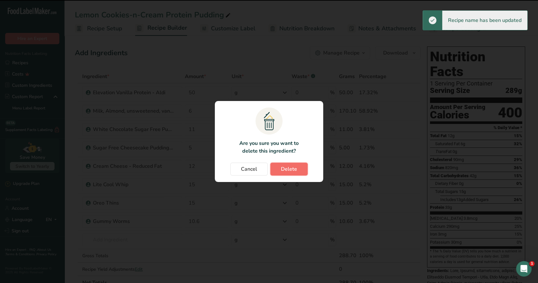
click at [293, 168] on span "Delete" at bounding box center [289, 169] width 16 height 8
type input "5"
type input "12"
type input "15"
type input "10.6"
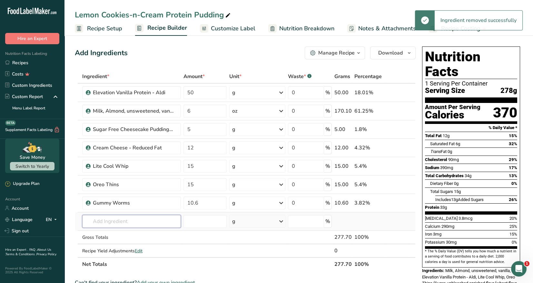
click at [103, 220] on input "text" at bounding box center [131, 221] width 99 height 13
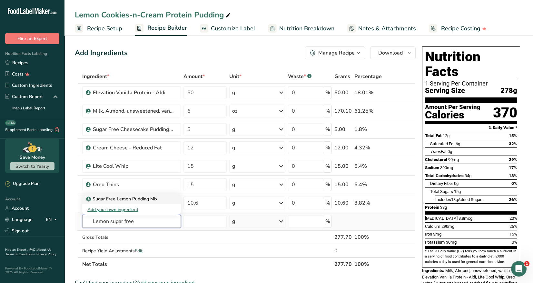
type input "Lemon sugar free"
click at [131, 196] on p "Sugar Free Lemon Pudding Mix" at bounding box center [122, 199] width 70 height 7
type input "Sugar Free Lemon Pudding Mix"
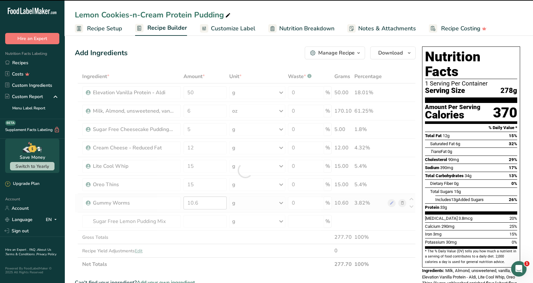
type input "0"
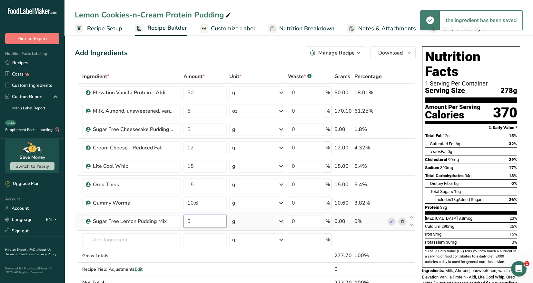
click at [194, 221] on input "0" at bounding box center [205, 221] width 43 height 13
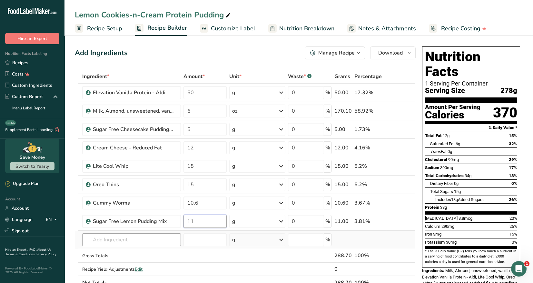
type input "11"
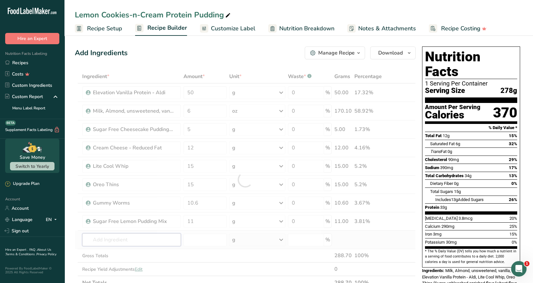
click at [168, 240] on div "Ingredient * Amount * Unit * Waste * .a-a{fill:#347362;}.b-a{fill:#fff;} Grams …" at bounding box center [245, 180] width 341 height 220
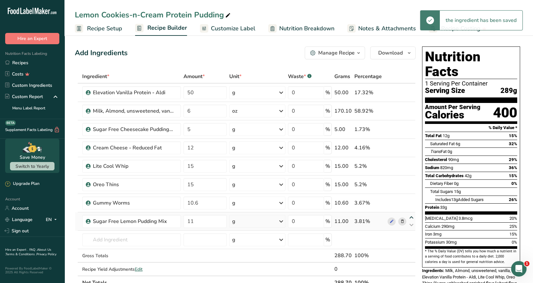
click at [411, 217] on icon at bounding box center [412, 217] width 8 height 5
type input "11"
type input "10.6"
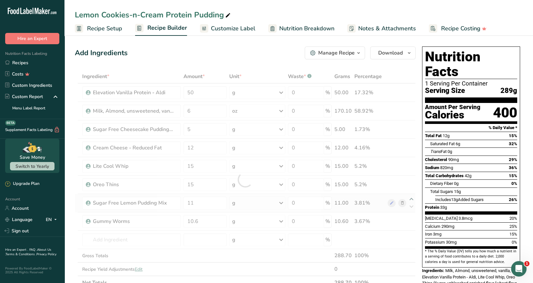
click at [412, 199] on div at bounding box center [245, 180] width 341 height 220
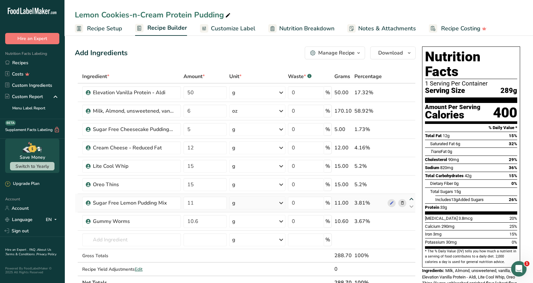
click at [411, 198] on icon at bounding box center [412, 199] width 8 height 5
type input "11"
type input "15"
click at [411, 179] on icon at bounding box center [412, 180] width 8 height 5
type input "11"
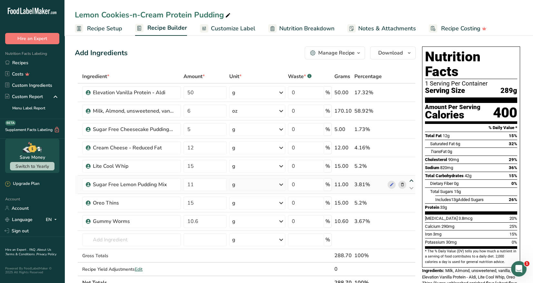
type input "15"
click at [411, 161] on icon at bounding box center [412, 162] width 8 height 5
type input "11"
type input "12"
click at [412, 143] on icon at bounding box center [412, 144] width 8 height 5
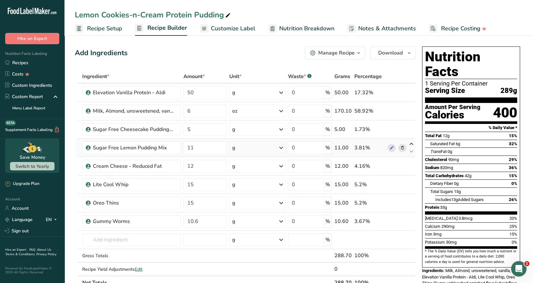
type input "11"
type input "5"
click at [403, 203] on icon at bounding box center [402, 203] width 5 height 7
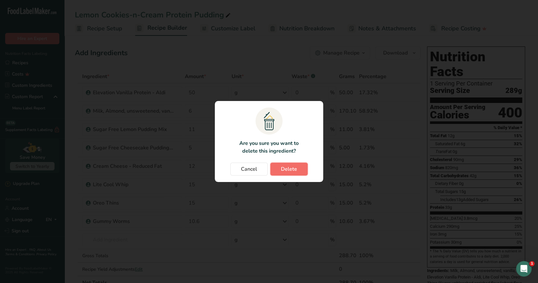
click at [290, 168] on span "Delete" at bounding box center [289, 169] width 16 height 8
type input "10.6"
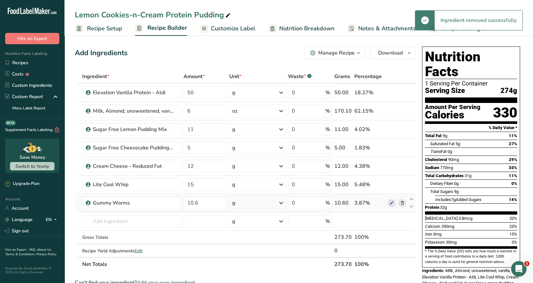
click at [401, 202] on icon at bounding box center [402, 203] width 5 height 7
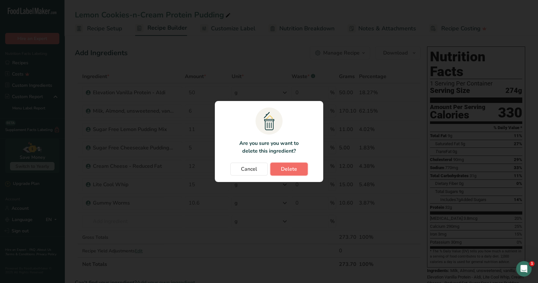
click at [287, 167] on span "Delete" at bounding box center [289, 169] width 16 height 8
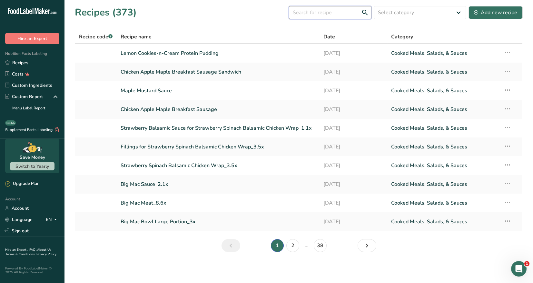
click at [306, 15] on input "text" at bounding box center [330, 12] width 83 height 13
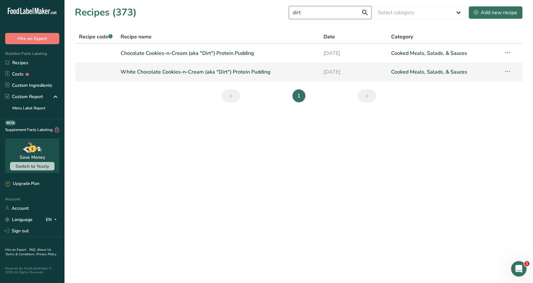
type input "dirt"
click at [217, 70] on link "White Chocolate Cookies-n-Cream (aka "Dirt") Protein Pudding" at bounding box center [218, 72] width 195 height 14
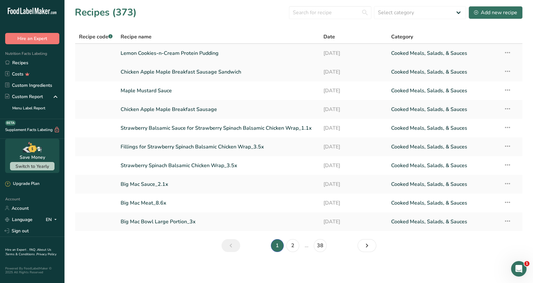
click at [177, 54] on link "Lemon Cookies-n-Cream Protein Pudding" at bounding box center [218, 53] width 195 height 14
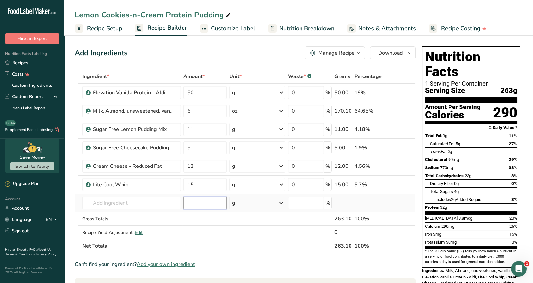
click at [193, 203] on input "number" at bounding box center [205, 203] width 43 height 13
type input "15"
click at [130, 199] on input "text" at bounding box center [131, 203] width 99 height 13
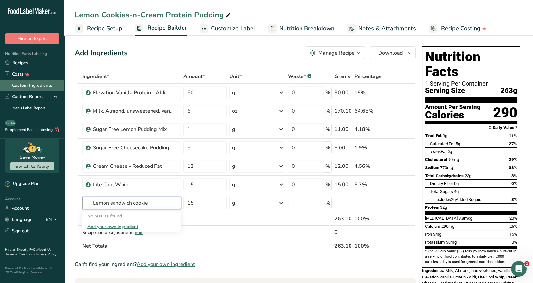
type input "Lemon sandwich cookie"
click at [29, 83] on link "Custom Ingredients" at bounding box center [32, 85] width 65 height 11
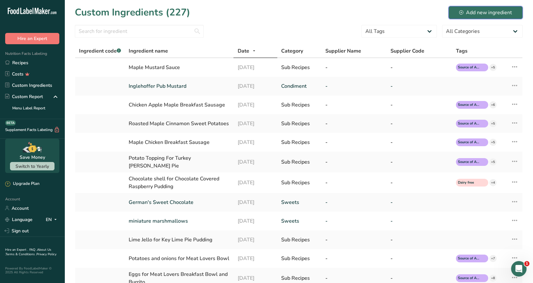
click at [488, 13] on div "Add new ingredient" at bounding box center [485, 13] width 53 height 8
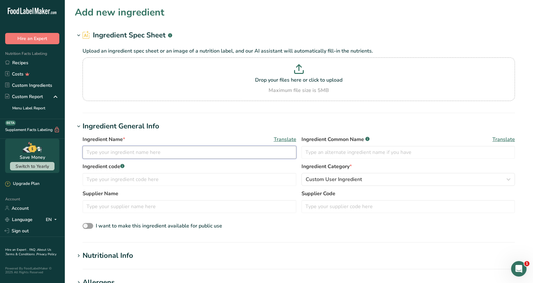
drag, startPoint x: 93, startPoint y: 149, endPoint x: 90, endPoint y: 146, distance: 4.1
click at [93, 149] on input "text" at bounding box center [190, 152] width 214 height 13
type input "Lemon Sandwich Creme Cookie"
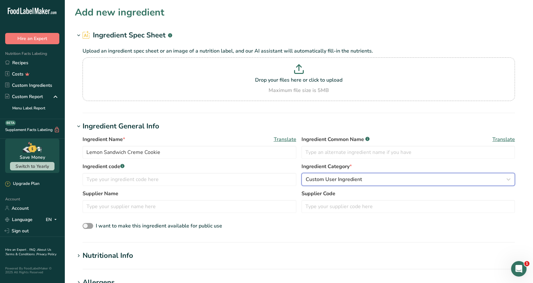
click at [371, 180] on div "Custom User Ingredient" at bounding box center [407, 180] width 202 height 8
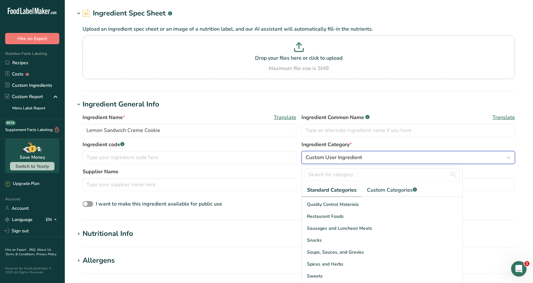
scroll to position [32, 0]
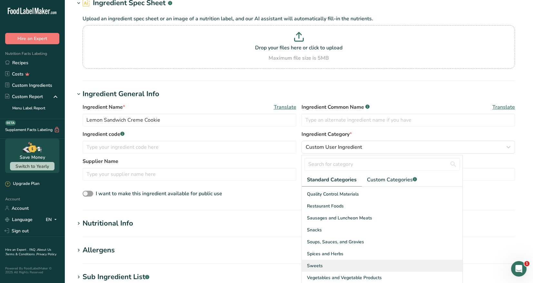
click at [326, 263] on div "Sweets" at bounding box center [382, 266] width 161 height 12
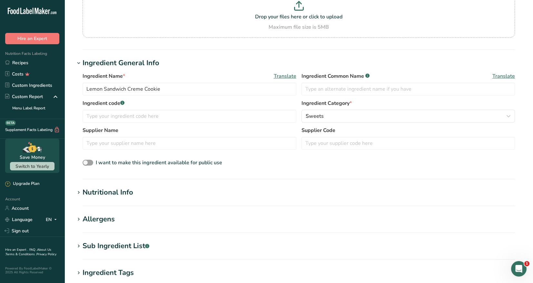
scroll to position [129, 0]
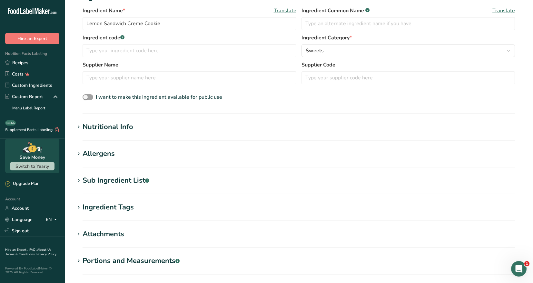
click at [142, 129] on h1 "Nutritional Info" at bounding box center [299, 127] width 448 height 11
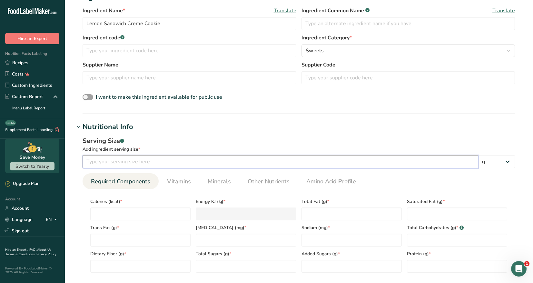
click at [100, 162] on input "number" at bounding box center [281, 161] width 396 height 13
type input "35"
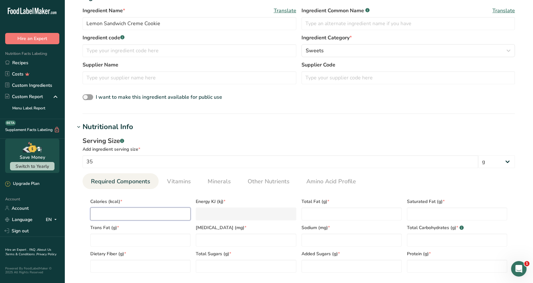
click at [100, 209] on input "number" at bounding box center [140, 213] width 100 height 13
type input "1"
type KJ "4.2"
type input "16"
type KJ "66.9"
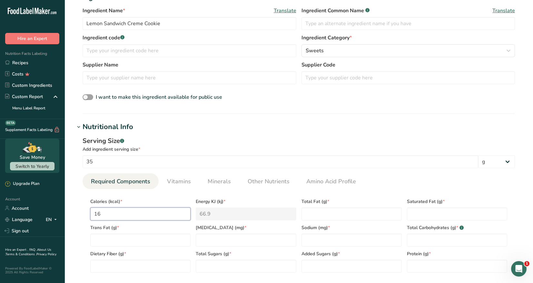
type input "160"
type KJ "669.4"
type input "160"
click at [329, 212] on Fat "number" at bounding box center [352, 213] width 100 height 13
type Fat "6"
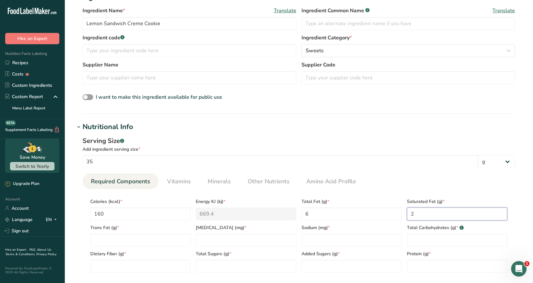
type Fat "2"
type Fat "0"
type input "0"
type input "105"
type Carbohydrates "26"
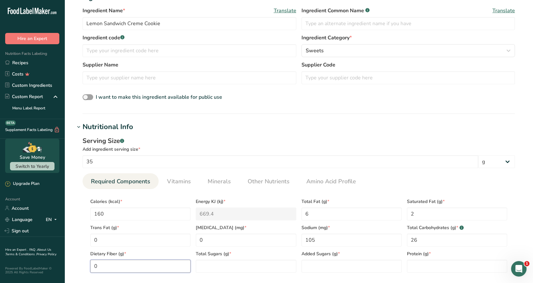
type Fiber "0"
type Sugars "12"
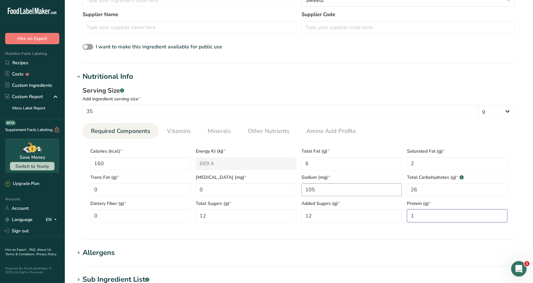
scroll to position [226, 0]
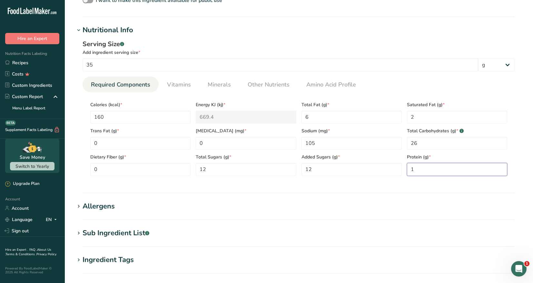
type input "1"
click at [172, 231] on h1 "Sub Ingredient List .a-a{fill:#347362;}.b-a{fill:#fff;}" at bounding box center [299, 233] width 448 height 11
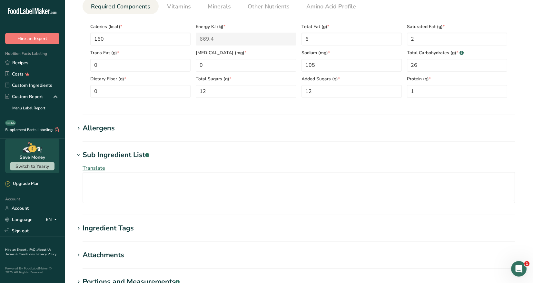
scroll to position [323, 0]
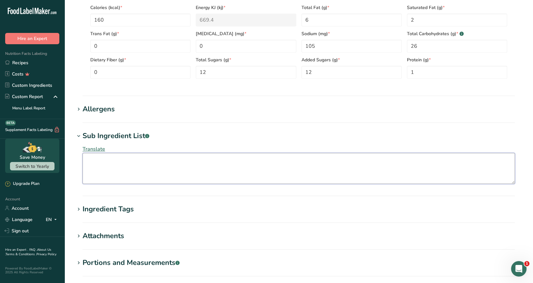
drag, startPoint x: 92, startPoint y: 155, endPoint x: 133, endPoint y: 165, distance: 41.9
click at [92, 155] on textarea at bounding box center [299, 168] width 433 height 31
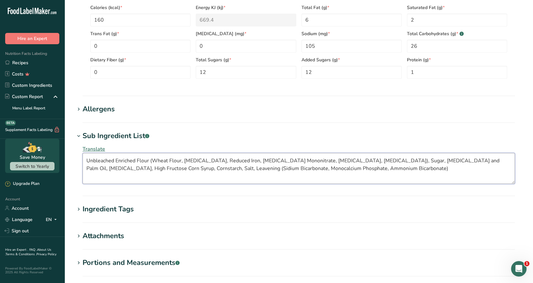
click at [157, 167] on textarea "Unbleached Enriched Flour (Wheat Flour, Niacin, Reduced Iron, Thiamine Mononitr…" at bounding box center [299, 168] width 433 height 31
click at [321, 168] on textarea "Unbleached Enriched Flour (Wheat Flour, Niacin, Reduced Iron, Thiamine Mononitr…" at bounding box center [299, 168] width 433 height 31
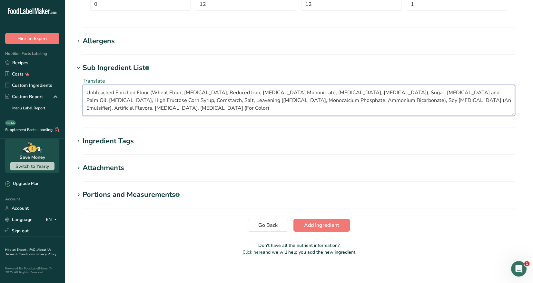
scroll to position [394, 0]
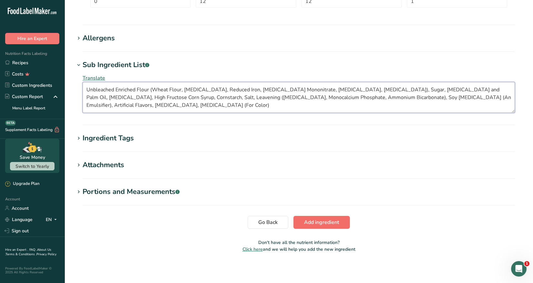
type textarea "Unbleached Enriched Flour (Wheat Flour, Niacin, Reduced Iron, Thiamine Mononitr…"
click at [316, 220] on span "Add ingredient" at bounding box center [321, 222] width 35 height 8
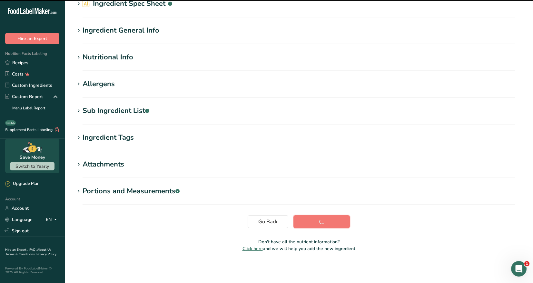
scroll to position [31, 0]
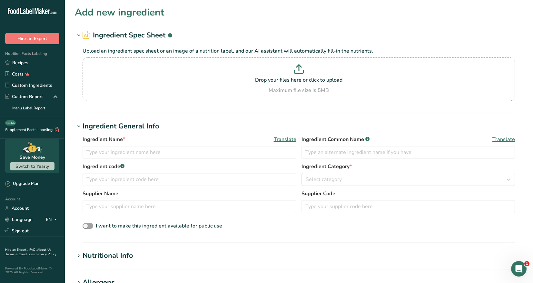
scroll to position [31, 0]
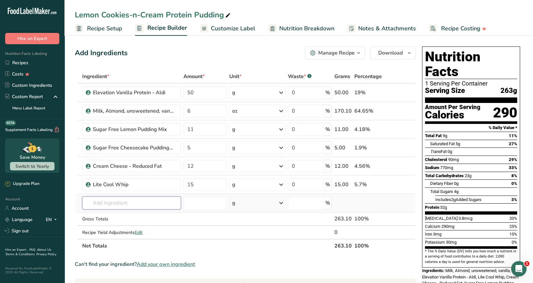
click at [101, 205] on input "text" at bounding box center [131, 203] width 99 height 13
type input "Lemon Sandwich"
click at [126, 219] on link "Lemon Sandwich Creme Cookie" at bounding box center [131, 216] width 99 height 11
type input "Lemon Sandwich Creme Cookie"
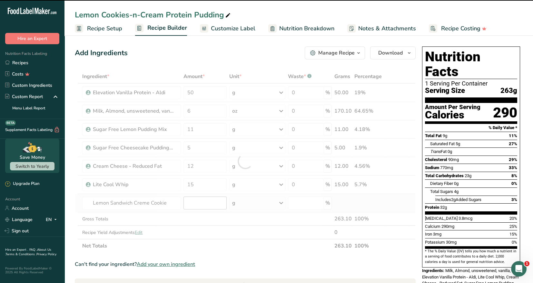
type input "0"
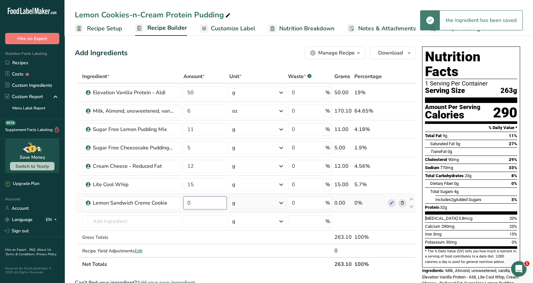
click at [197, 204] on input "0" at bounding box center [205, 203] width 43 height 13
type input "15"
click at [159, 222] on div "Ingredient * Amount * Unit * Waste * .a-a{fill:#347362;}.b-a{fill:#fff;} Grams …" at bounding box center [245, 170] width 341 height 201
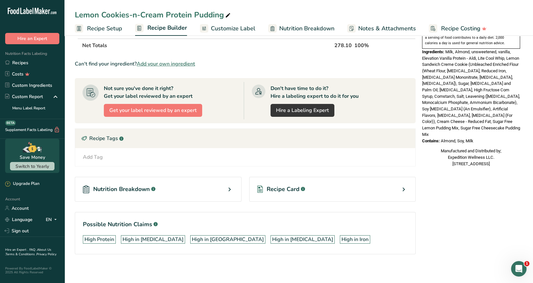
scroll to position [219, 0]
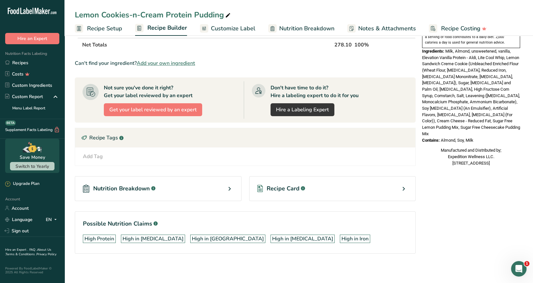
click at [404, 187] on icon at bounding box center [404, 189] width 8 height 12
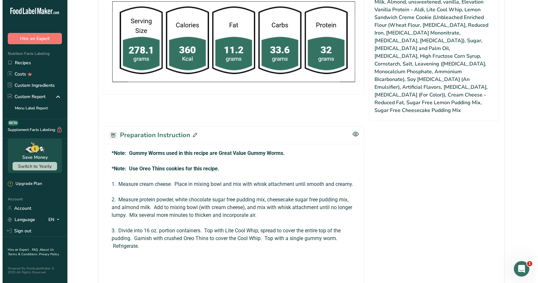
scroll to position [290, 0]
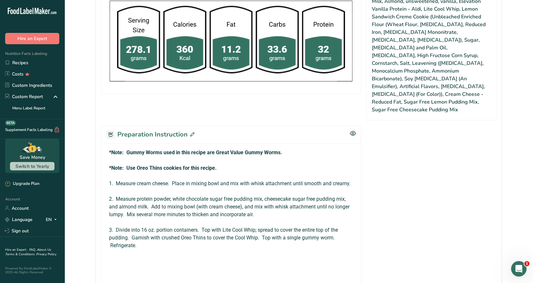
click at [191, 132] on icon at bounding box center [192, 134] width 4 height 4
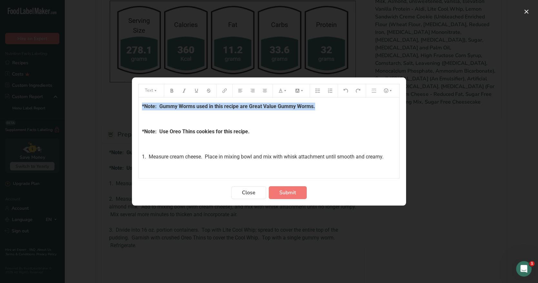
drag, startPoint x: 317, startPoint y: 107, endPoint x: 133, endPoint y: 106, distance: 184.6
click at [133, 106] on section "Text *Note: Gummy Worms used in this recipe are Great Value Gummy Worms. ﻿ *Not…" at bounding box center [269, 141] width 274 height 128
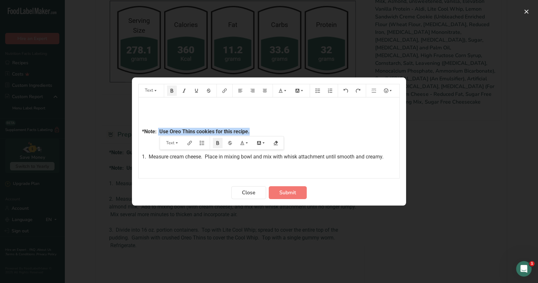
drag, startPoint x: 253, startPoint y: 132, endPoint x: 157, endPoint y: 128, distance: 95.9
click at [157, 128] on p "*Note: Use Oreo Thins cookies for this recipe." at bounding box center [269, 132] width 254 height 8
click at [141, 131] on div "﻿ ﻿ *Note: ﻿ 1. Measure cream cheese. Place in mixing bowl and mix with whisk a…" at bounding box center [269, 209] width 261 height 225
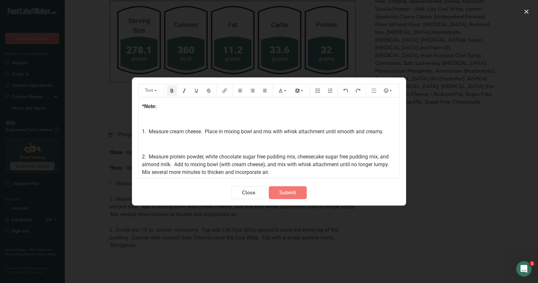
click at [163, 106] on p "*Note:" at bounding box center [269, 107] width 254 height 8
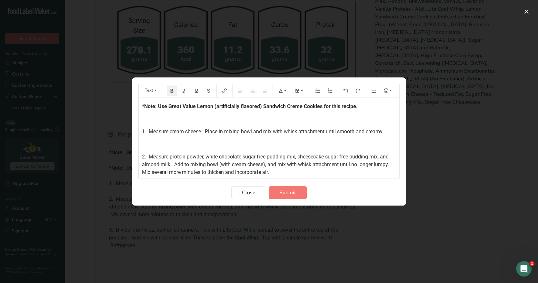
scroll to position [32, 0]
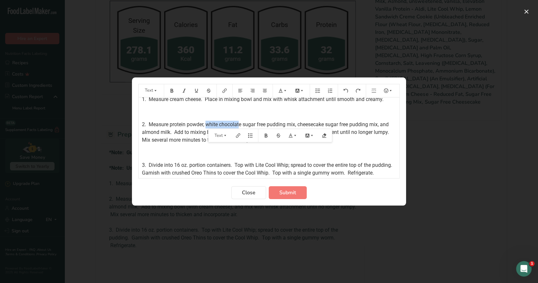
drag, startPoint x: 234, startPoint y: 124, endPoint x: 207, endPoint y: 123, distance: 27.1
click at [207, 123] on span "2. Measure protein powder, white chocolate sugar free pudding mix, cheesecake s…" at bounding box center [267, 132] width 250 height 22
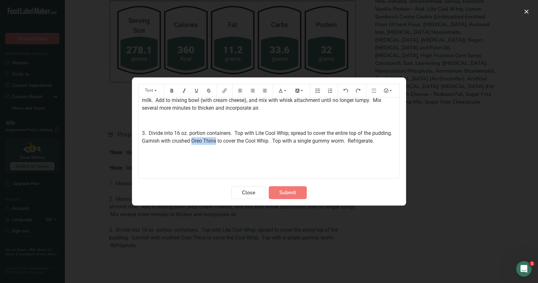
drag, startPoint x: 237, startPoint y: 140, endPoint x: 216, endPoint y: 140, distance: 22.0
click at [216, 140] on span "3. Divide into 16 oz. portion containers. Top with Lite Cool Whip; spread to co…" at bounding box center [268, 137] width 253 height 14
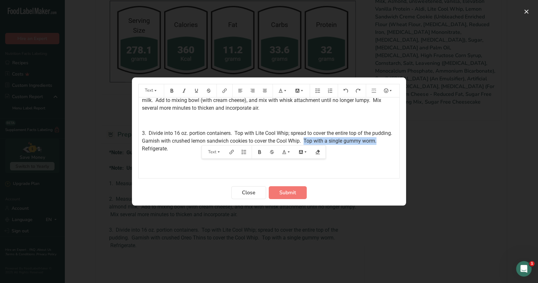
drag, startPoint x: 327, startPoint y: 140, endPoint x: 159, endPoint y: 149, distance: 168.4
click at [159, 149] on span "3. Divide into 16 oz. portion containers. Top with Lite Cool Whip; spread to co…" at bounding box center [268, 141] width 253 height 22
click at [287, 193] on span "Submit" at bounding box center [287, 193] width 17 height 8
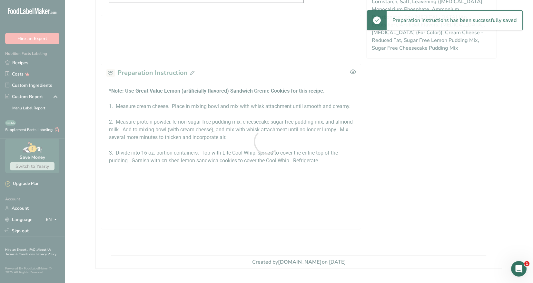
scroll to position [0, 0]
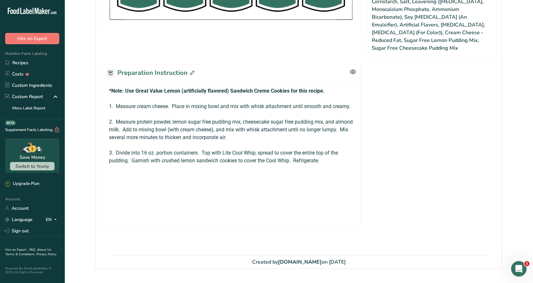
click at [193, 71] on icon at bounding box center [192, 73] width 4 height 4
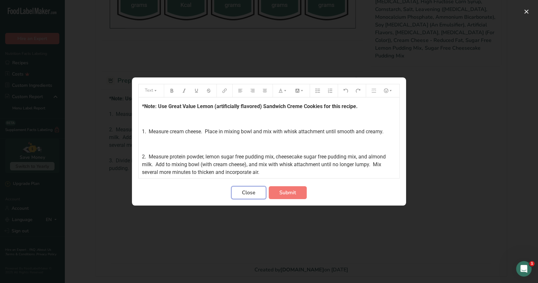
drag, startPoint x: 241, startPoint y: 190, endPoint x: 250, endPoint y: 189, distance: 8.8
click at [241, 190] on button "Close" at bounding box center [248, 192] width 35 height 13
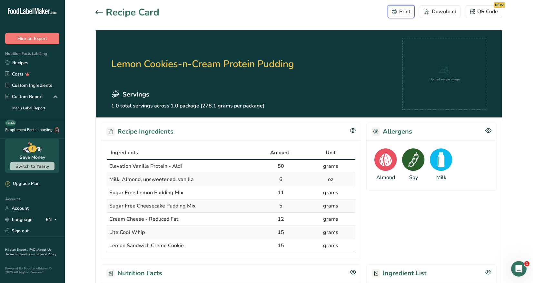
click at [405, 10] on div "Print" at bounding box center [401, 12] width 19 height 8
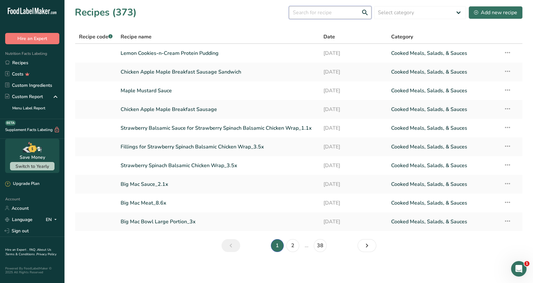
click at [310, 11] on input "text" at bounding box center [330, 12] width 83 height 13
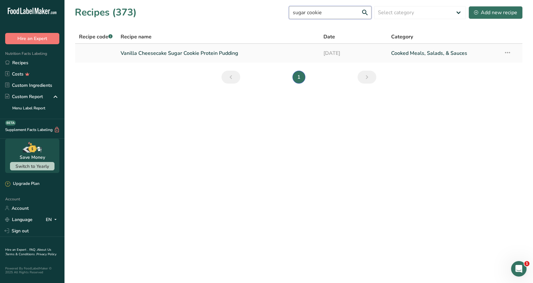
type input "sugar cookie"
click at [510, 54] on icon at bounding box center [508, 53] width 8 height 12
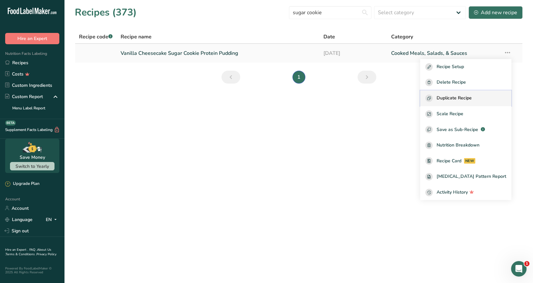
click at [472, 98] on span "Duplicate Recipe" at bounding box center [454, 98] width 35 height 7
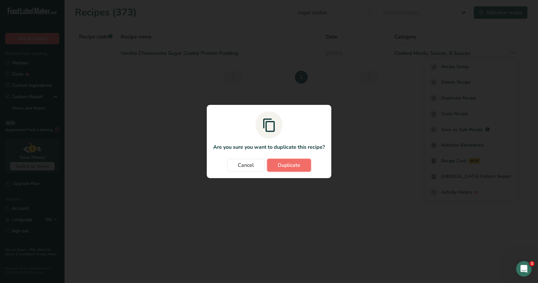
click at [292, 164] on span "Duplicate" at bounding box center [289, 165] width 23 height 8
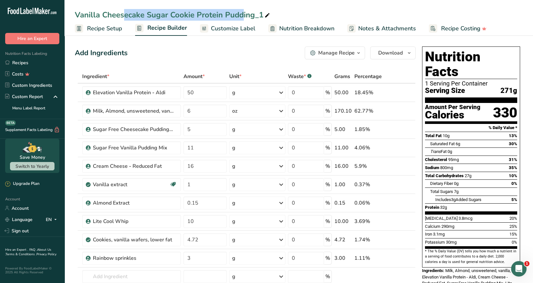
drag, startPoint x: 193, startPoint y: 15, endPoint x: 76, endPoint y: 13, distance: 116.2
click at [76, 13] on div "Vanilla Cheesecake Sugar Cookie Protein Pudding_1" at bounding box center [173, 15] width 197 height 12
drag, startPoint x: 164, startPoint y: 15, endPoint x: 74, endPoint y: 16, distance: 90.0
click at [74, 16] on div "Vanilla Cheesecake Sugar Cookie Protein Pudding" at bounding box center [299, 15] width 469 height 12
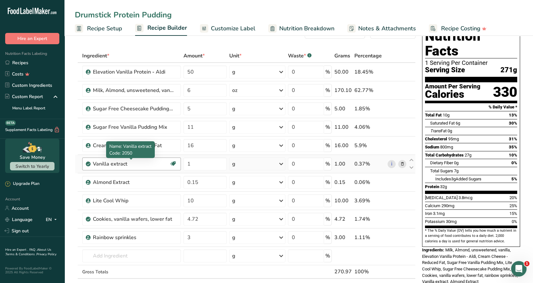
scroll to position [32, 0]
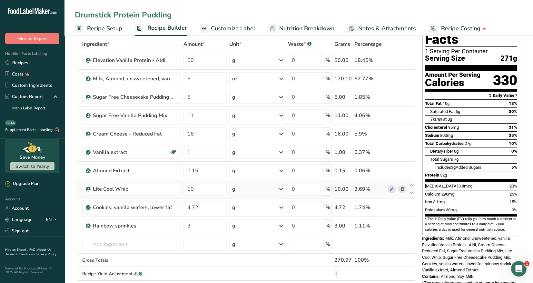
type input "Drumstick Protein Pudding"
click at [403, 189] on icon at bounding box center [402, 189] width 5 height 7
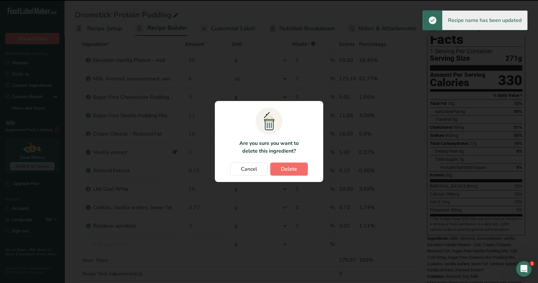
click at [292, 166] on span "Delete" at bounding box center [289, 169] width 16 height 8
type input "4.72"
type input "3"
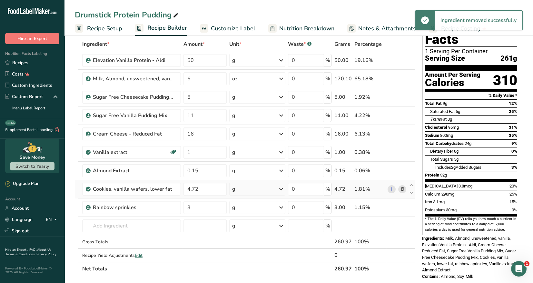
click at [403, 189] on icon at bounding box center [402, 189] width 5 height 7
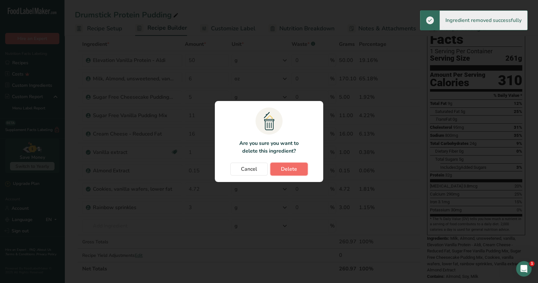
click at [293, 168] on span "Delete" at bounding box center [289, 169] width 16 height 8
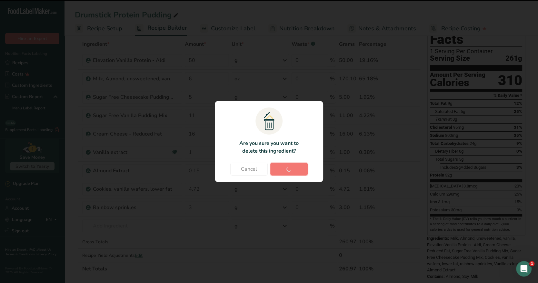
type input "3"
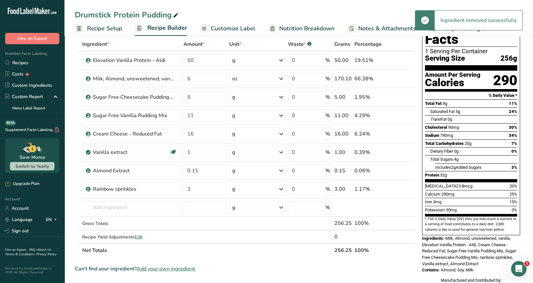
click at [402, 189] on icon at bounding box center [402, 189] width 5 height 7
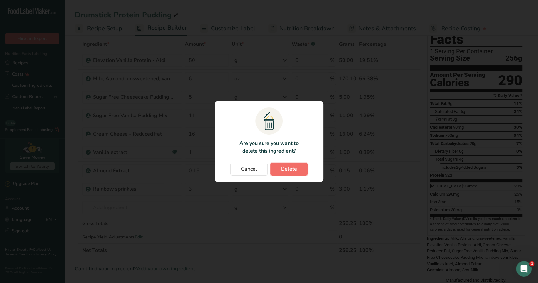
click at [295, 171] on span "Delete" at bounding box center [289, 169] width 16 height 8
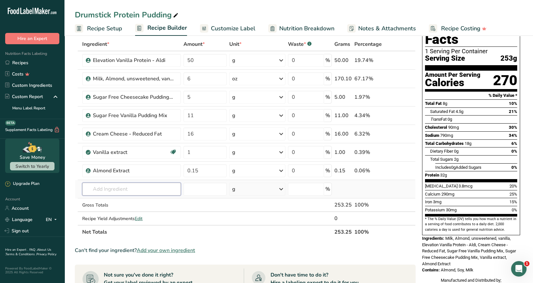
click at [103, 191] on input "text" at bounding box center [131, 189] width 99 height 13
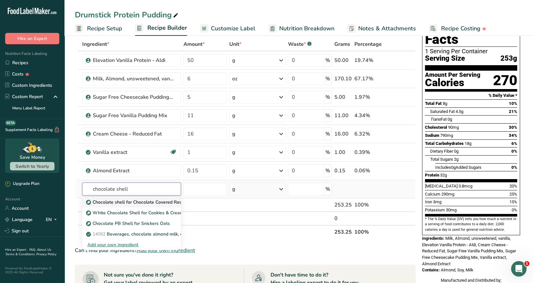
type input "chocolate shell"
click at [125, 203] on p "Chocolate shell for Chocolate Covered Raspberry Pudding" at bounding box center [150, 202] width 126 height 7
type input "Chocolate shell for Chocolate Covered Raspberry Pudding"
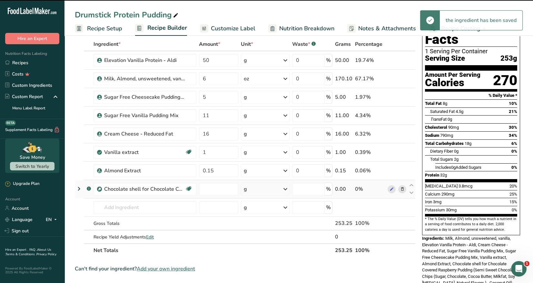
type input "0"
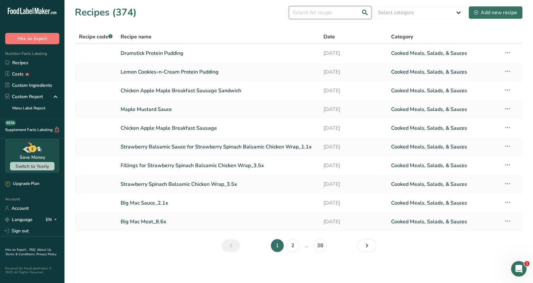
click at [314, 13] on input "text" at bounding box center [330, 12] width 83 height 13
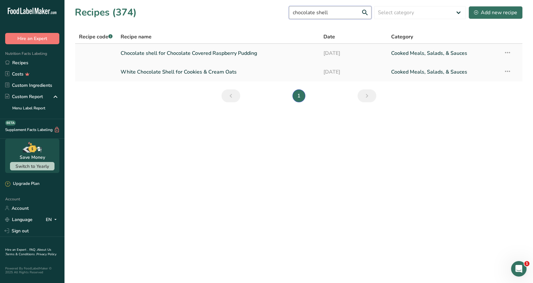
type input "chocolate shell"
click at [233, 53] on link "Chocolate shell for Chocolate Covered Raspberry Pudding" at bounding box center [218, 53] width 195 height 14
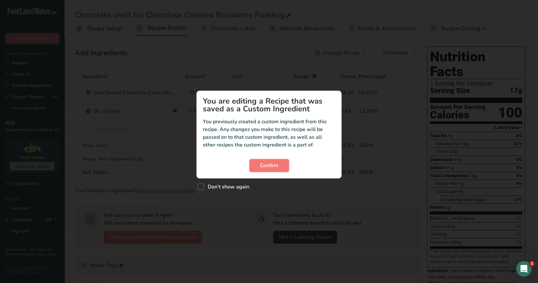
drag, startPoint x: 280, startPoint y: 166, endPoint x: 350, endPoint y: 161, distance: 70.9
click at [280, 166] on button "Confirm" at bounding box center [269, 165] width 40 height 13
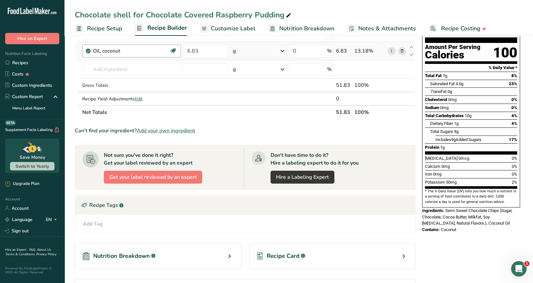
scroll to position [32, 0]
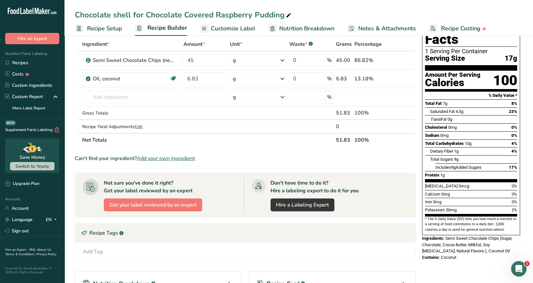
click at [110, 29] on span "Recipe Setup" at bounding box center [104, 28] width 35 height 9
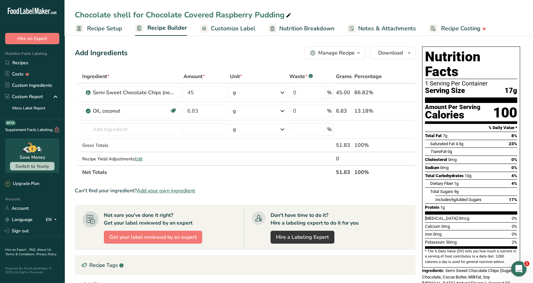
scroll to position [32, 0]
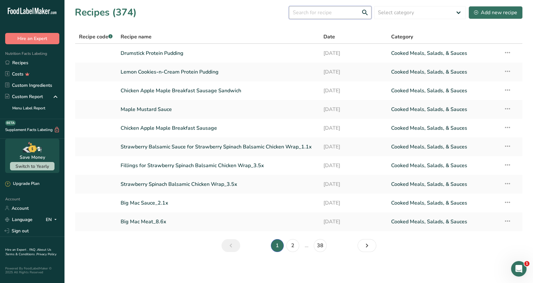
click at [305, 14] on input "text" at bounding box center [330, 12] width 83 height 13
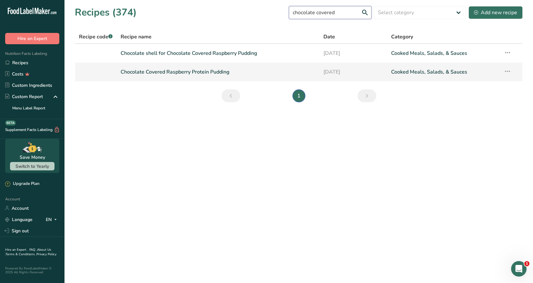
type input "chocolate covered"
click at [197, 76] on link "Chocolate Covered Raspberry Protein Pudding" at bounding box center [218, 72] width 195 height 14
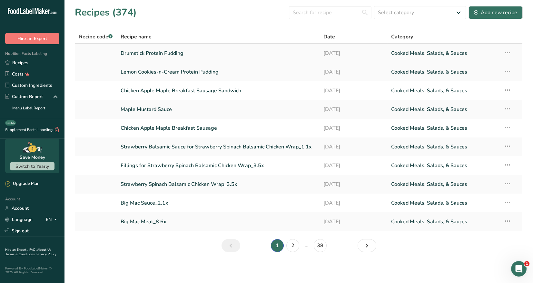
click at [152, 55] on link "Drumstick Protein Pudding" at bounding box center [218, 53] width 195 height 14
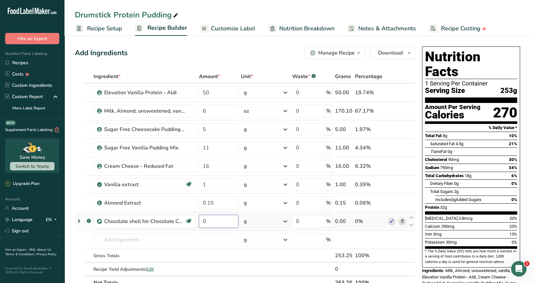
click at [209, 221] on input "0" at bounding box center [218, 221] width 39 height 13
type input "17"
click at [126, 241] on div "Ingredient * Amount * Unit * Waste * .a-a{fill:#347362;}.b-a{fill:#fff;} Grams …" at bounding box center [245, 180] width 341 height 220
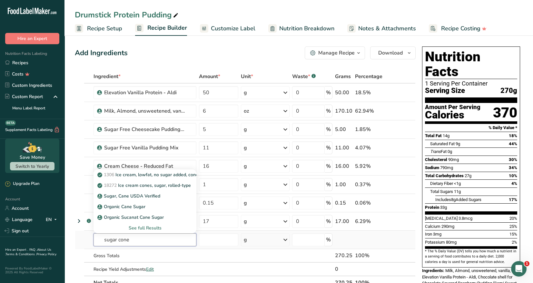
type input "sugar cone"
click at [149, 228] on div "See full Results" at bounding box center [145, 228] width 93 height 7
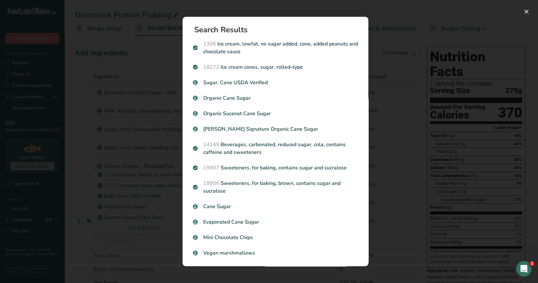
click at [273, 70] on p "18272 Ice cream cones, sugar, rolled-type" at bounding box center [275, 67] width 165 height 8
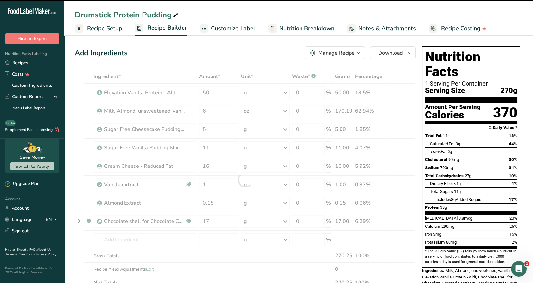
type input "0"
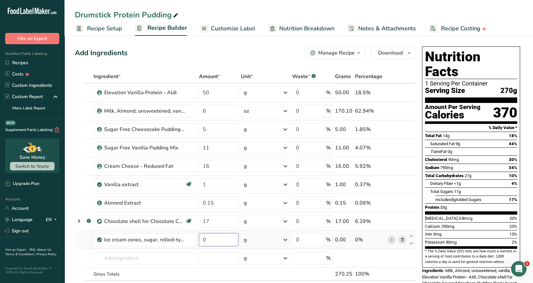
click at [207, 240] on input "0" at bounding box center [218, 239] width 39 height 13
click at [182, 258] on div "Ingredient * Amount * Unit * Waste * .a-a{fill:#347362;}.b-a{fill:#fff;} Grams …" at bounding box center [245, 189] width 341 height 238
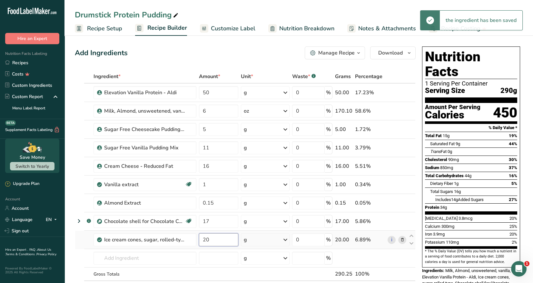
click at [210, 239] on input "20" at bounding box center [218, 239] width 39 height 13
type input "2"
type input "15"
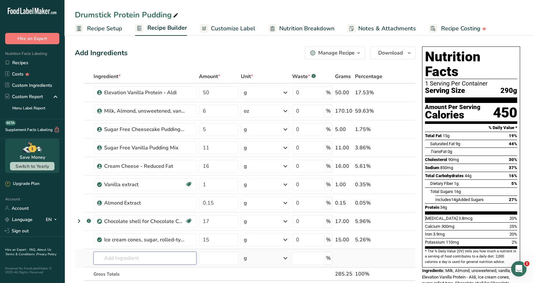
click at [166, 256] on div "Ingredient * Amount * Unit * Waste * .a-a{fill:#347362;}.b-a{fill:#fff;} Grams …" at bounding box center [245, 189] width 341 height 238
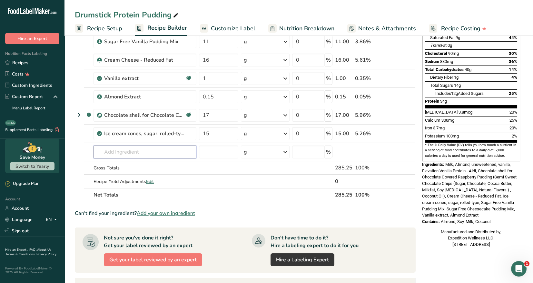
scroll to position [194, 0]
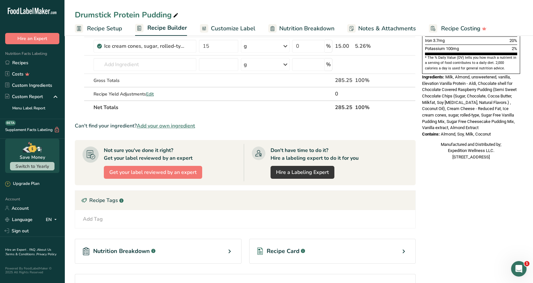
click at [406, 251] on icon at bounding box center [404, 252] width 8 height 12
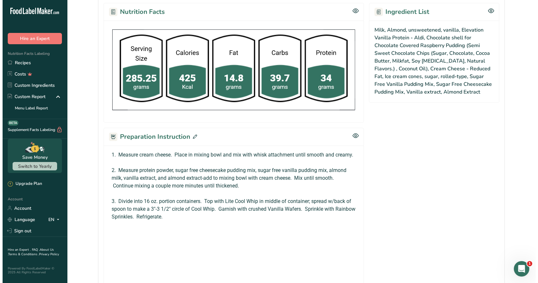
scroll to position [323, 0]
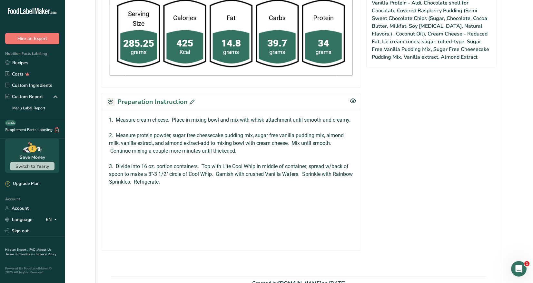
click at [192, 100] on icon at bounding box center [192, 102] width 4 height 4
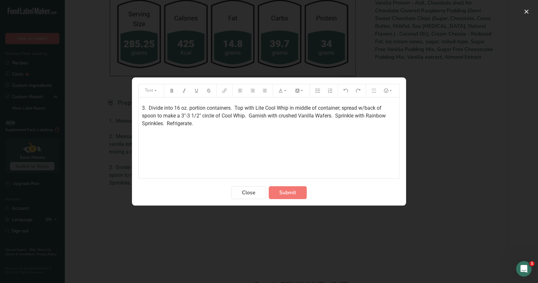
scroll to position [32, 0]
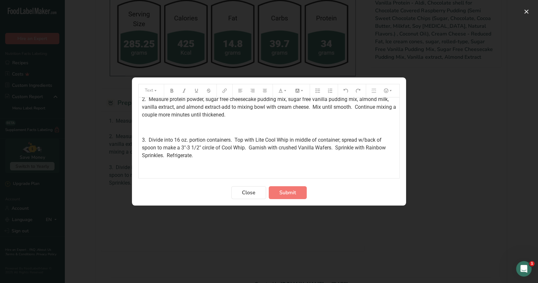
click at [250, 116] on p "2. Measure protein powder, sugar free cheesecake pudding mix, sugar free vanill…" at bounding box center [269, 107] width 254 height 23
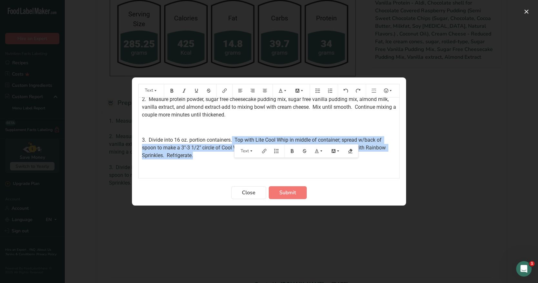
drag, startPoint x: 233, startPoint y: 137, endPoint x: 228, endPoint y: 154, distance: 16.8
click at [235, 158] on p "3. Divide into 16 oz. portion containers. Top with Lite Cool Whip in middle of …" at bounding box center [269, 147] width 254 height 23
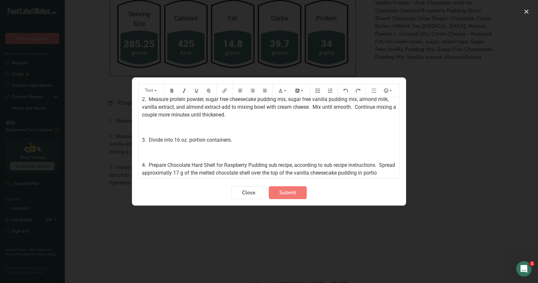
scroll to position [37, 0]
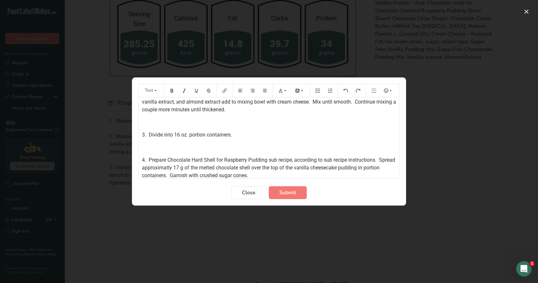
click at [239, 136] on p "3. Divide into 16 oz. portion containers." at bounding box center [269, 135] width 254 height 8
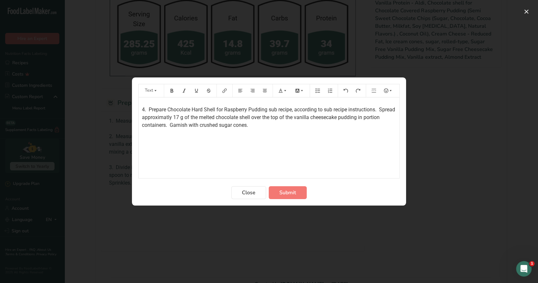
scroll to position [102, 0]
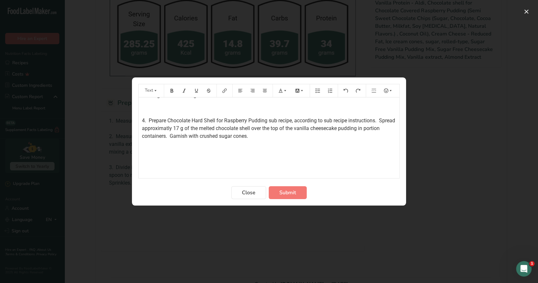
click at [144, 120] on span "4. Prepare Chocolate Hard Shell for Raspberry Pudding sub recipe, according to …" at bounding box center [269, 128] width 255 height 22
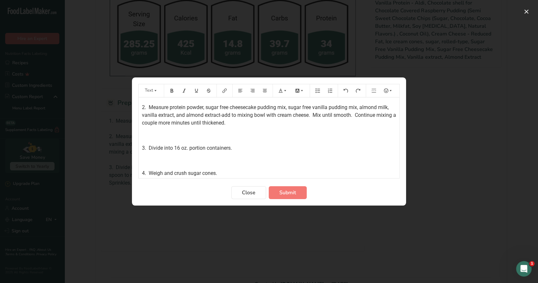
scroll to position [64, 0]
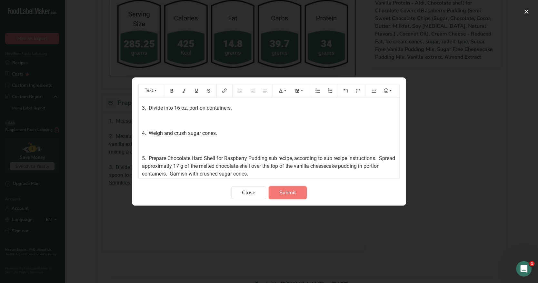
click at [291, 195] on span "Submit" at bounding box center [287, 193] width 17 height 8
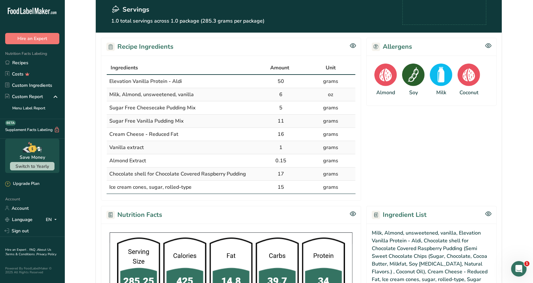
scroll to position [0, 0]
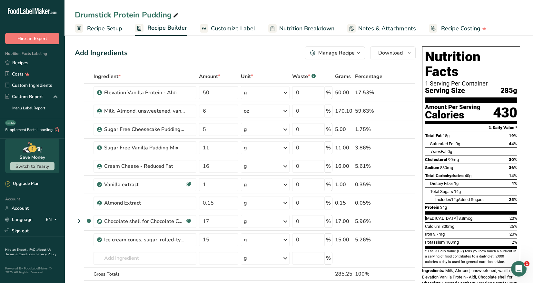
click at [115, 13] on div "Drumstick Protein Pudding" at bounding box center [127, 15] width 105 height 12
click at [114, 16] on input "Drumstick Protein Pudding" at bounding box center [299, 15] width 448 height 12
type input "Drumstick Vanilla Cheesecake Protein Pudding"
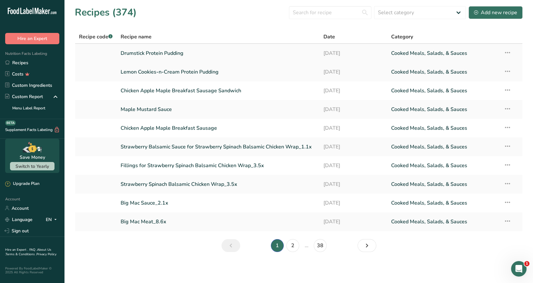
click at [167, 58] on link "Drumstick Protein Pudding" at bounding box center [218, 53] width 195 height 14
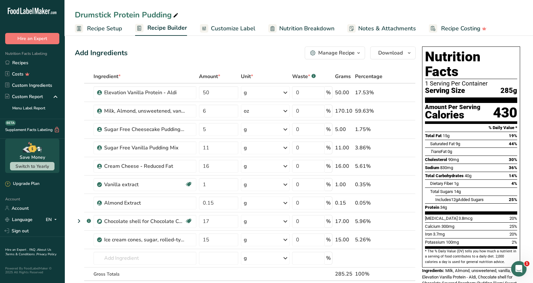
click at [114, 14] on div "Drumstick Protein Pudding" at bounding box center [127, 15] width 105 height 12
click at [114, 14] on input "Drumstick Protein Pudding" at bounding box center [299, 15] width 448 height 12
type input "Drumstick Vanilla Cheesecake Protein Pudding"
drag, startPoint x: 161, startPoint y: 206, endPoint x: 201, endPoint y: 193, distance: 41.8
click at [161, 205] on div "Almond Extract" at bounding box center [144, 203] width 81 height 8
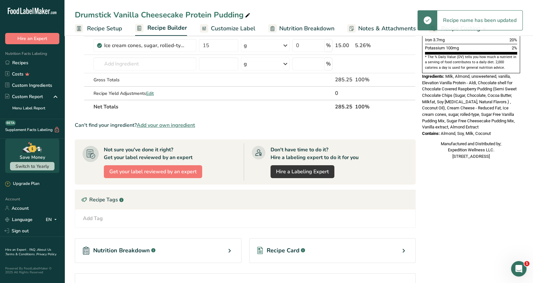
scroll to position [257, 0]
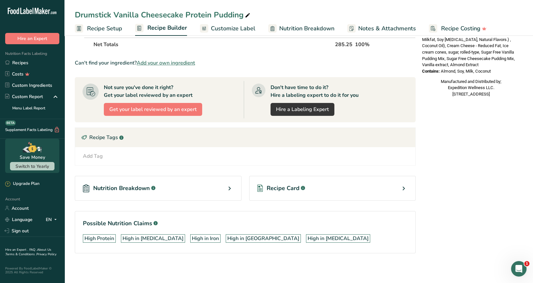
click at [401, 187] on icon at bounding box center [404, 189] width 8 height 12
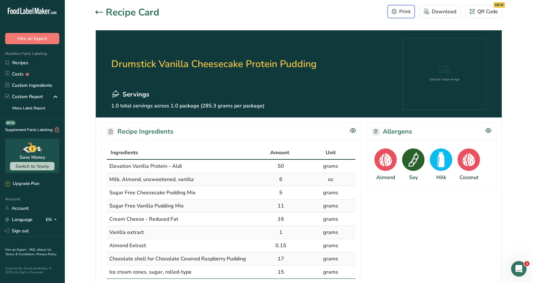
click at [405, 13] on div "Print" at bounding box center [401, 12] width 19 height 8
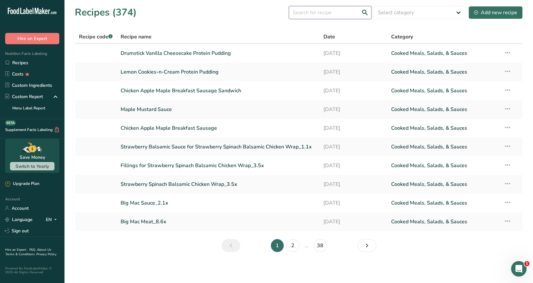
click at [311, 9] on input "text" at bounding box center [330, 12] width 83 height 13
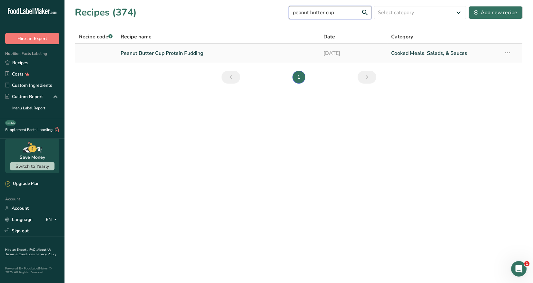
type input "peanut butter cup"
click at [508, 52] on icon at bounding box center [508, 53] width 8 height 12
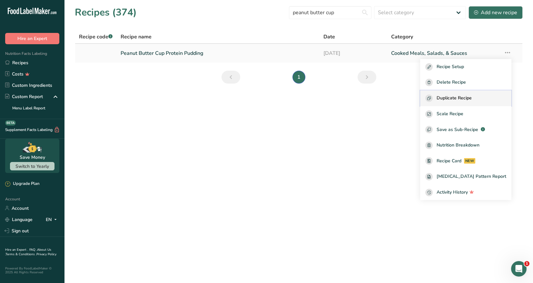
click at [472, 98] on span "Duplicate Recipe" at bounding box center [454, 98] width 35 height 7
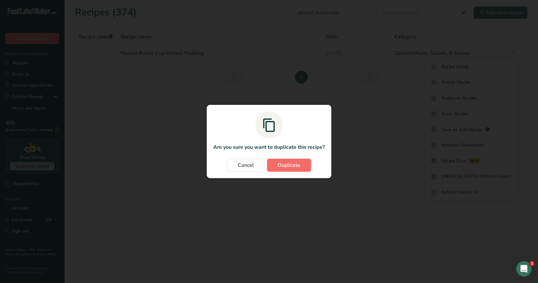
click at [296, 166] on span "Duplicate" at bounding box center [289, 165] width 23 height 8
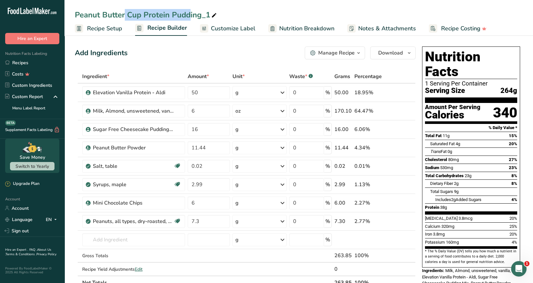
drag, startPoint x: 140, startPoint y: 15, endPoint x: 75, endPoint y: 18, distance: 64.9
click at [75, 18] on div "Peanut Butter Cup Protein Pudding_1" at bounding box center [146, 15] width 143 height 12
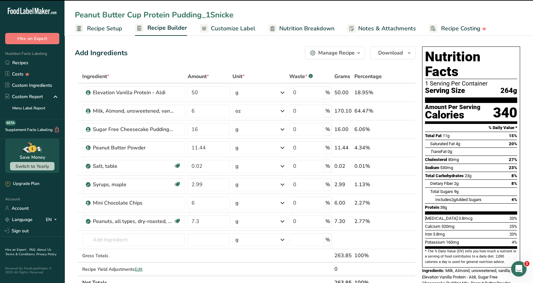
type input "Peanut Butter Cup Protein Pudding_1Snicker"
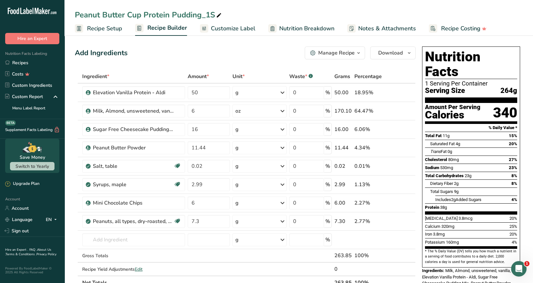
click at [215, 13] on span at bounding box center [219, 16] width 8 height 8
drag, startPoint x: 126, startPoint y: 14, endPoint x: 55, endPoint y: 15, distance: 71.3
click at [58, 16] on div ".a-20{fill:#fff;} Hire an Expert Nutrition Facts Labeling Recipes Costs Custom …" at bounding box center [266, 268] width 533 height 536
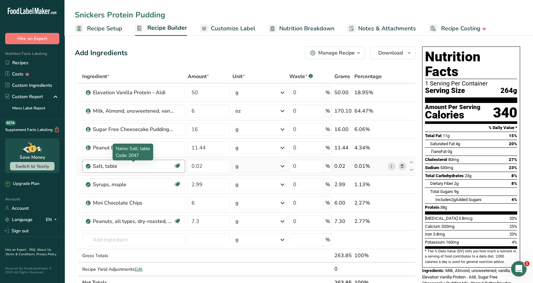
type input "Snickers Protein Pudding"
click at [144, 169] on div "Salt, table" at bounding box center [133, 166] width 81 height 8
click at [404, 203] on icon at bounding box center [402, 203] width 5 height 7
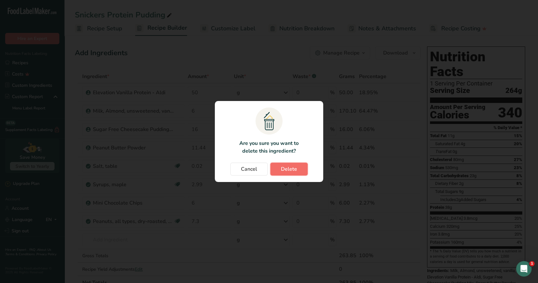
click at [292, 167] on span "Delete" at bounding box center [289, 169] width 16 height 8
type input "7.3"
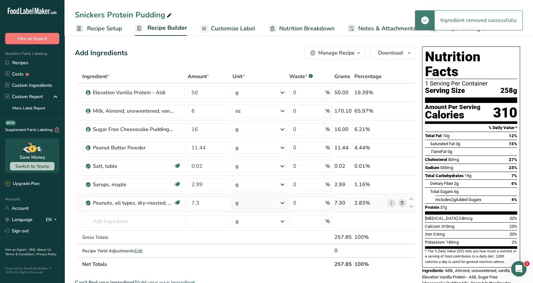
click at [401, 202] on icon at bounding box center [402, 203] width 5 height 7
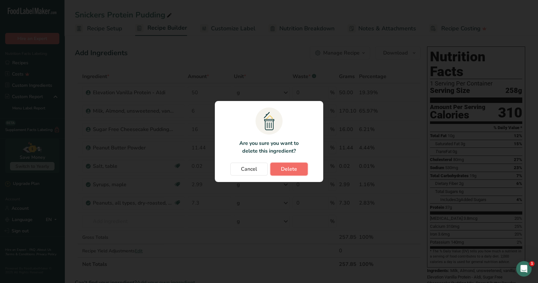
click at [288, 170] on span "Delete" at bounding box center [289, 169] width 16 height 8
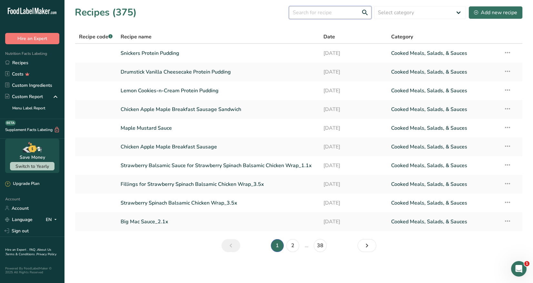
click at [300, 13] on input "text" at bounding box center [330, 12] width 83 height 13
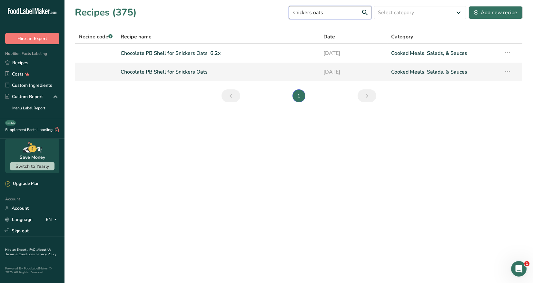
type input "snickers oats"
click at [197, 73] on link "Chocolate PB Shell for Snickers Oats" at bounding box center [218, 72] width 195 height 14
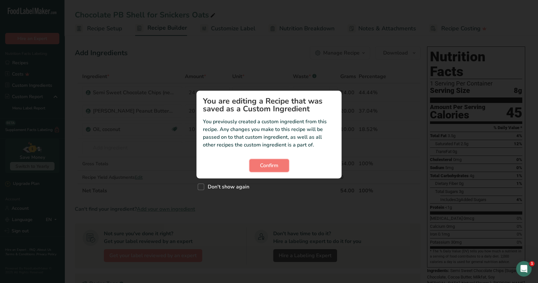
drag, startPoint x: 272, startPoint y: 167, endPoint x: 269, endPoint y: 154, distance: 13.3
click at [272, 166] on span "Confirm" at bounding box center [269, 166] width 18 height 8
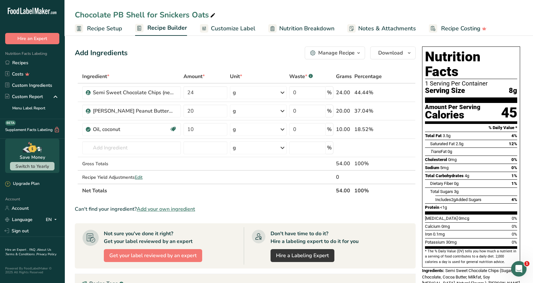
click at [108, 29] on span "Recipe Setup" at bounding box center [104, 28] width 35 height 9
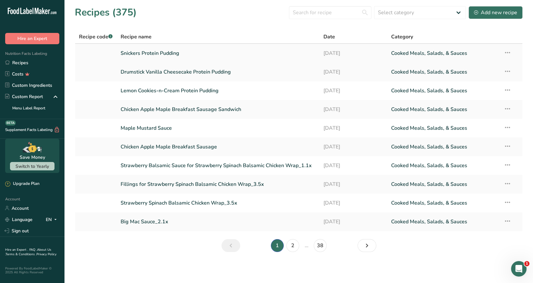
click at [170, 56] on link "Snickers Protein Pudding" at bounding box center [218, 53] width 195 height 14
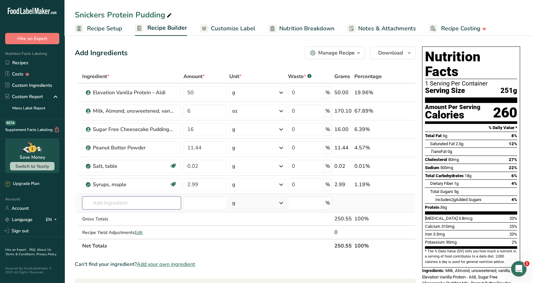
click at [103, 204] on input "text" at bounding box center [131, 203] width 99 height 13
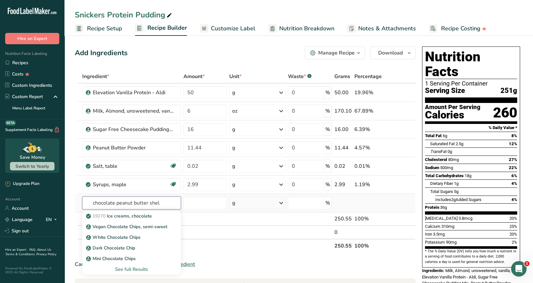
type input "chocolate peanut butter shell"
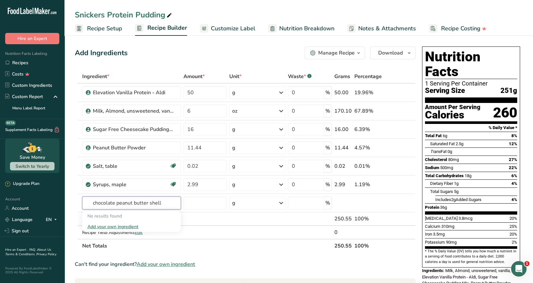
drag, startPoint x: 161, startPoint y: 204, endPoint x: 65, endPoint y: 200, distance: 96.6
click at [65, 200] on section "Add Ingredients Manage Recipe Delete Recipe Duplicate Recipe Scale Recipe Save …" at bounding box center [299, 260] width 469 height 452
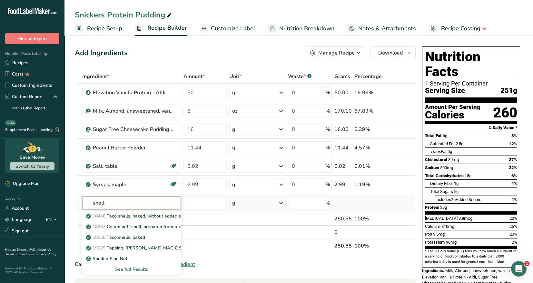
type input "shell"
click at [137, 269] on div "See full Results" at bounding box center [131, 269] width 88 height 7
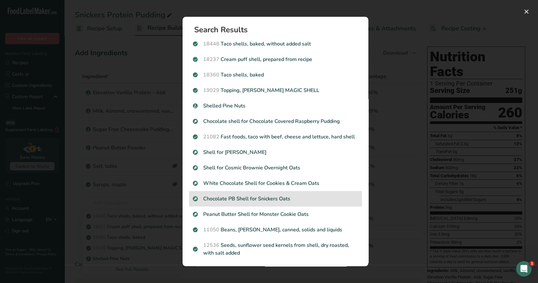
click at [257, 203] on p "Chocolate PB Shell for Snickers Oats" at bounding box center [275, 199] width 165 height 8
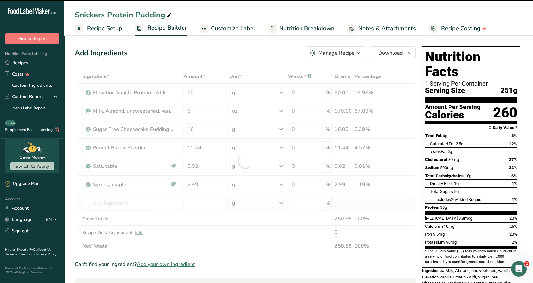
type input "0"
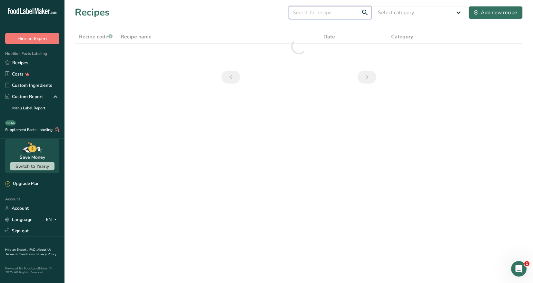
click at [303, 15] on input "text" at bounding box center [330, 12] width 83 height 13
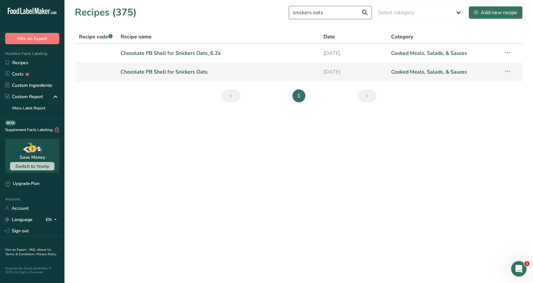
type input "snickers oats"
click at [202, 74] on link "Chocolate PB Shell for Snickers Oats" at bounding box center [218, 72] width 195 height 14
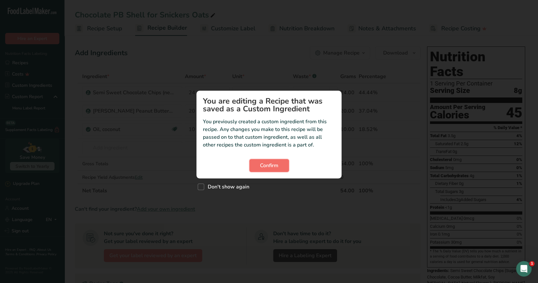
click at [269, 165] on span "Confirm" at bounding box center [269, 166] width 18 height 8
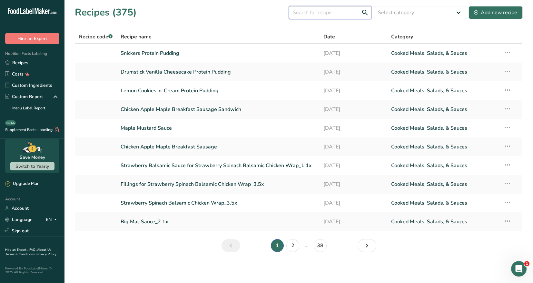
click at [303, 14] on input "text" at bounding box center [330, 12] width 83 height 13
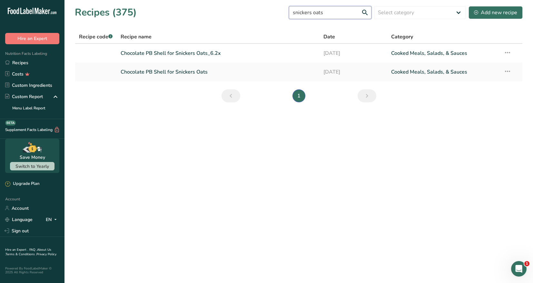
drag, startPoint x: 328, startPoint y: 11, endPoint x: 316, endPoint y: 13, distance: 12.3
click at [316, 13] on input "snickers oats" at bounding box center [330, 12] width 83 height 13
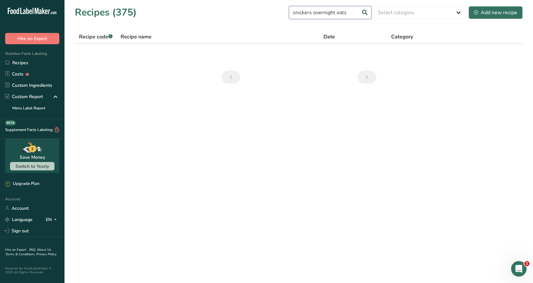
drag, startPoint x: 338, startPoint y: 12, endPoint x: 316, endPoint y: 12, distance: 21.6
click at [316, 12] on input "snickers overnight oats" at bounding box center [330, 12] width 83 height 13
click at [355, 13] on input "snickers overnight oats" at bounding box center [330, 12] width 83 height 13
click at [354, 13] on input "snickers overnight oats" at bounding box center [330, 12] width 83 height 13
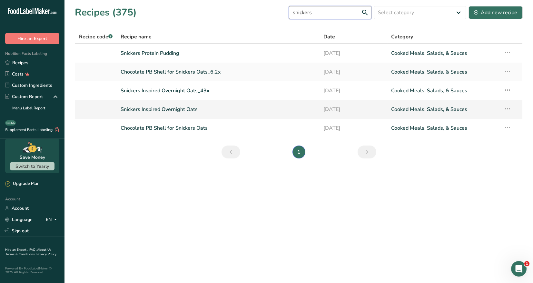
type input "snickers"
click at [146, 108] on link "Snickers Inspired Overnight Oats" at bounding box center [218, 110] width 195 height 14
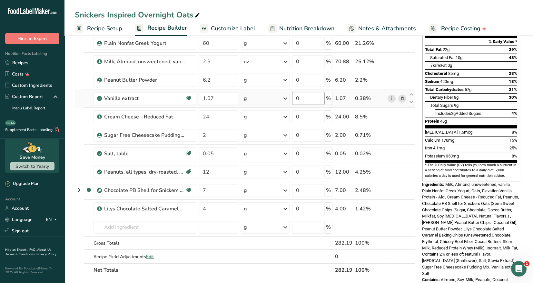
scroll to position [97, 0]
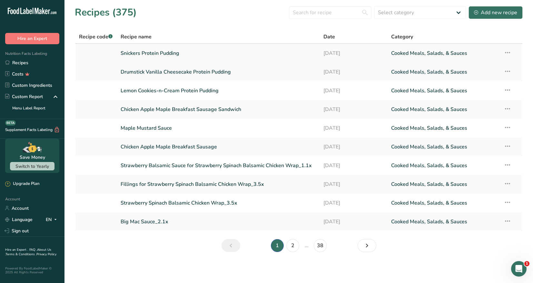
click at [175, 56] on link "Snickers Protein Pudding" at bounding box center [218, 53] width 195 height 14
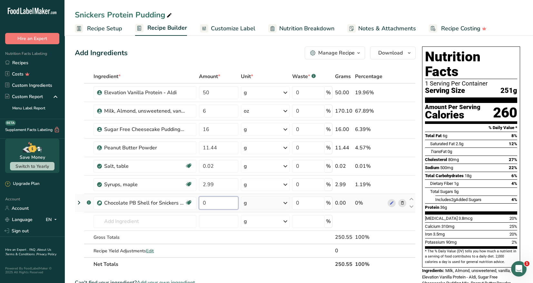
click at [210, 202] on input "0" at bounding box center [218, 203] width 39 height 13
type input "7"
click at [123, 222] on div "Ingredient * Amount * Unit * Waste * .a-a{fill:#347362;}.b-a{fill:#fff;} Grams …" at bounding box center [245, 170] width 341 height 201
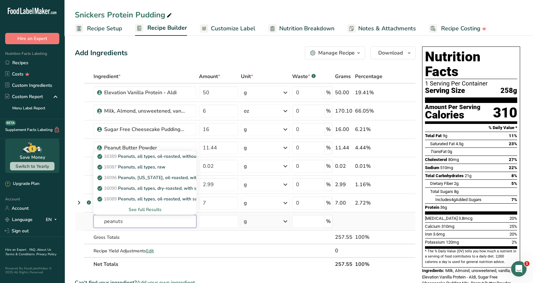
type input "peanuts"
click at [143, 209] on div "See full Results" at bounding box center [145, 209] width 93 height 7
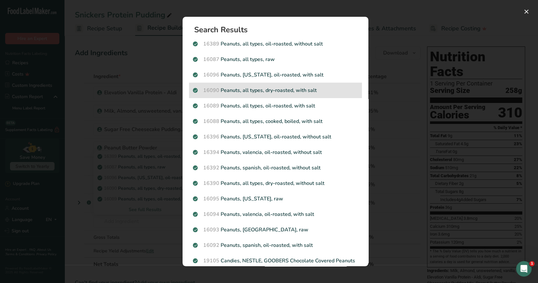
click at [272, 91] on p "16090 Peanuts, all types, dry-roasted, with salt" at bounding box center [275, 90] width 165 height 8
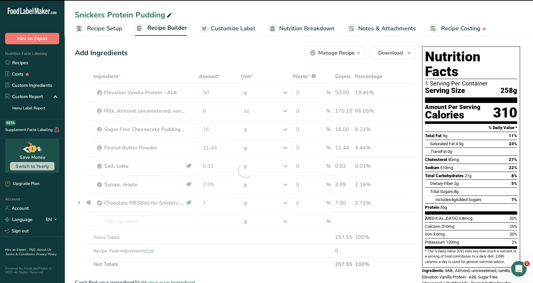
type input "0"
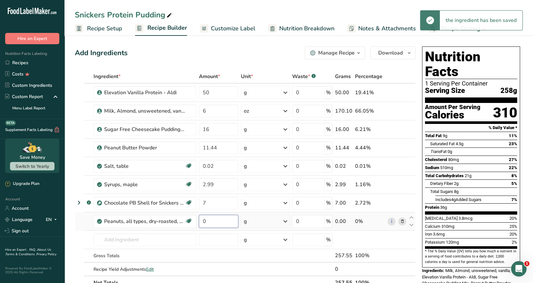
click at [208, 221] on input "0" at bounding box center [218, 221] width 39 height 13
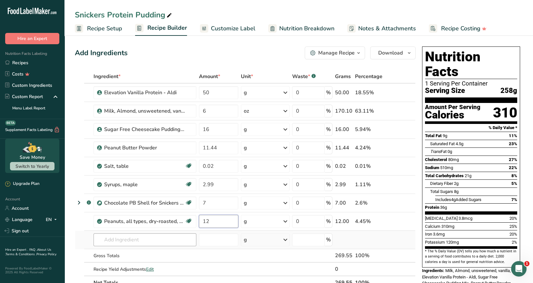
type input "12"
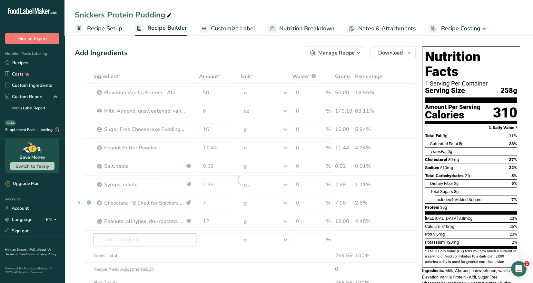
click at [144, 238] on div "Ingredient * Amount * Unit * Waste * .a-a{fill:#347362;}.b-a{fill:#fff;} Grams …" at bounding box center [245, 180] width 341 height 220
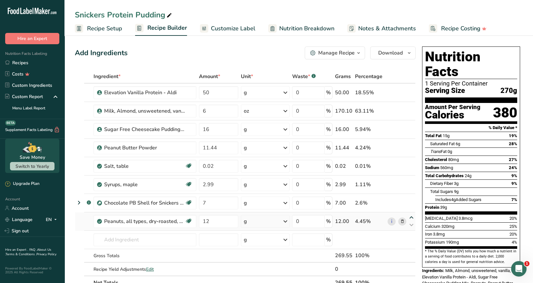
click at [412, 216] on icon at bounding box center [412, 217] width 8 height 5
type input "12"
type input "7"
drag, startPoint x: 112, startPoint y: 240, endPoint x: 115, endPoint y: 239, distance: 3.3
click at [112, 240] on input "text" at bounding box center [145, 239] width 103 height 13
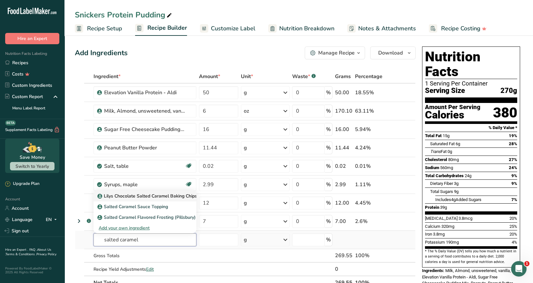
type input "salted caramel"
click at [170, 198] on link "Lilys Chocolate Salted Caramel Baking Chips" at bounding box center [145, 196] width 103 height 11
type input "Lilys Chocolate Salted Caramel Baking Chips"
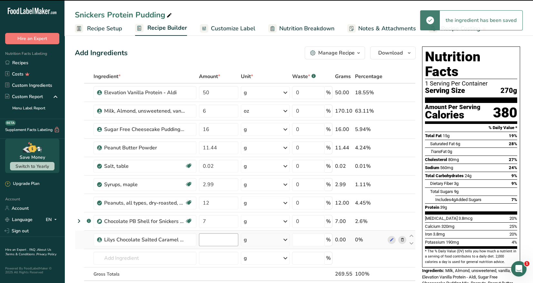
type input "0"
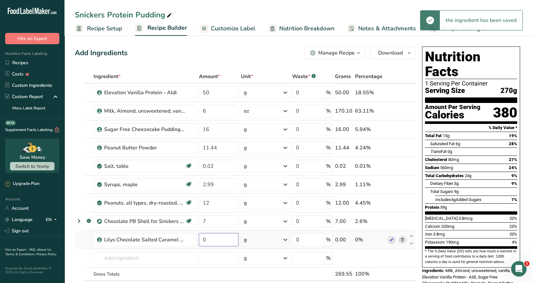
click at [207, 240] on input "0" at bounding box center [218, 239] width 39 height 13
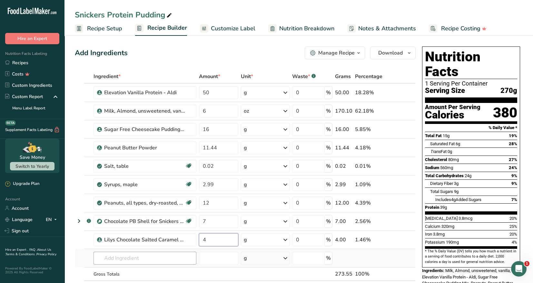
type input "4"
click at [155, 259] on div "Ingredient * Amount * Unit * Waste * .a-a{fill:#347362;}.b-a{fill:#fff;} Grams …" at bounding box center [245, 189] width 341 height 238
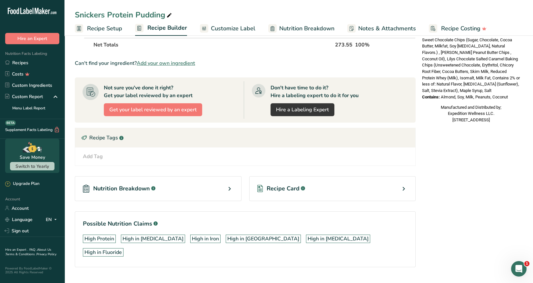
scroll to position [257, 0]
click at [404, 188] on icon at bounding box center [404, 189] width 8 height 12
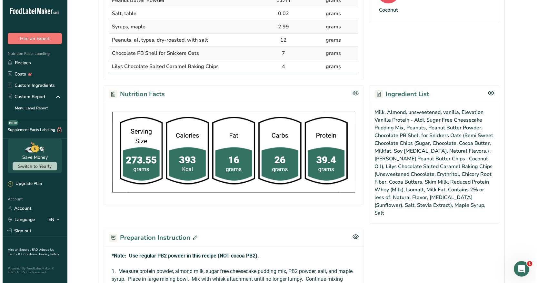
scroll to position [290, 0]
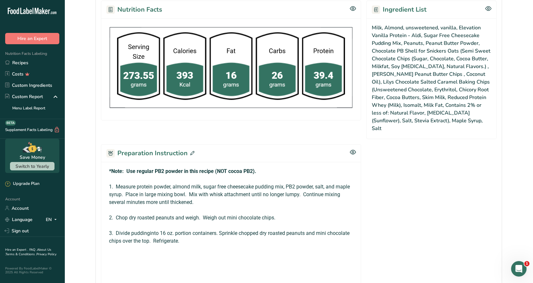
click at [192, 151] on icon at bounding box center [192, 153] width 4 height 4
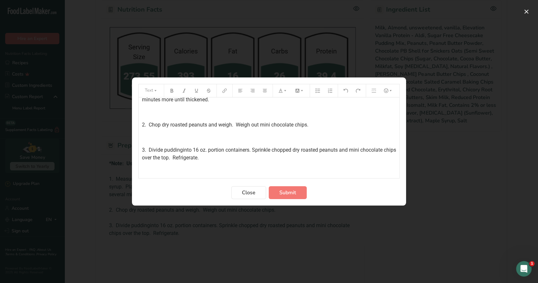
scroll to position [32, 0]
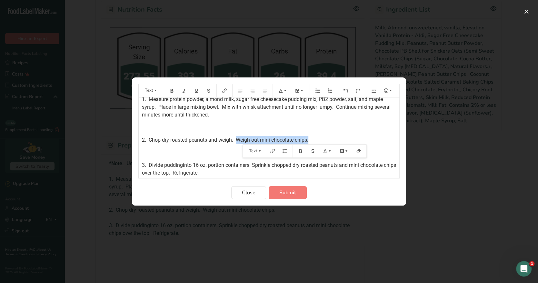
drag, startPoint x: 310, startPoint y: 138, endPoint x: 238, endPoint y: 139, distance: 71.6
click at [238, 139] on p "2. Chop dry roasted peanuts and weigh. Weigh out mini chocolate chips." at bounding box center [269, 140] width 254 height 8
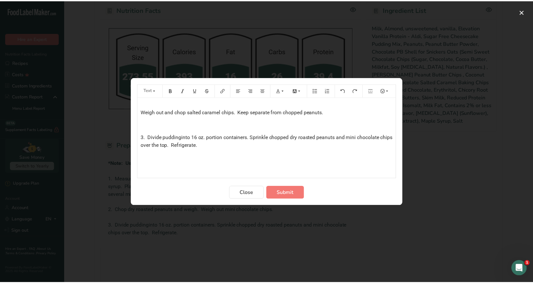
scroll to position [97, 0]
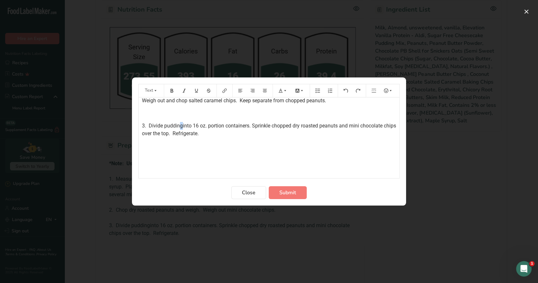
click at [181, 125] on span "3. Divide puddinginto 16 oz. portion containers. Sprinkle chopped dry roasted p…" at bounding box center [270, 130] width 256 height 14
drag, startPoint x: 253, startPoint y: 125, endPoint x: 277, endPoint y: 125, distance: 23.9
click at [253, 125] on span "3. Divide puddinginto 16 oz. portion containers. Sprinkle chopped dry roasted p…" at bounding box center [270, 130] width 256 height 14
drag, startPoint x: 338, startPoint y: 126, endPoint x: 343, endPoint y: 134, distance: 8.8
click at [343, 133] on p "3. Divide puddinginto 16 oz. portion containers. Sprinkle chopped dry roasted p…" at bounding box center [269, 129] width 254 height 15
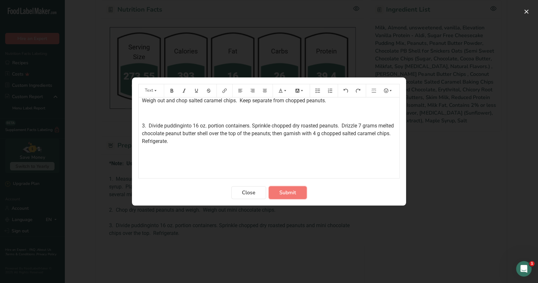
click at [289, 196] on span "Submit" at bounding box center [287, 193] width 17 height 8
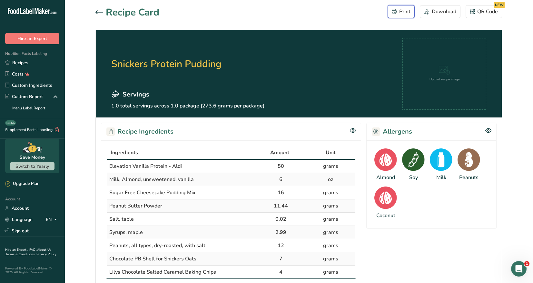
drag, startPoint x: 404, startPoint y: 13, endPoint x: 404, endPoint y: 215, distance: 201.7
click at [402, 14] on div "Print" at bounding box center [401, 12] width 19 height 8
click at [403, 13] on div "Print" at bounding box center [401, 12] width 19 height 8
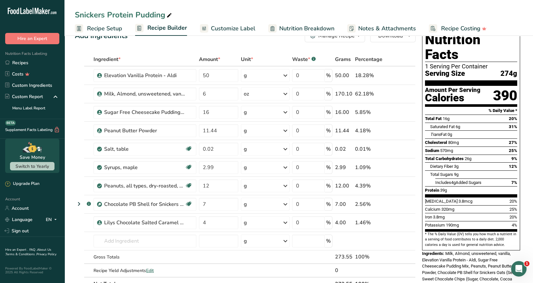
scroll to position [9, 0]
